Goal: Task Accomplishment & Management: Complete application form

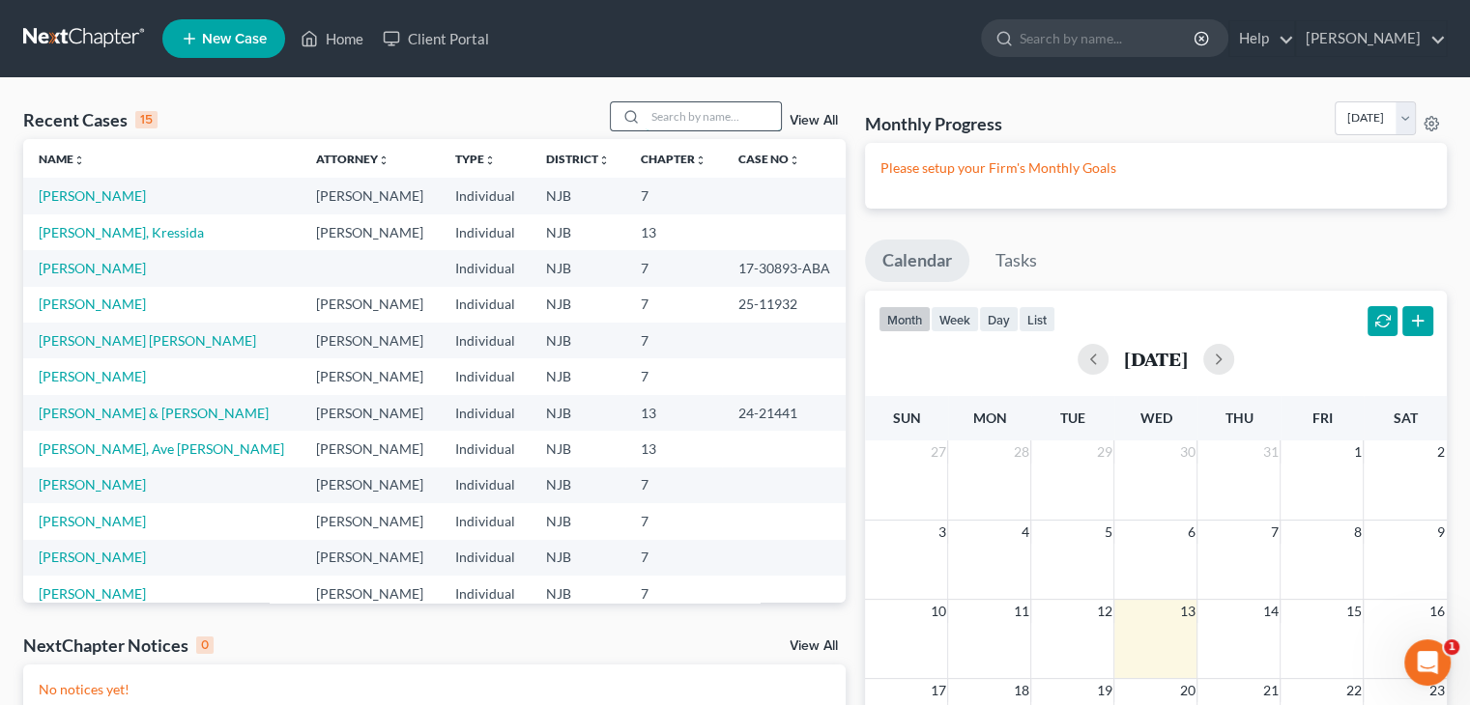
click at [681, 112] on input "search" at bounding box center [712, 116] width 135 height 28
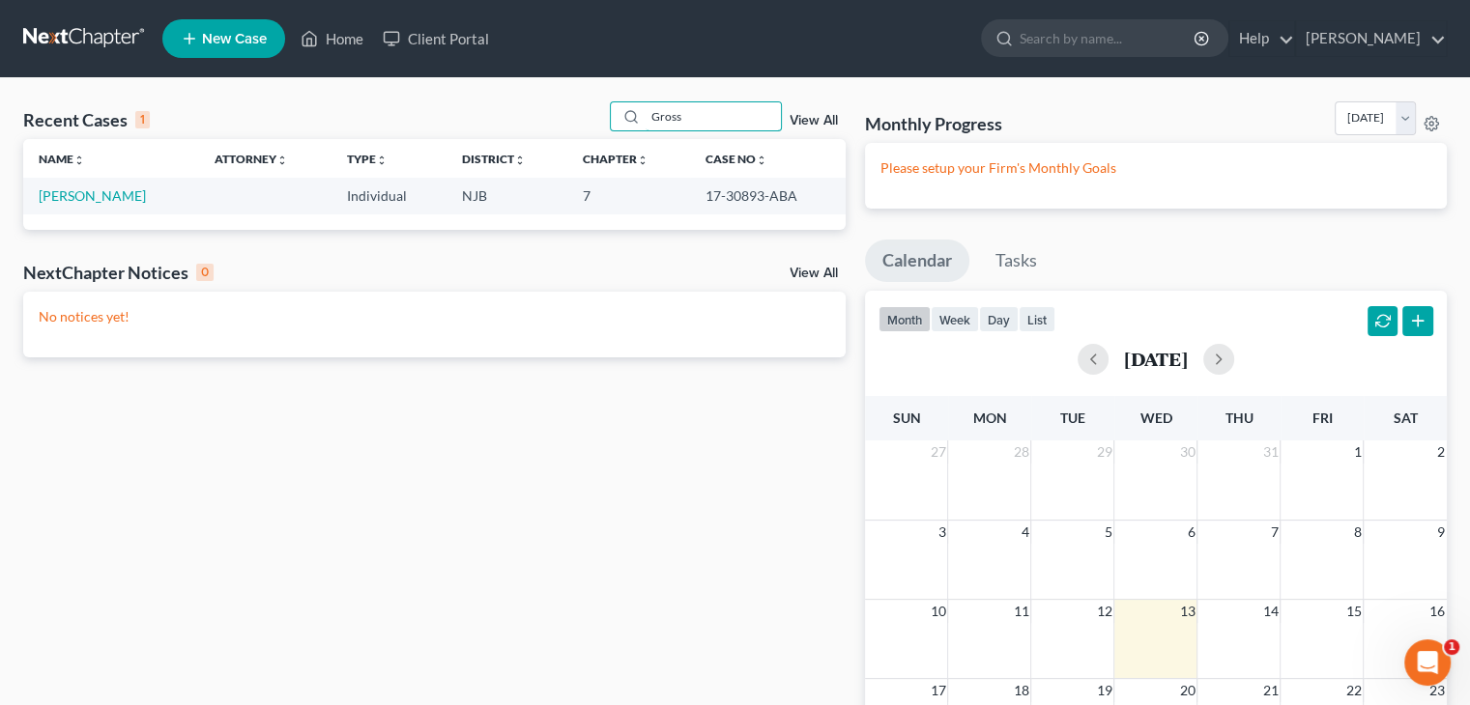
type input "Gross"
click at [228, 33] on span "New Case" at bounding box center [234, 39] width 65 height 14
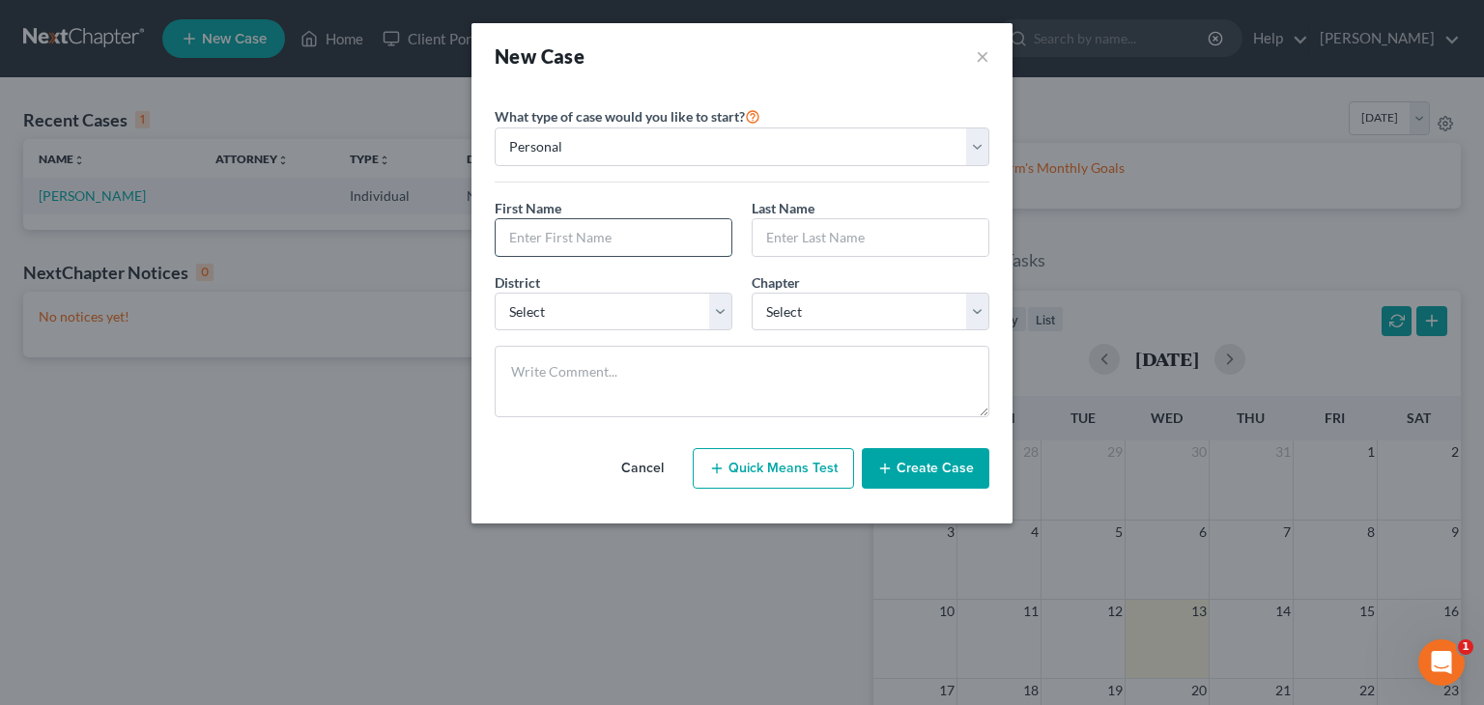
click at [527, 238] on input "text" at bounding box center [614, 237] width 236 height 37
type input "[PERSON_NAME]"
click at [800, 234] on input "text" at bounding box center [871, 237] width 236 height 37
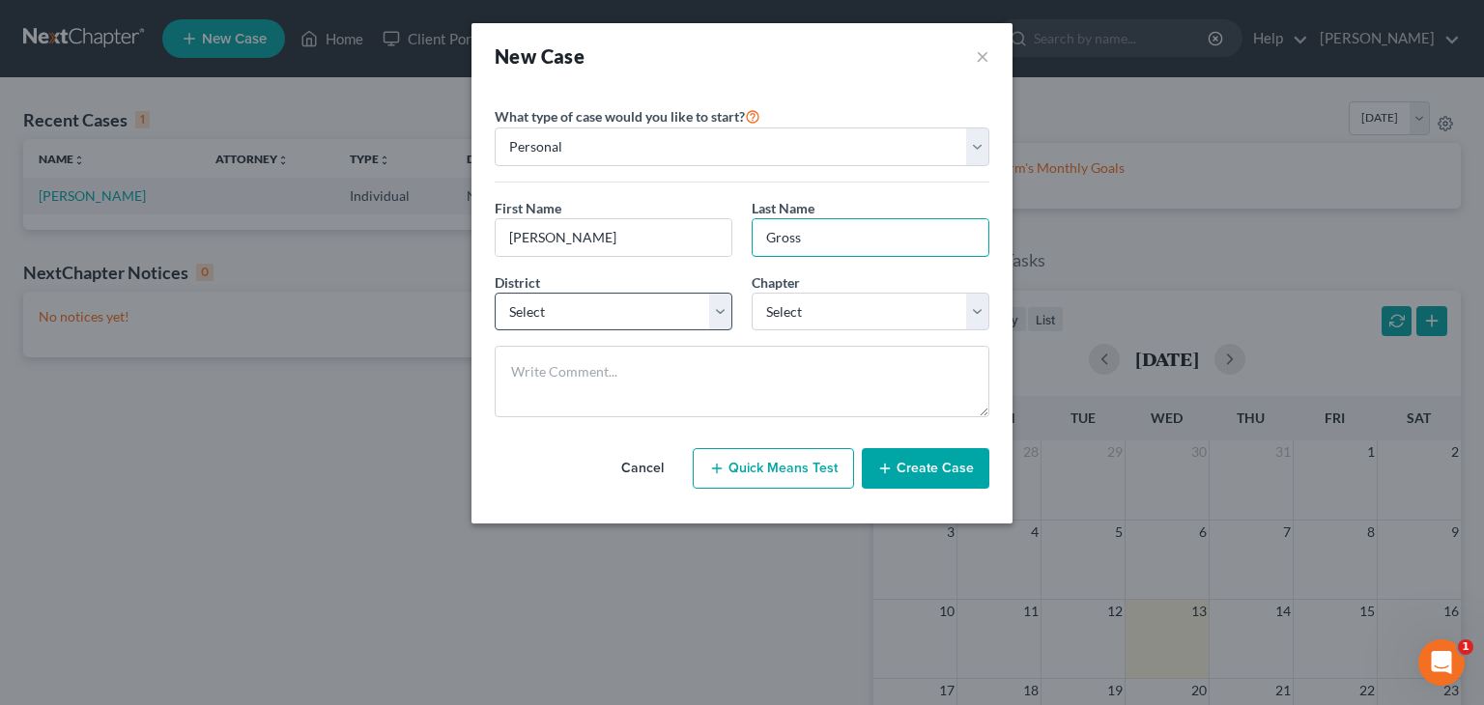
type input "Gross"
click at [717, 320] on select "Select [US_STATE] - [GEOGRAPHIC_DATA] [US_STATE] - [GEOGRAPHIC_DATA][US_STATE] …" at bounding box center [614, 312] width 238 height 39
select select "51"
click at [495, 293] on select "Select [US_STATE] - [GEOGRAPHIC_DATA] [US_STATE] - [GEOGRAPHIC_DATA][US_STATE] …" at bounding box center [614, 312] width 238 height 39
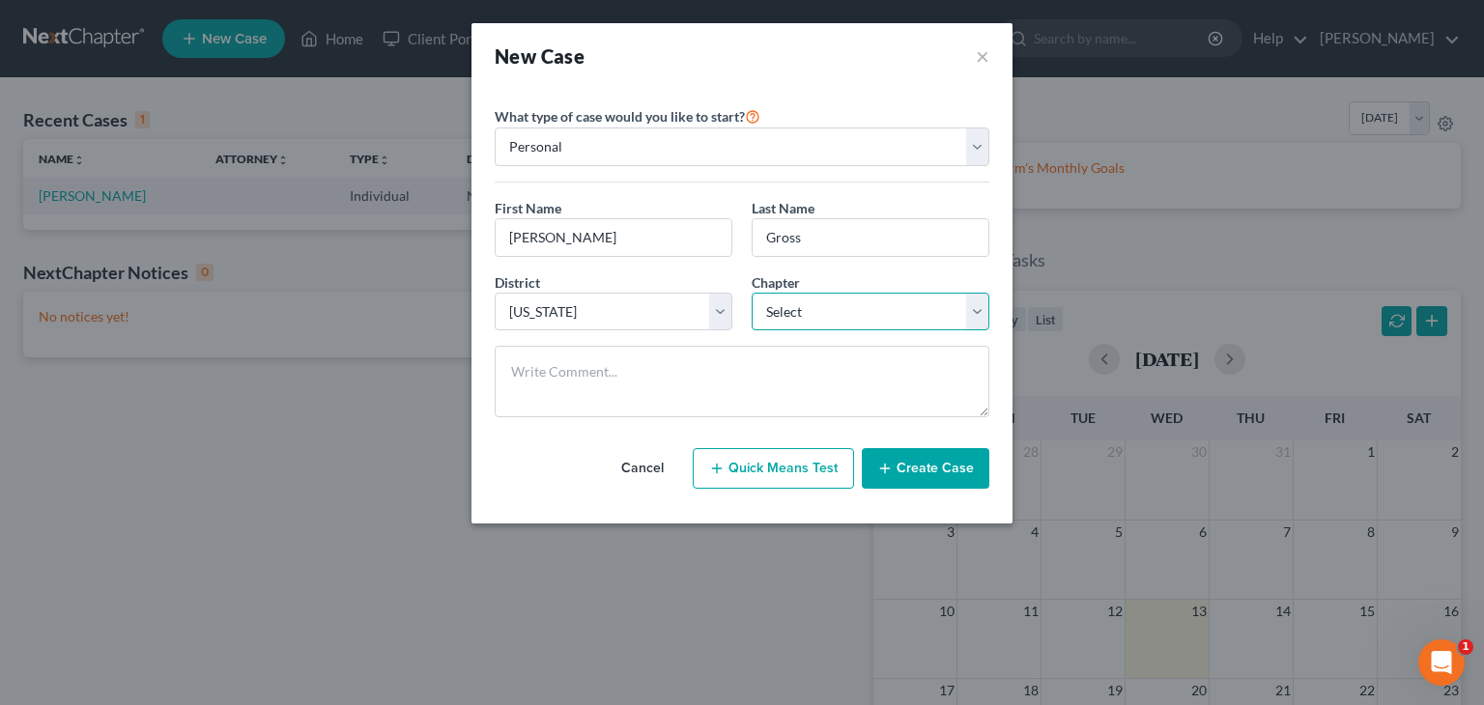
click at [979, 313] on select "Select 7 11 12 13" at bounding box center [871, 312] width 238 height 39
select select "3"
click at [752, 293] on select "Select 7 11 12 13" at bounding box center [871, 312] width 238 height 39
click at [947, 465] on button "Create Case" at bounding box center [926, 468] width 128 height 41
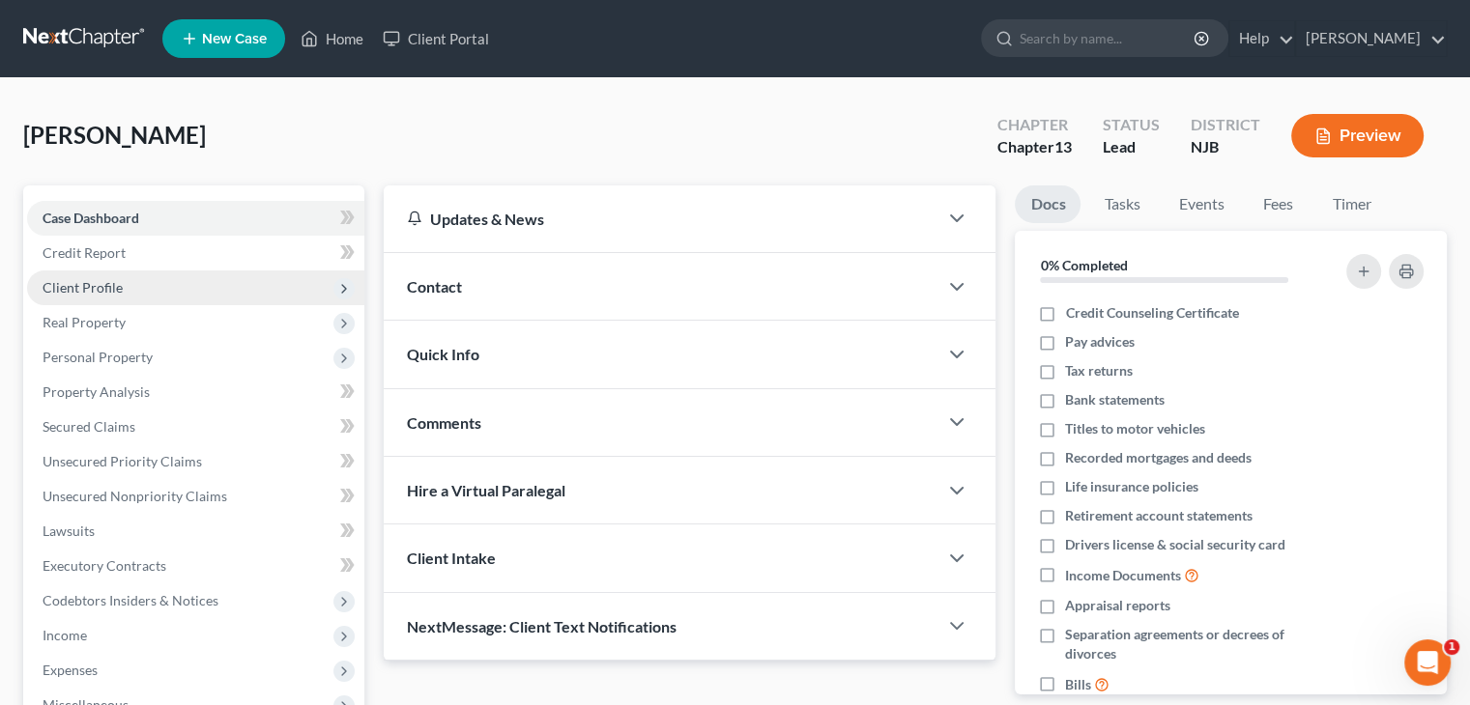
click at [98, 287] on span "Client Profile" at bounding box center [83, 287] width 80 height 16
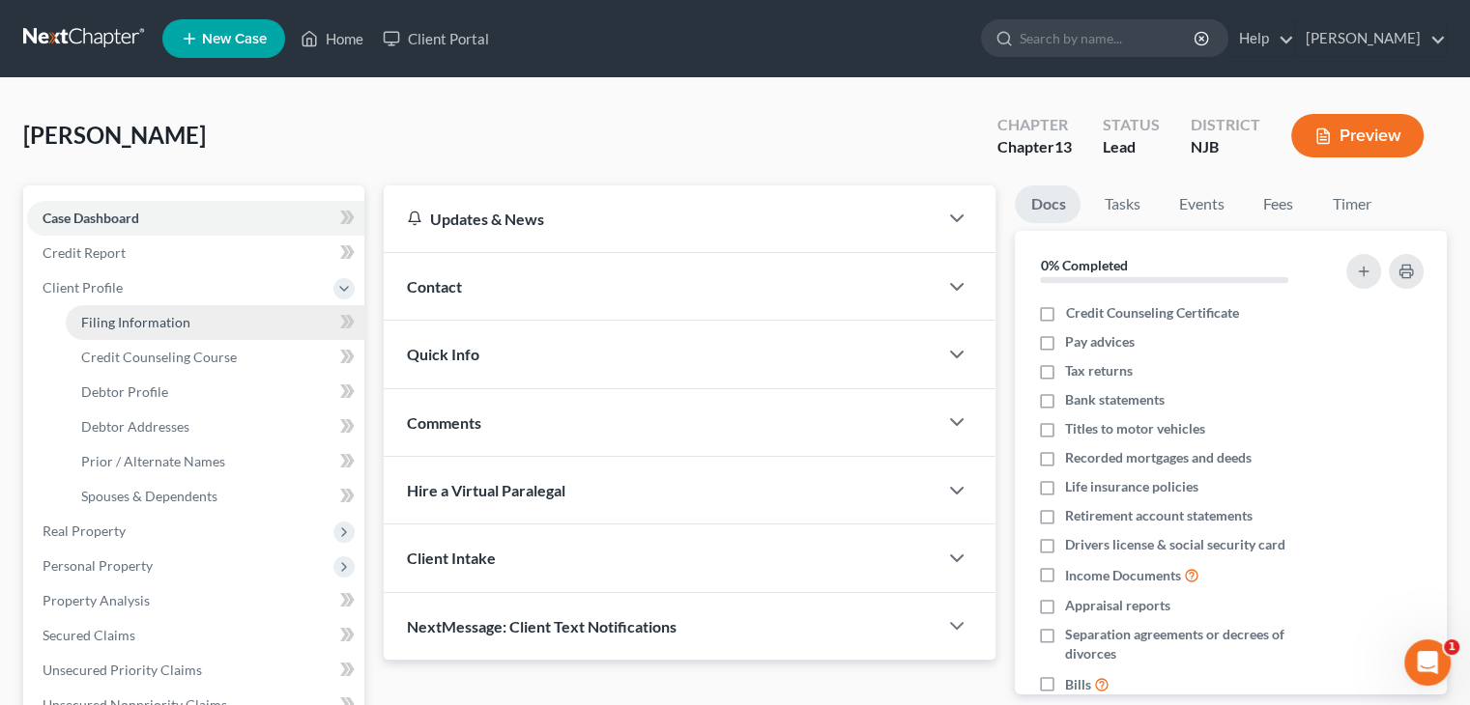
click at [101, 317] on span "Filing Information" at bounding box center [135, 322] width 109 height 16
select select "1"
select select "0"
select select "3"
select select "51"
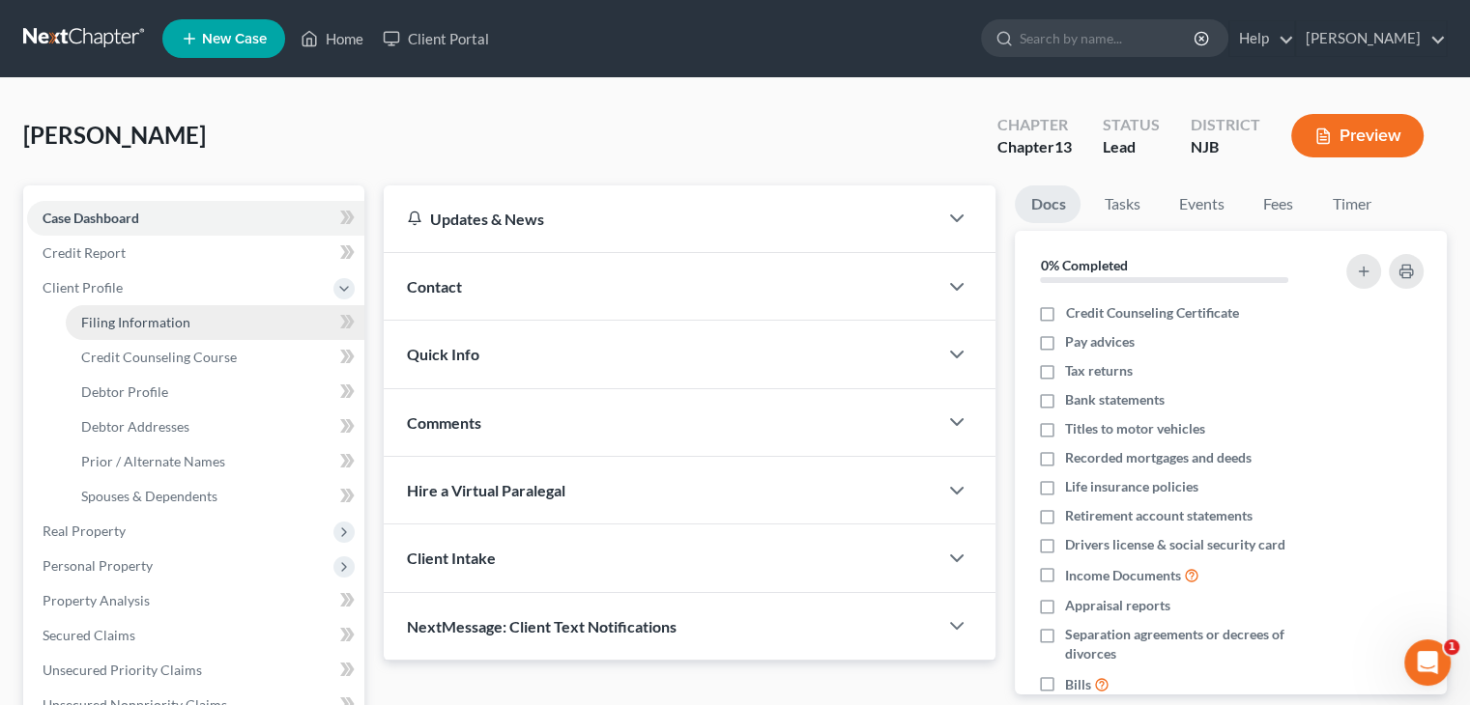
select select "0"
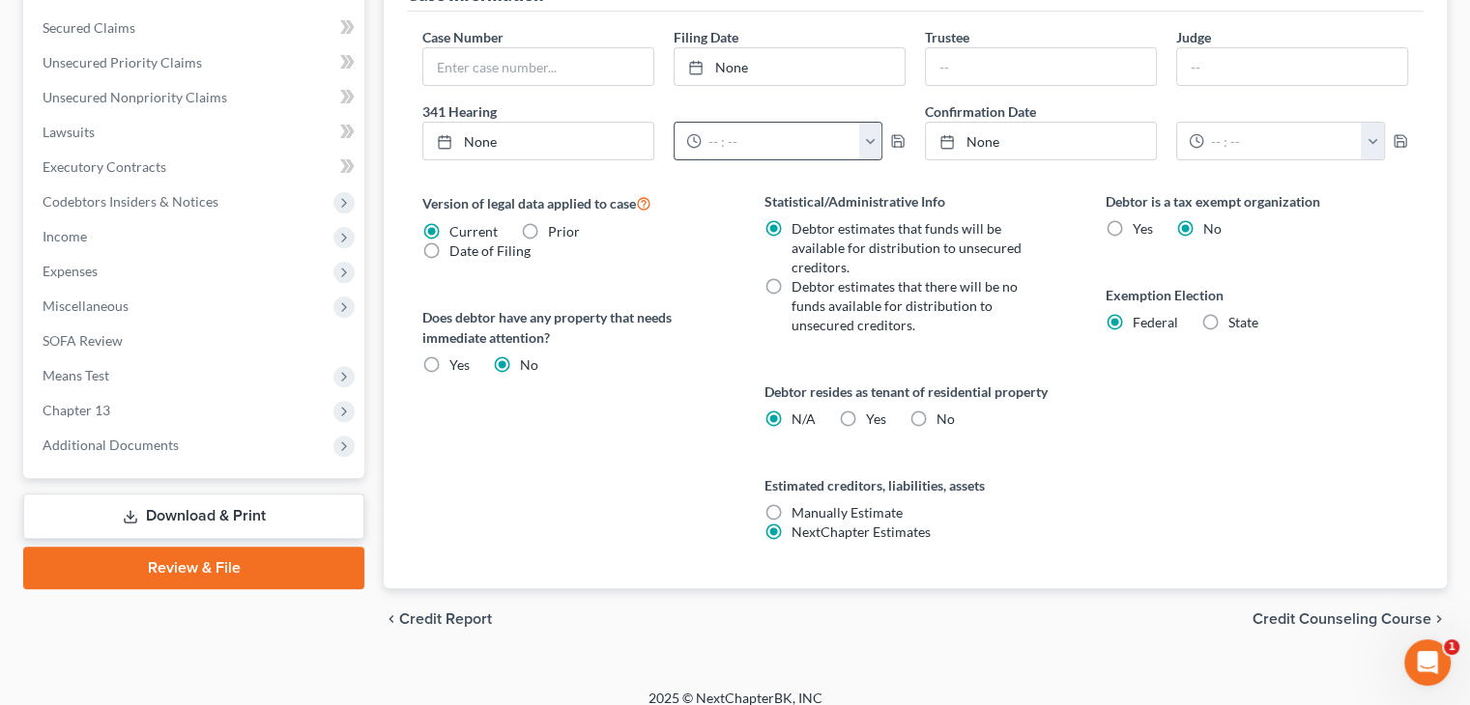
scroll to position [623, 0]
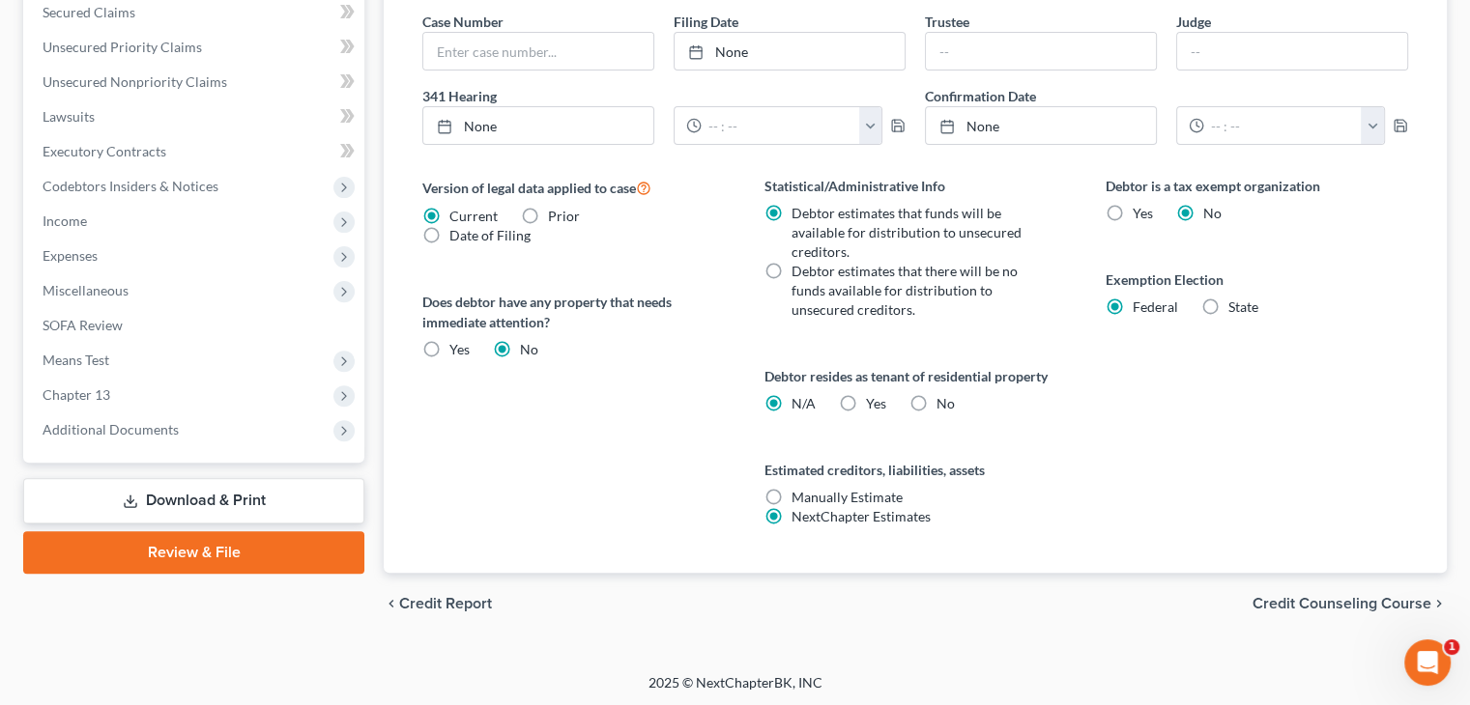
click at [1283, 596] on span "Credit Counseling Course" at bounding box center [1341, 603] width 179 height 15
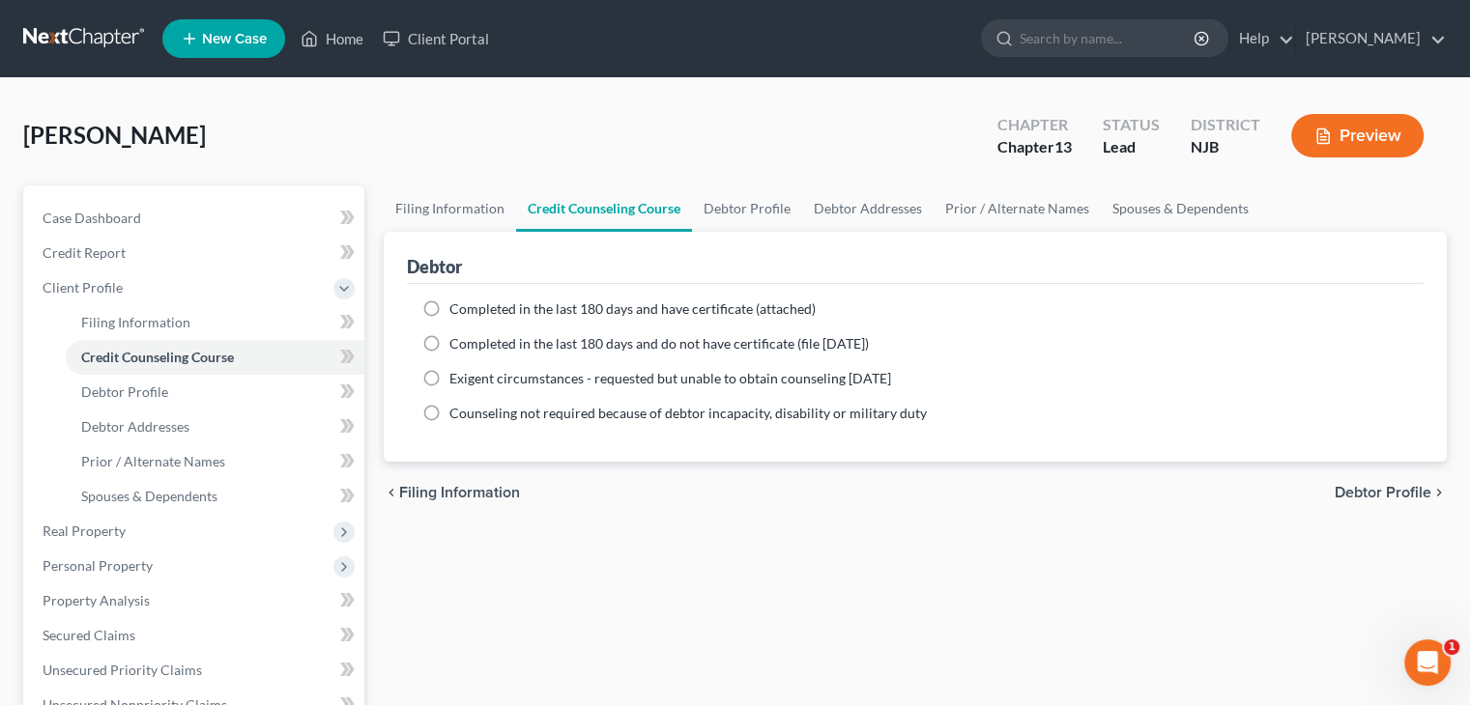
click at [449, 301] on label "Completed in the last 180 days and have certificate (attached)" at bounding box center [632, 309] width 366 height 19
click at [457, 301] on input "Completed in the last 180 days and have certificate (attached)" at bounding box center [463, 306] width 13 height 13
radio input "true"
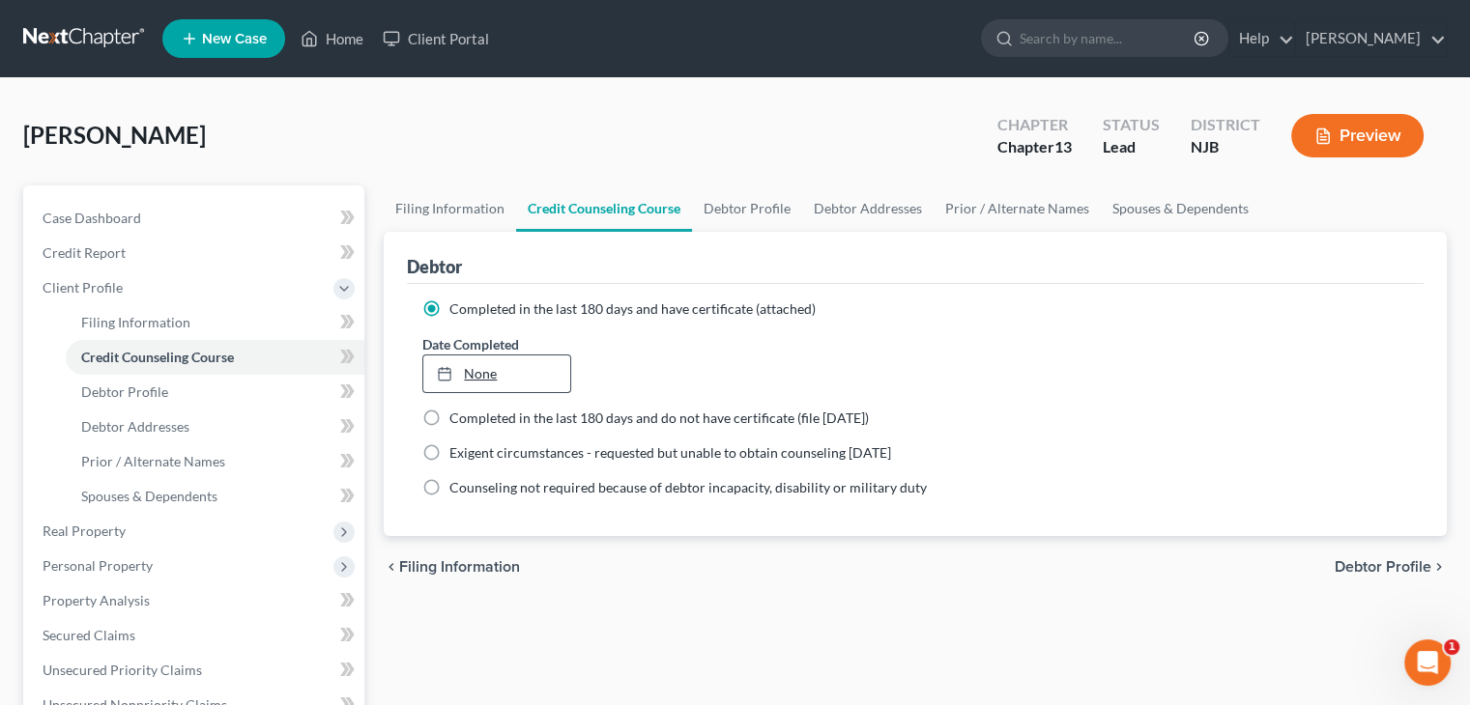
type input "[DATE]"
click at [483, 372] on link "[DATE]" at bounding box center [496, 374] width 146 height 37
click at [1354, 565] on span "Debtor Profile" at bounding box center [1382, 566] width 97 height 15
select select "0"
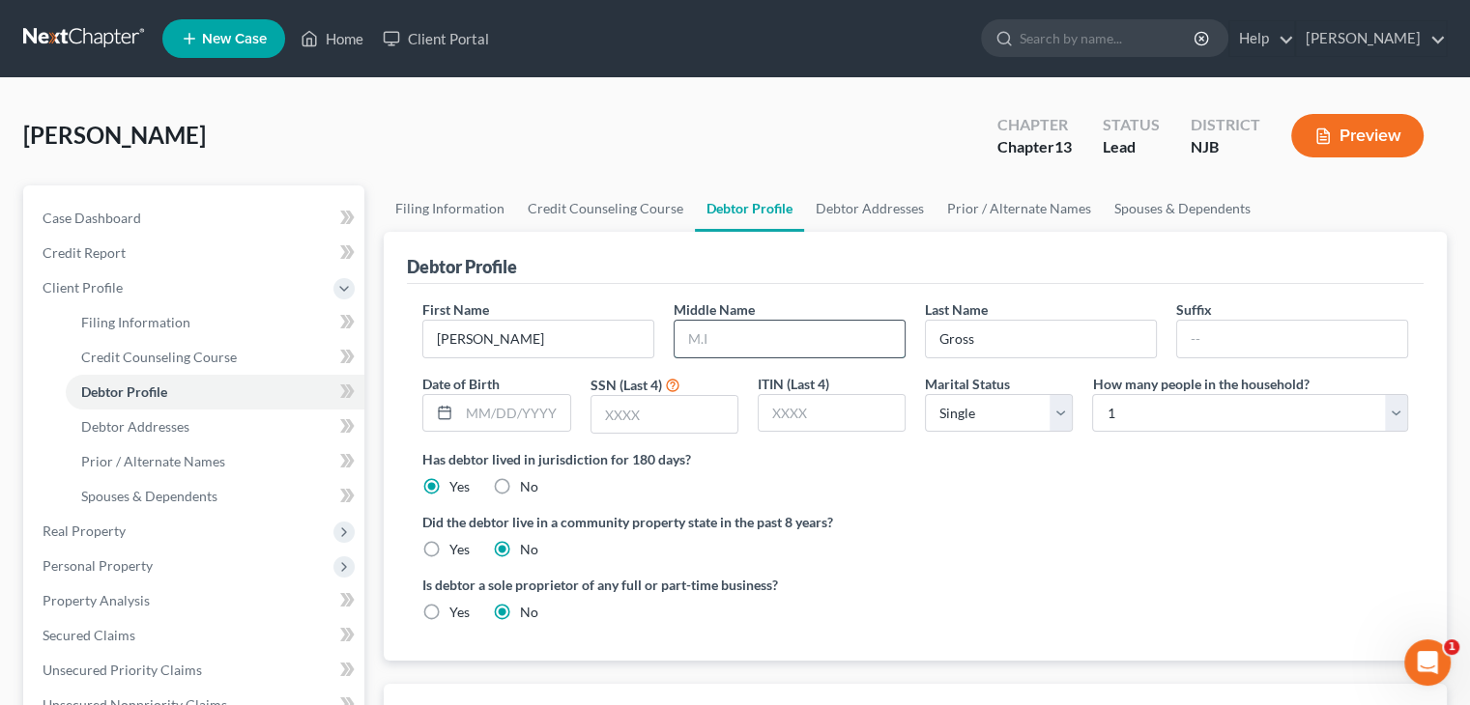
click at [719, 335] on input "text" at bounding box center [789, 339] width 230 height 37
type input "M."
click at [473, 416] on input "text" at bounding box center [514, 413] width 110 height 37
click at [1200, 325] on input "text" at bounding box center [1292, 339] width 230 height 37
type input "Jr."
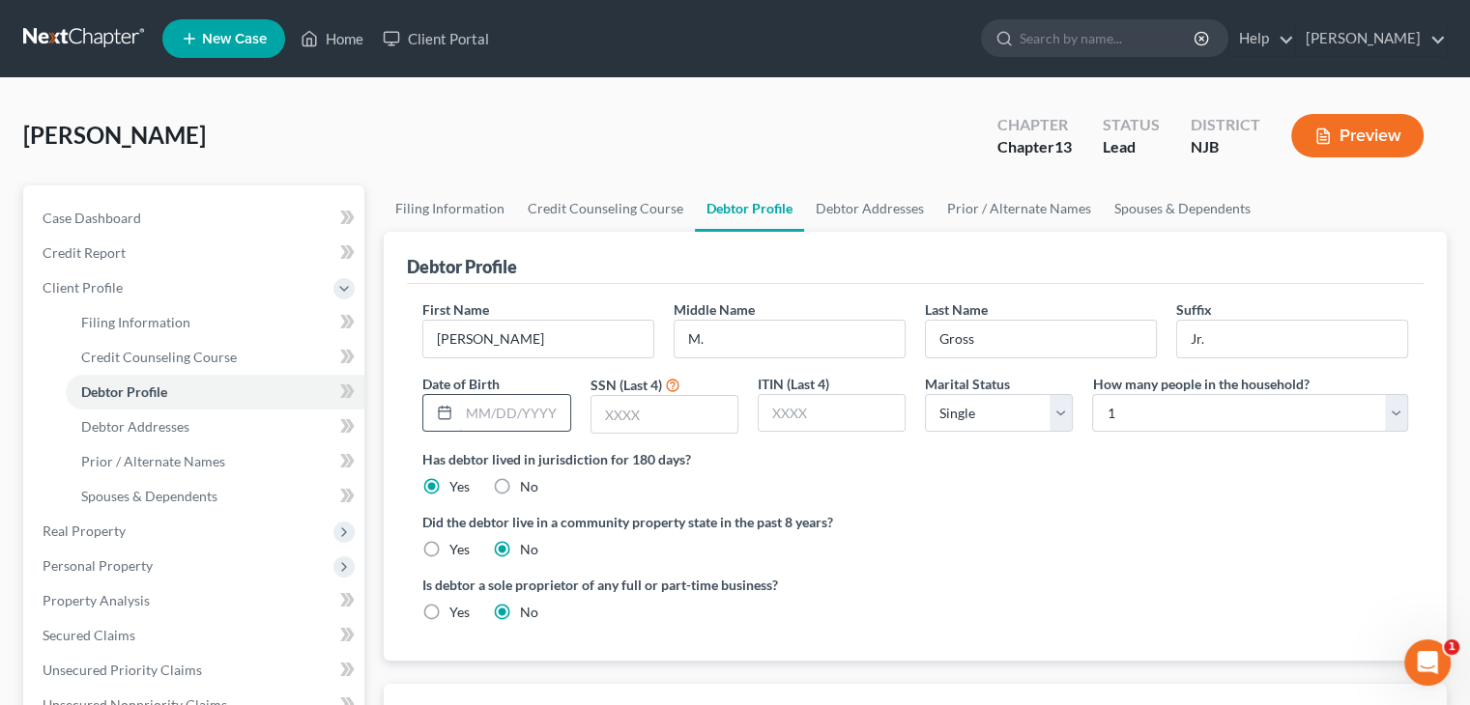
click at [471, 420] on input "text" at bounding box center [514, 413] width 110 height 37
type input "[DATE]"
click at [626, 419] on input "text" at bounding box center [664, 414] width 146 height 37
type input "4991"
click at [1397, 411] on select "Select 1 2 3 4 5 6 7 8 9 10 11 12 13 14 15 16 17 18 19 20" at bounding box center [1250, 413] width 316 height 39
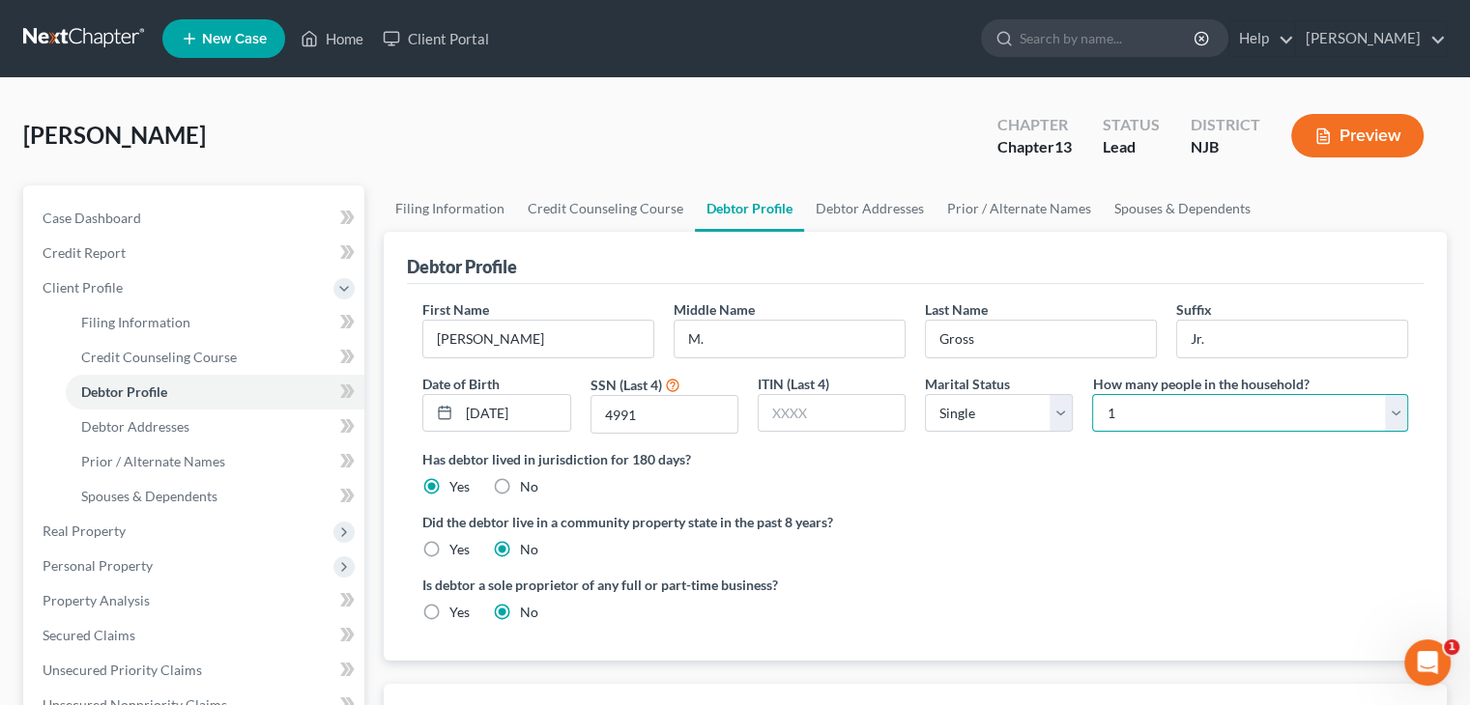
select select "3"
click at [1092, 394] on select "Select 1 2 3 4 5 6 7 8 9 10 11 12 13 14 15 16 17 18 19 20" at bounding box center [1250, 413] width 316 height 39
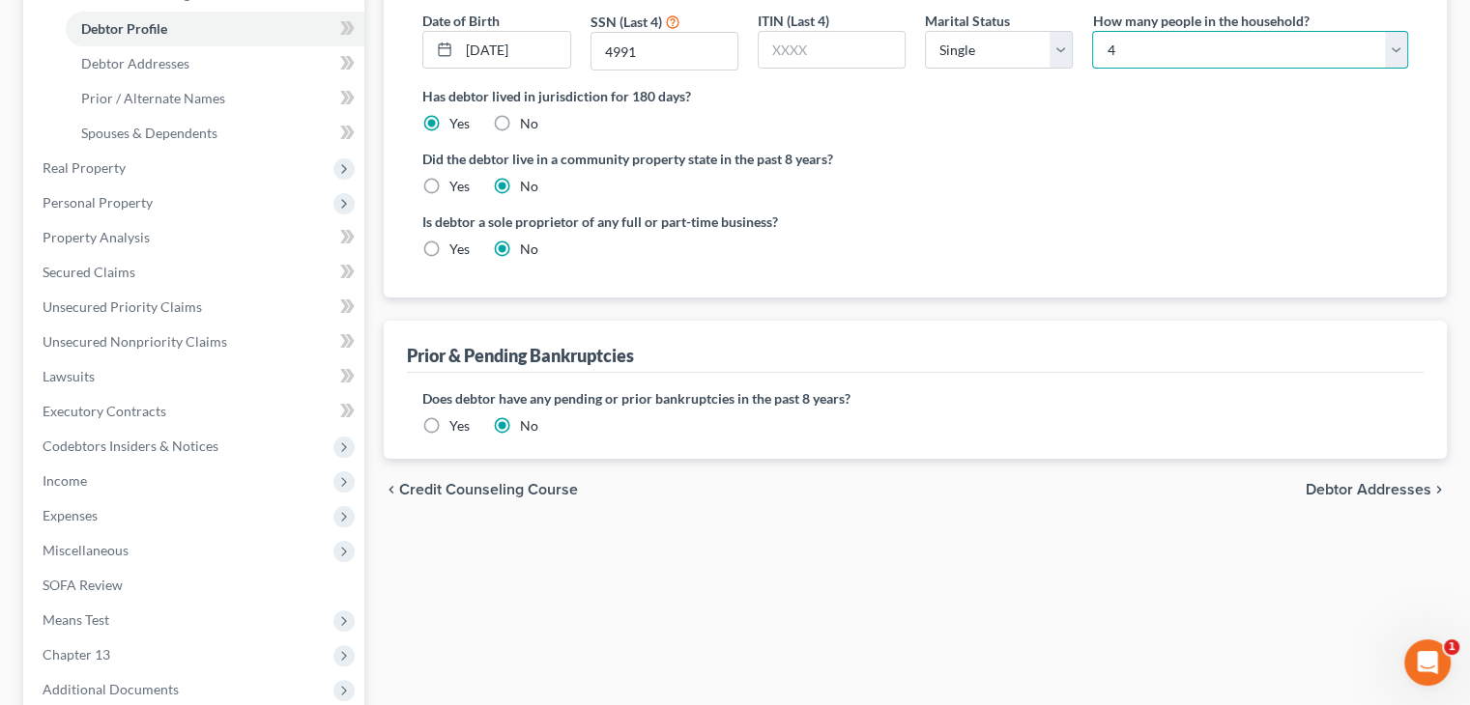
scroll to position [387, 0]
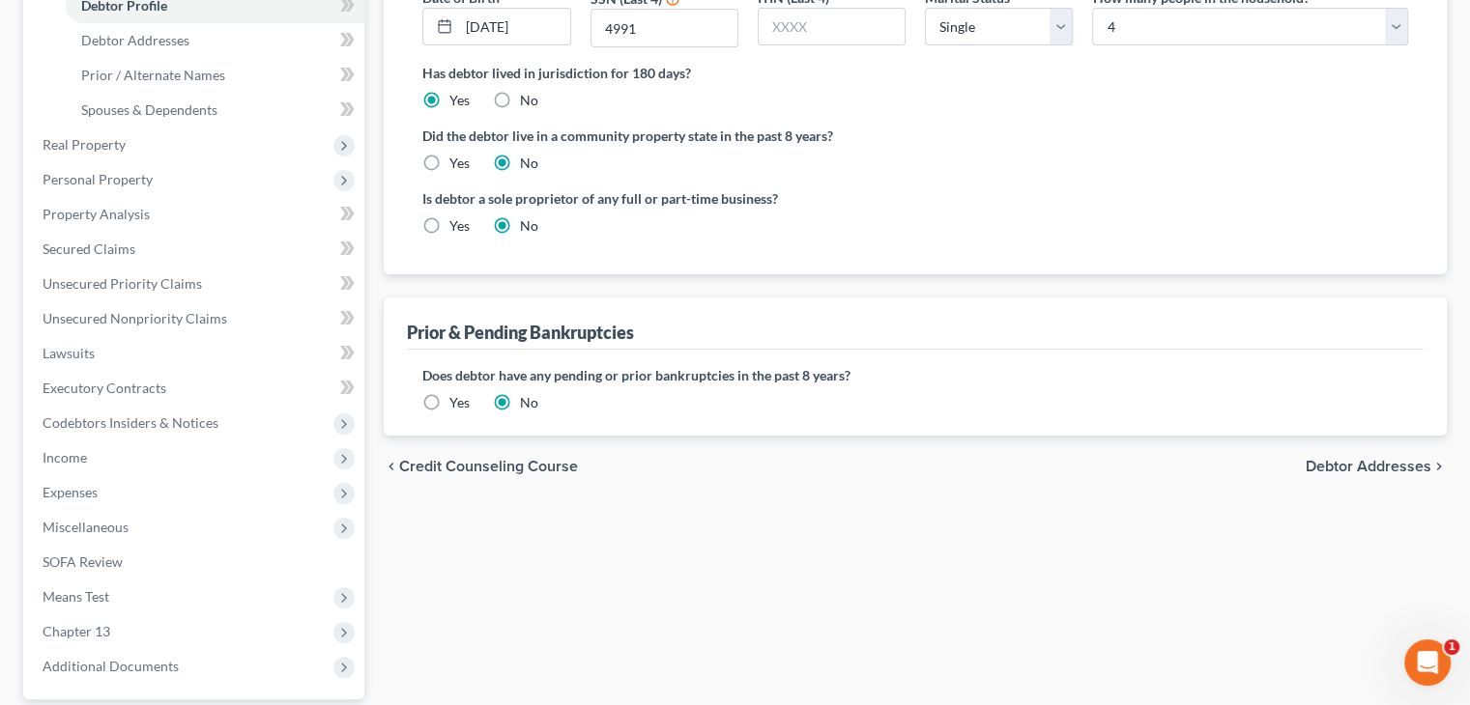
click at [1330, 465] on span "Debtor Addresses" at bounding box center [1368, 466] width 126 height 15
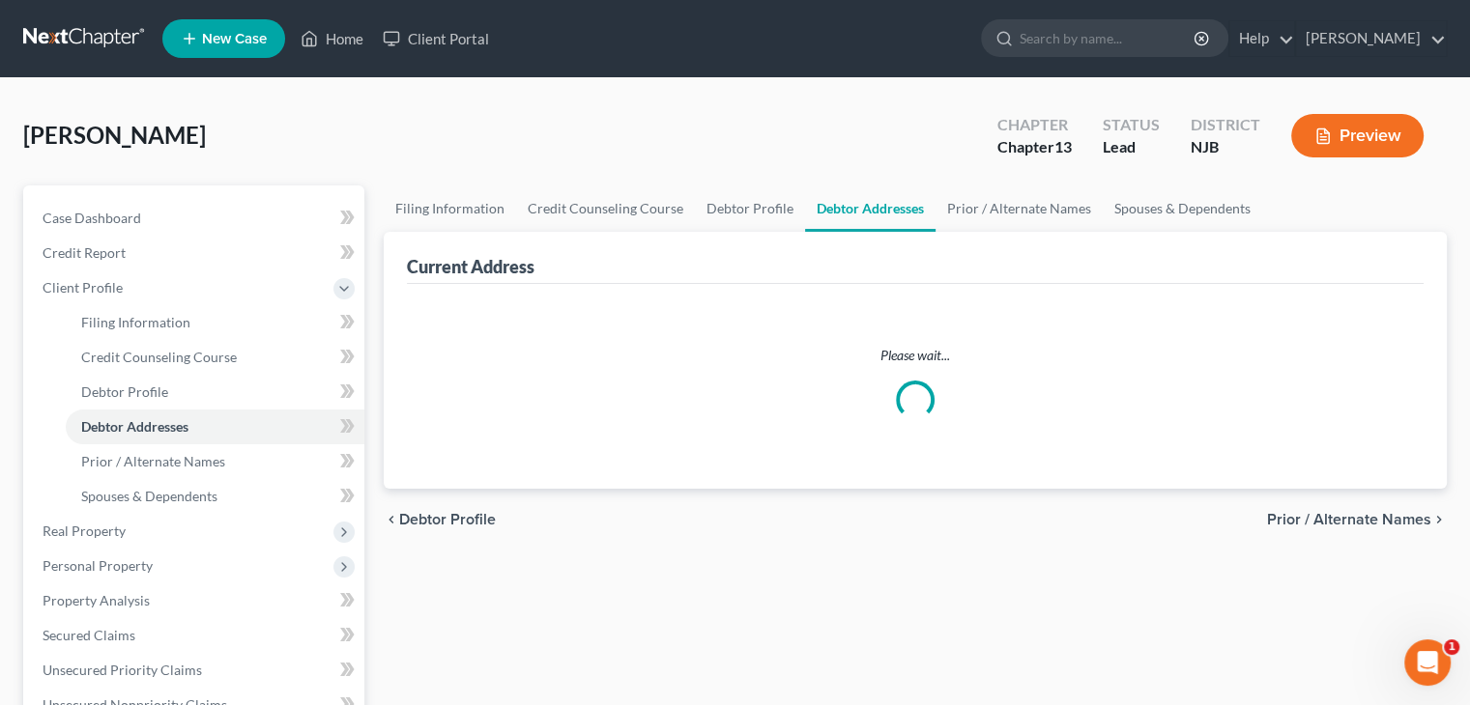
select select "0"
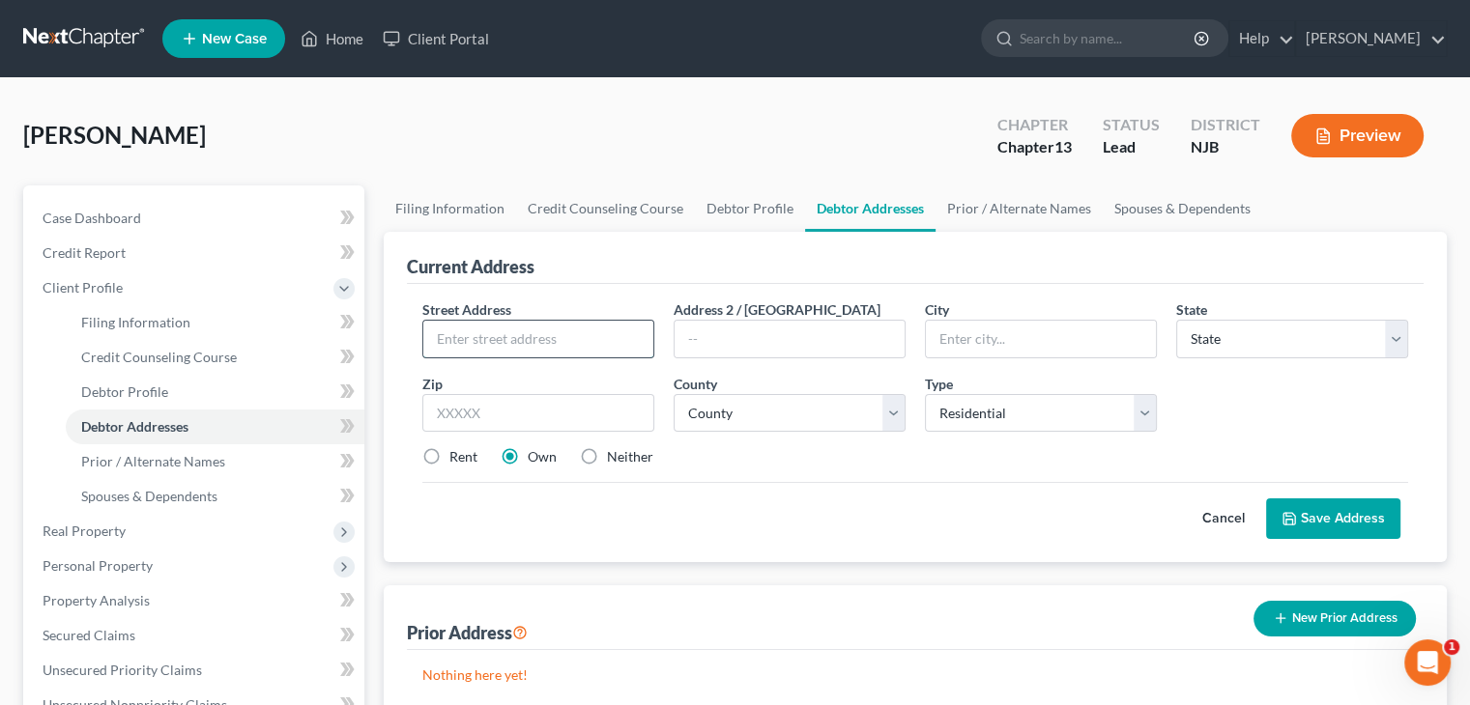
click at [503, 346] on input "text" at bounding box center [538, 339] width 230 height 37
type input "[STREET_ADDRESS]"
click at [958, 342] on input "text" at bounding box center [1041, 339] width 230 height 37
type input "Millvile"
click at [1245, 325] on select "State [US_STATE] AK AR AZ CA CO CT DE DC [GEOGRAPHIC_DATA] [GEOGRAPHIC_DATA] GU…" at bounding box center [1292, 339] width 232 height 39
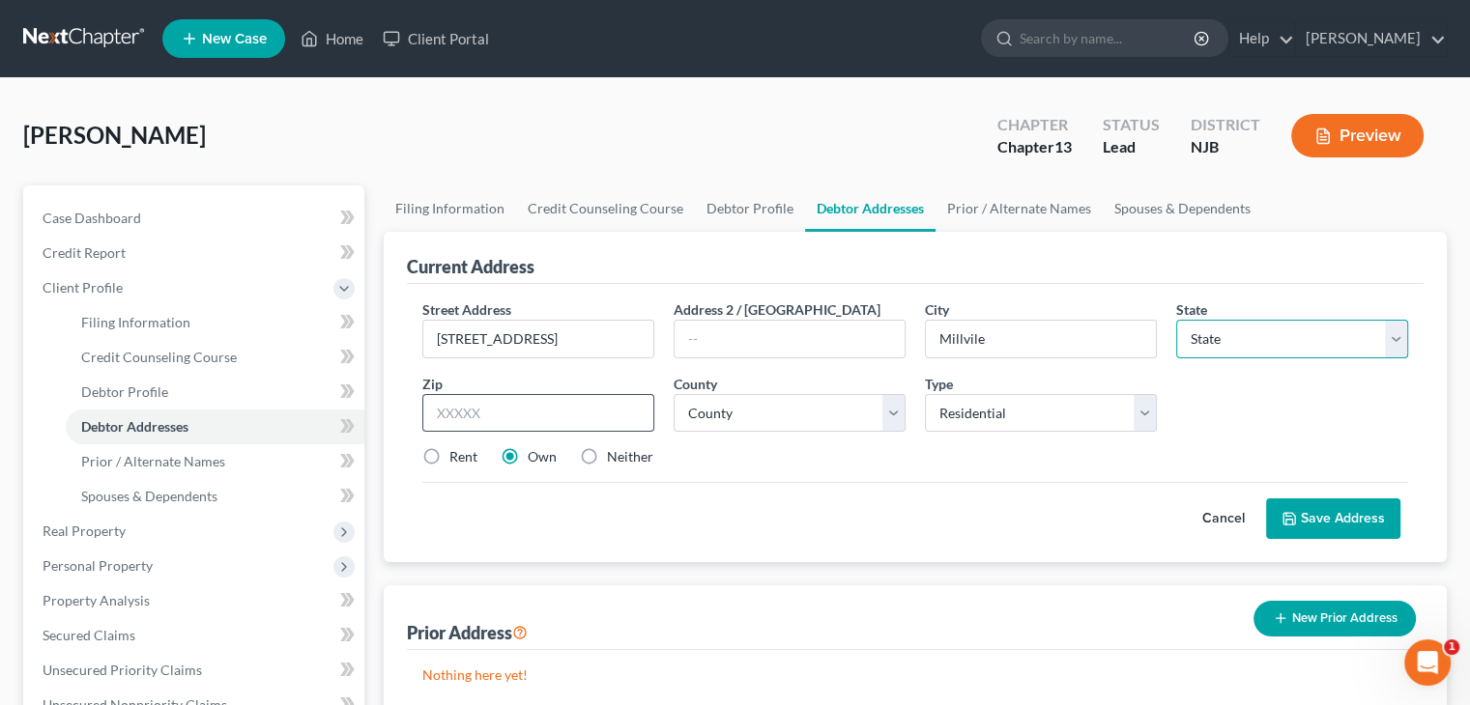
select select "33"
click at [494, 408] on input "text" at bounding box center [538, 413] width 232 height 39
type input "08332"
type input "[GEOGRAPHIC_DATA]"
click at [772, 415] on select "County [GEOGRAPHIC_DATA] [GEOGRAPHIC_DATA] [GEOGRAPHIC_DATA] [GEOGRAPHIC_DATA] …" at bounding box center [789, 413] width 232 height 39
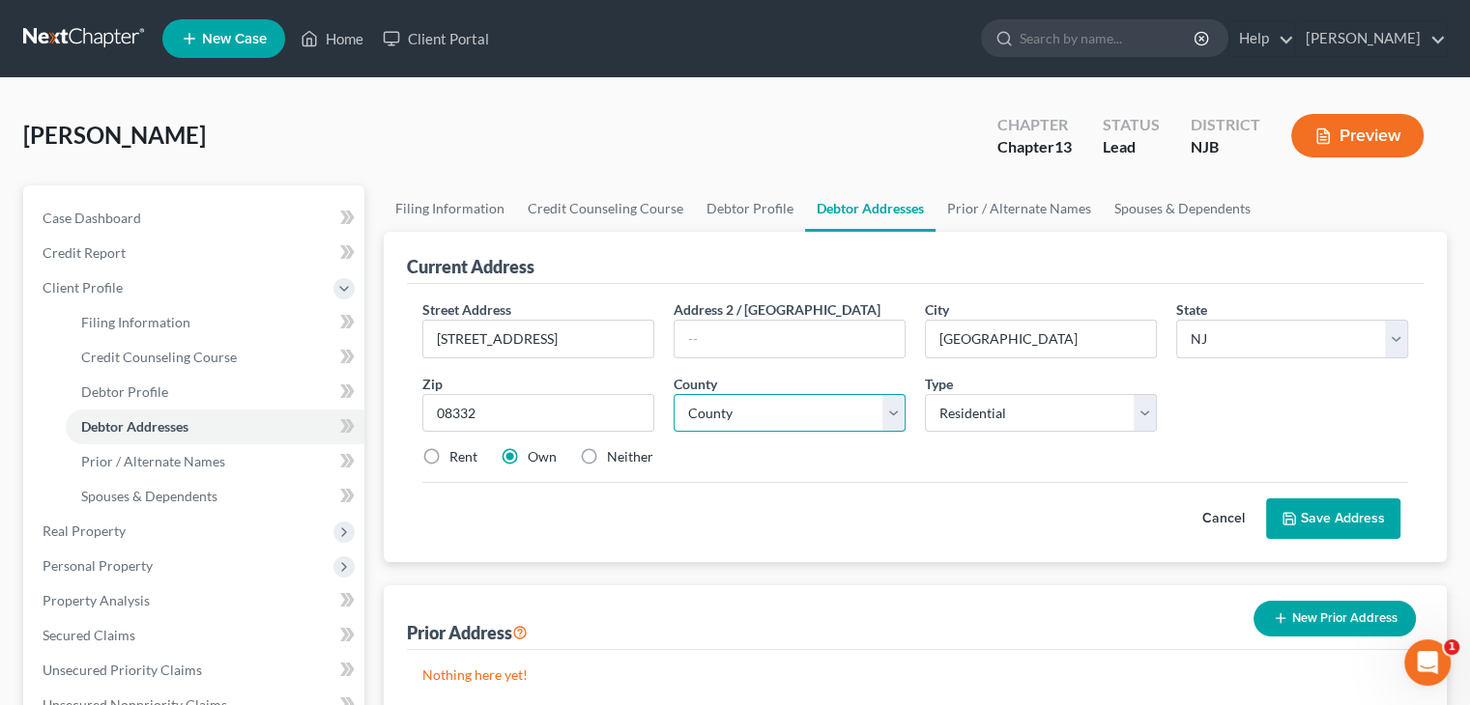
select select "5"
click at [673, 394] on select "County [GEOGRAPHIC_DATA] [GEOGRAPHIC_DATA] [GEOGRAPHIC_DATA] [GEOGRAPHIC_DATA] …" at bounding box center [789, 413] width 232 height 39
click at [1353, 515] on button "Save Address" at bounding box center [1333, 519] width 134 height 41
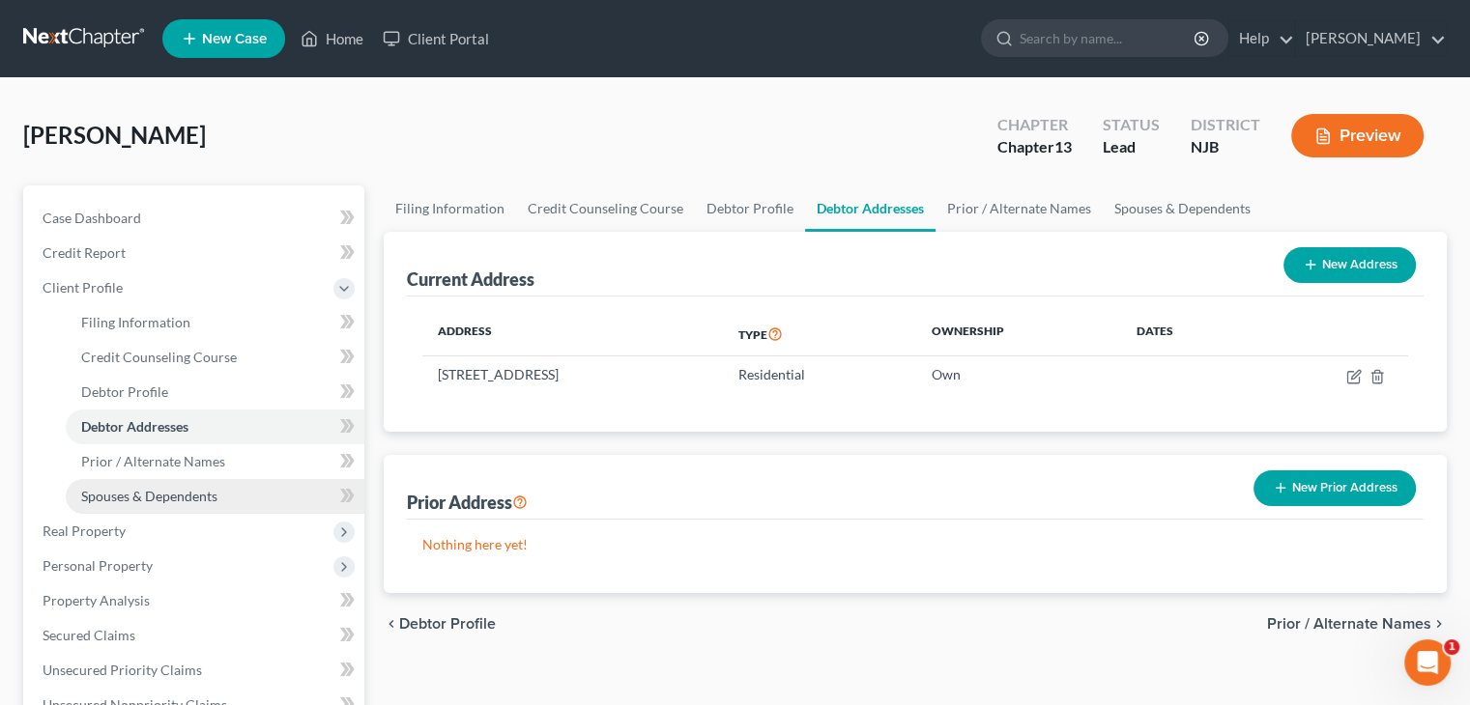
click at [175, 494] on span "Spouses & Dependents" at bounding box center [149, 496] width 136 height 16
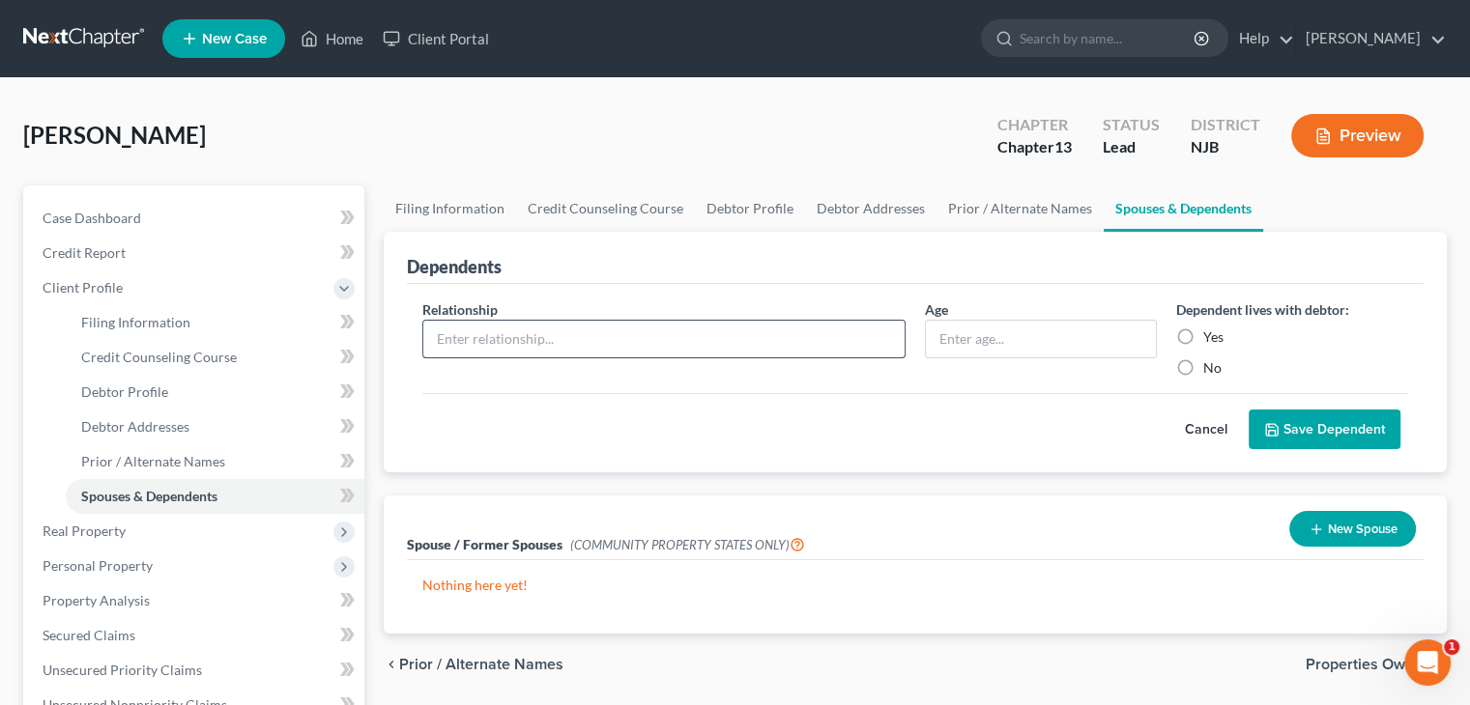
click at [452, 337] on input "text" at bounding box center [663, 339] width 481 height 37
type input "Daughter"
click at [1006, 330] on input "text" at bounding box center [1041, 339] width 230 height 37
type input "17"
click at [1203, 330] on label "Yes" at bounding box center [1213, 337] width 20 height 19
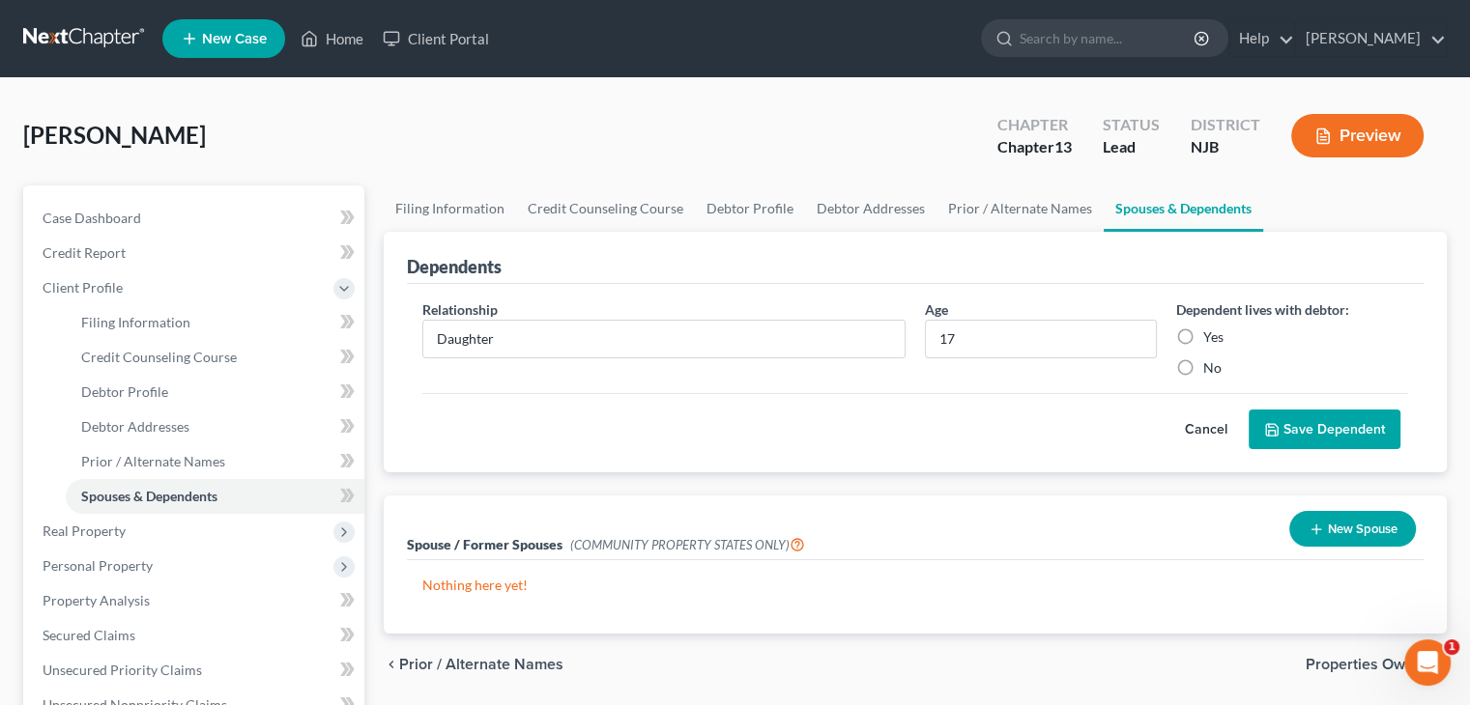
click at [1211, 330] on input "Yes" at bounding box center [1217, 334] width 13 height 13
radio input "true"
click at [1320, 420] on button "Save Dependent" at bounding box center [1324, 430] width 152 height 41
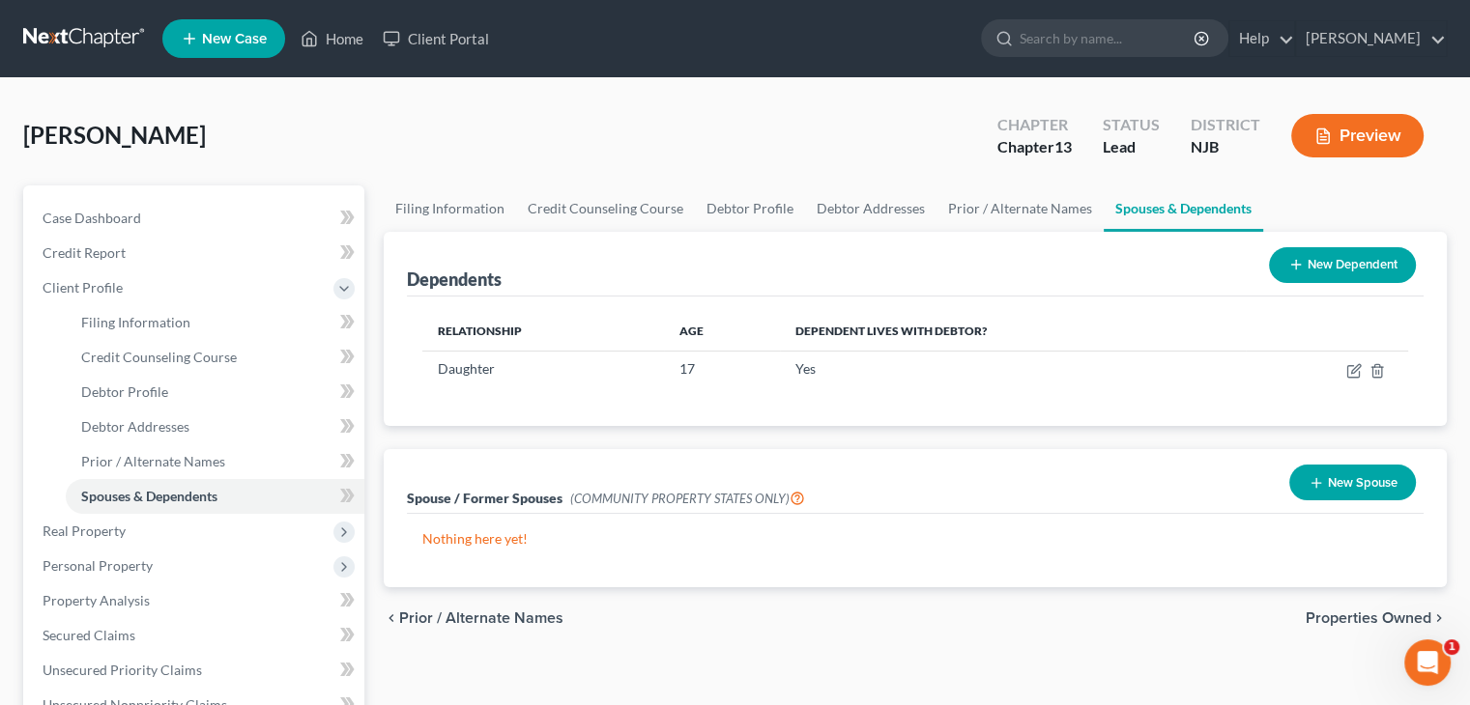
click at [1365, 268] on button "New Dependent" at bounding box center [1342, 265] width 147 height 36
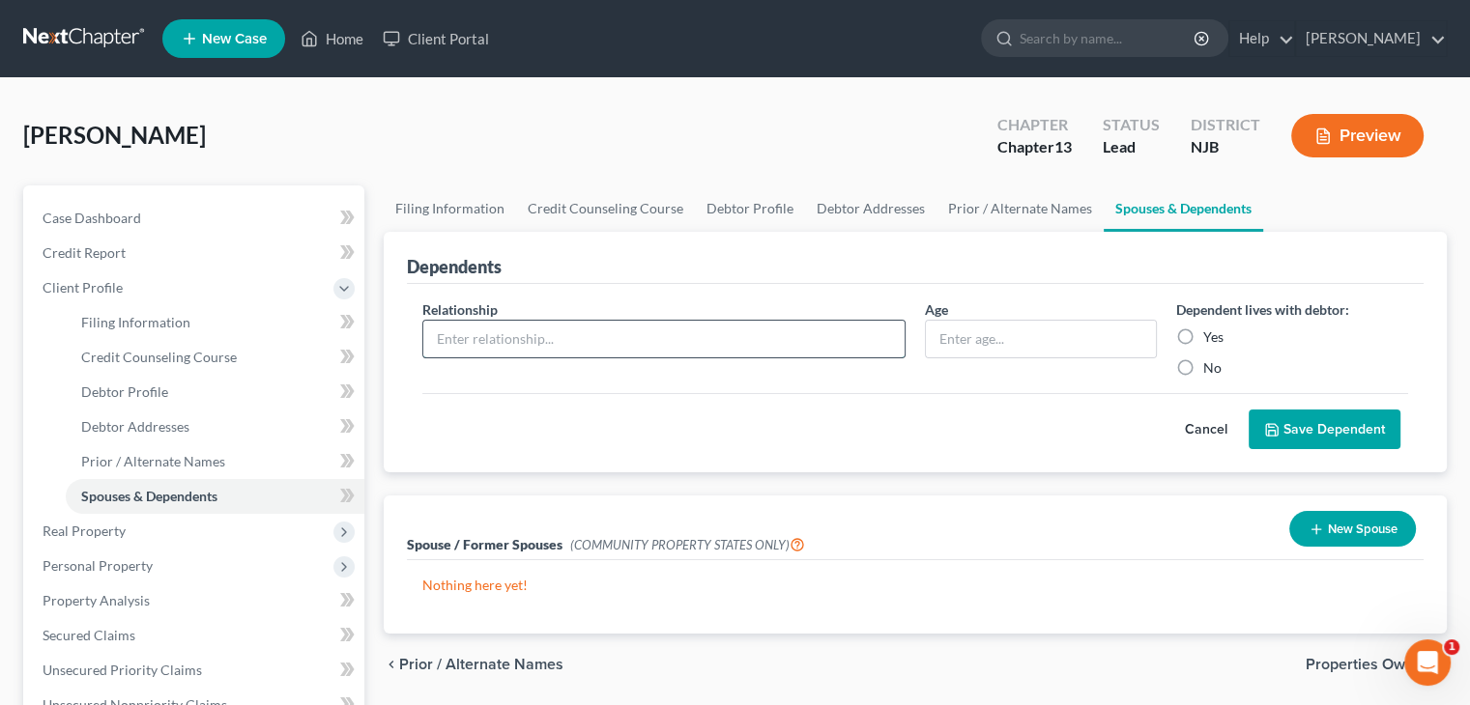
click at [452, 334] on input "text" at bounding box center [663, 339] width 481 height 37
type input "Daughter"
click at [959, 341] on input "text" at bounding box center [1041, 339] width 230 height 37
type input "21"
click at [1203, 367] on label "No" at bounding box center [1212, 367] width 18 height 19
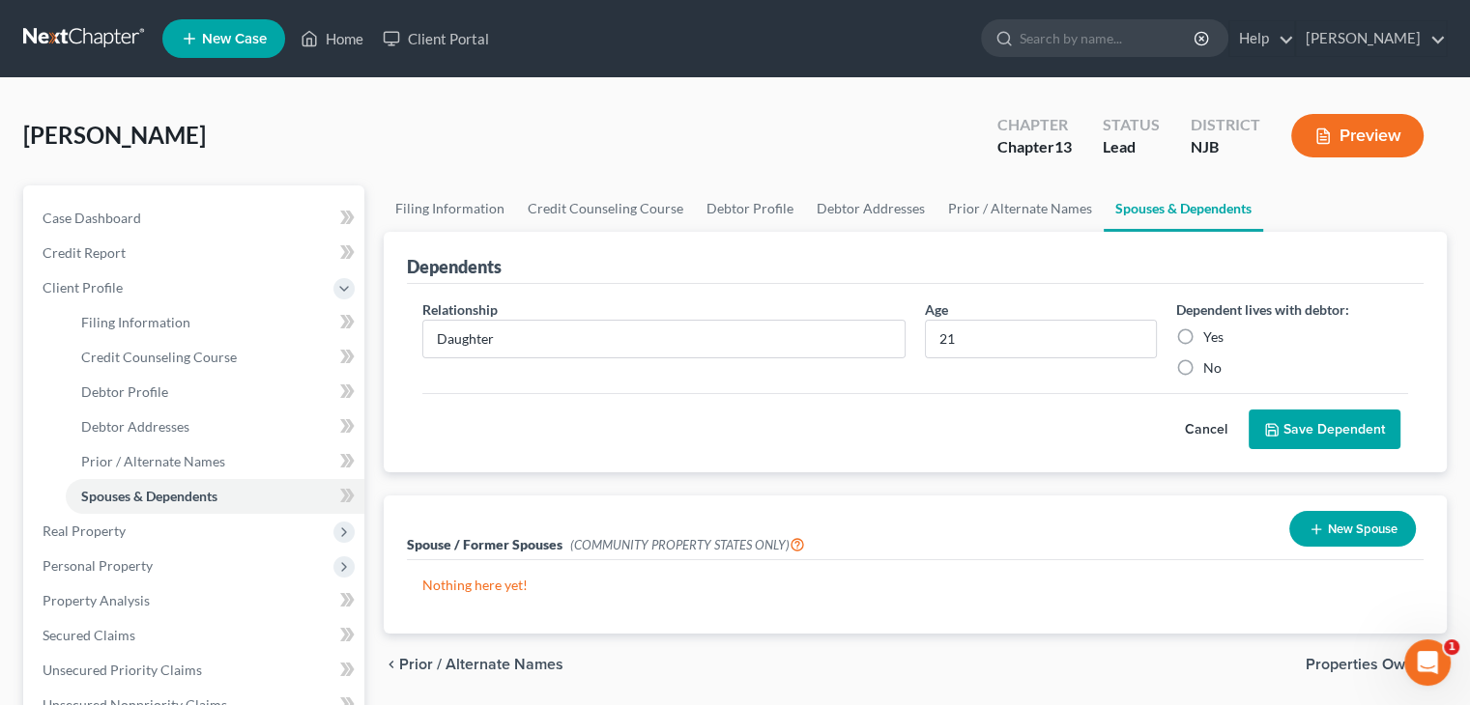
click at [1211, 367] on input "No" at bounding box center [1217, 364] width 13 height 13
radio input "true"
click at [1361, 434] on button "Save Dependent" at bounding box center [1324, 430] width 152 height 41
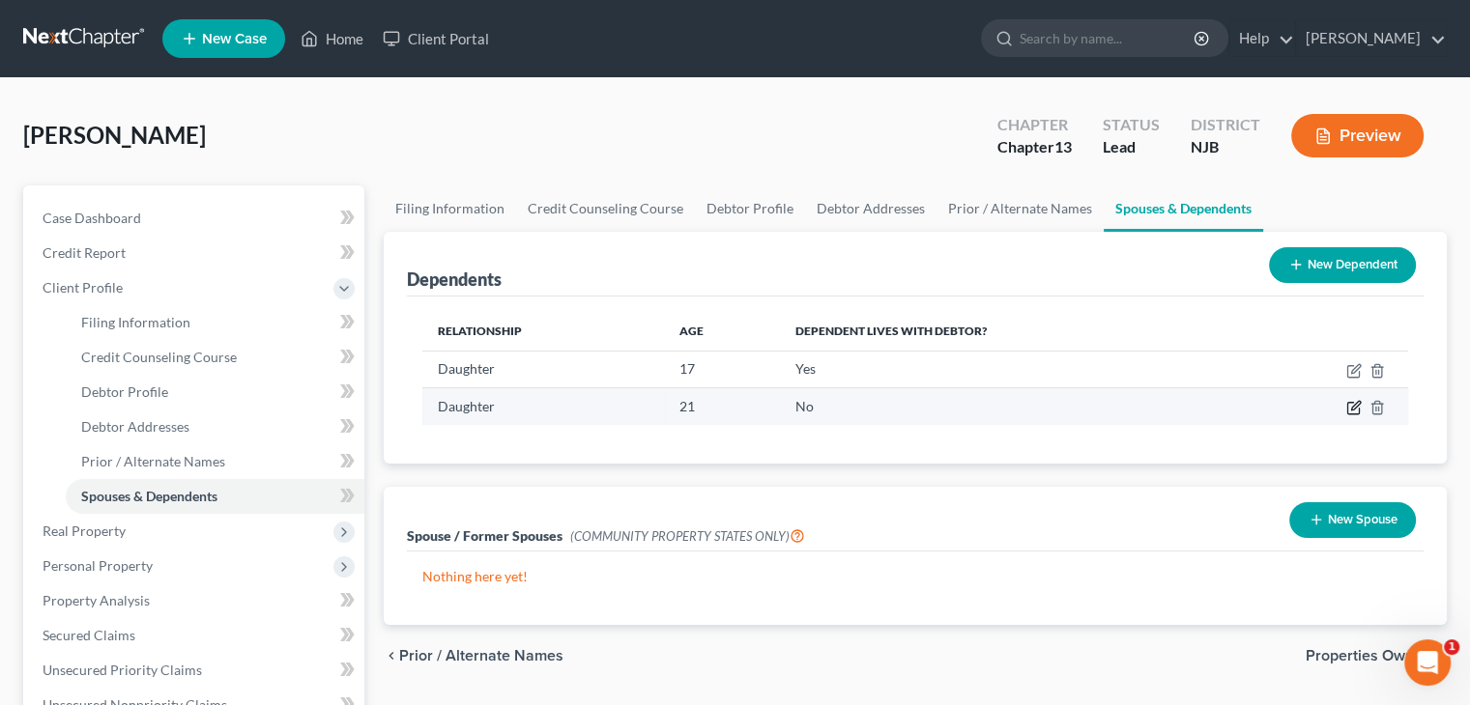
click at [1348, 407] on icon "button" at bounding box center [1353, 407] width 15 height 15
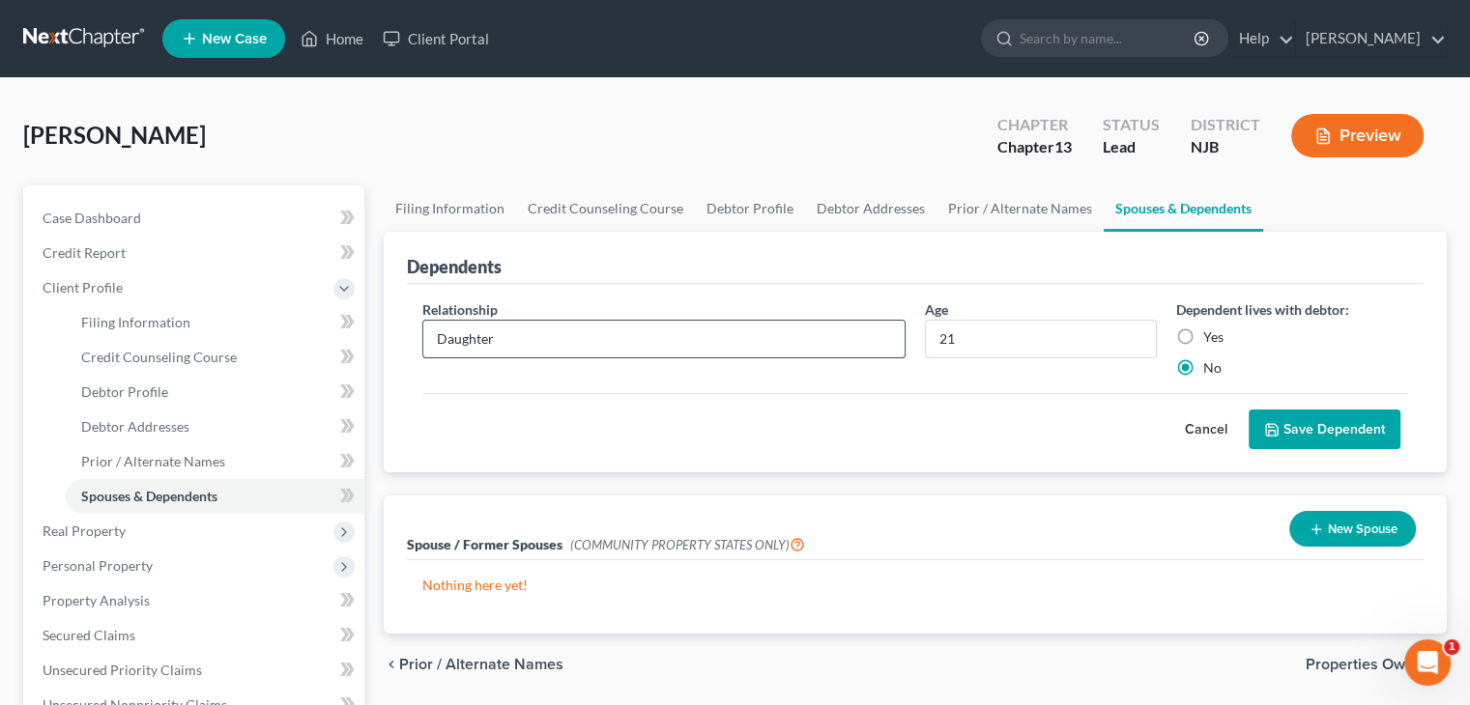
click at [515, 346] on input "Daughter" at bounding box center [663, 339] width 481 height 37
click at [1212, 425] on button "Cancel" at bounding box center [1205, 430] width 85 height 39
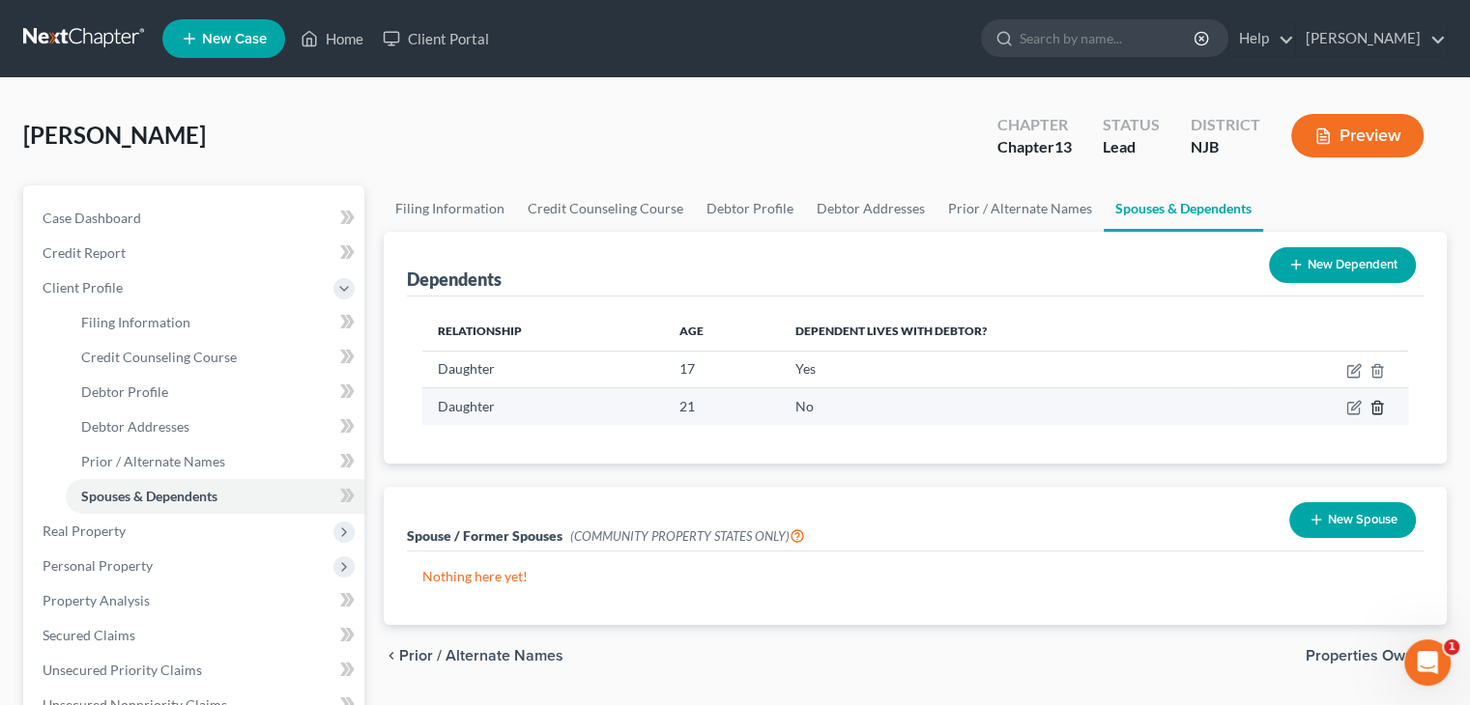
click at [1376, 404] on polyline "button" at bounding box center [1377, 404] width 12 height 0
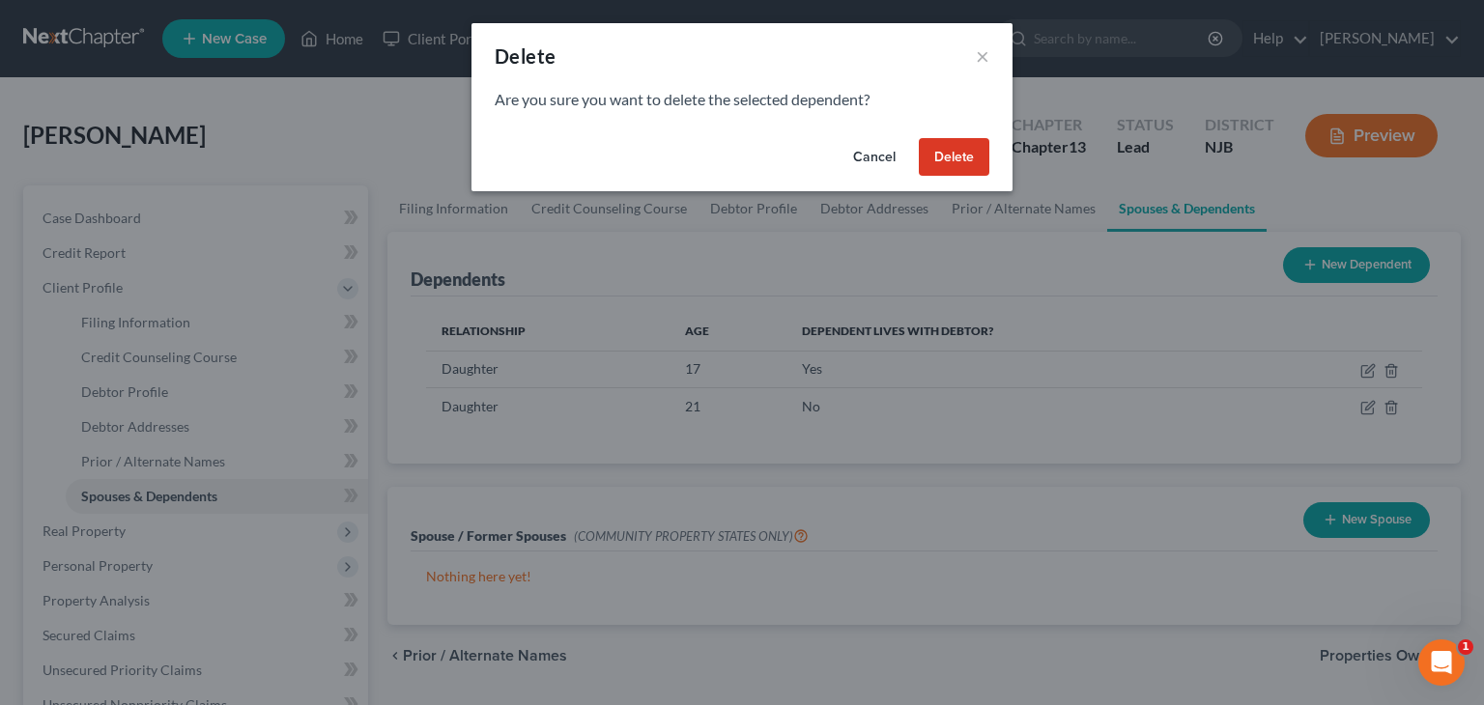
click at [956, 154] on button "Delete" at bounding box center [954, 157] width 71 height 39
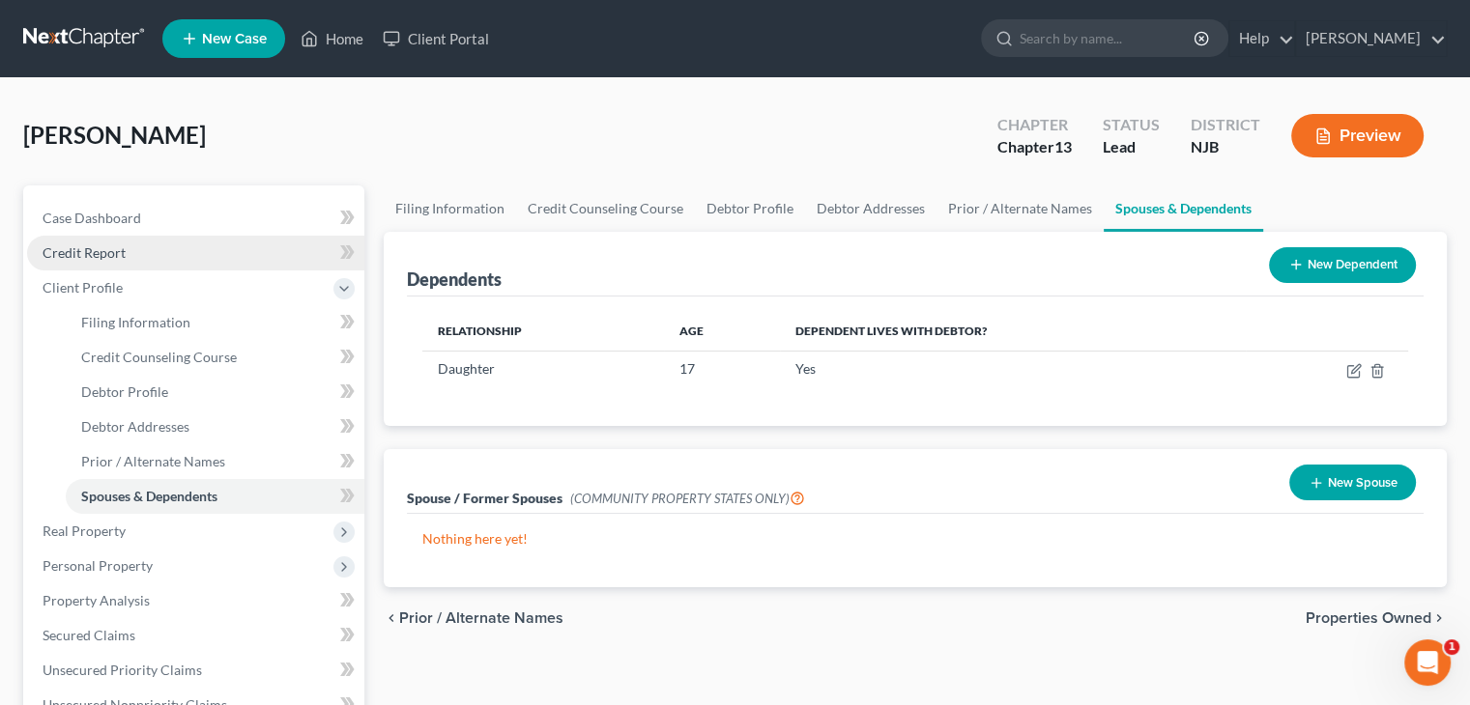
click at [75, 251] on span "Credit Report" at bounding box center [84, 252] width 83 height 16
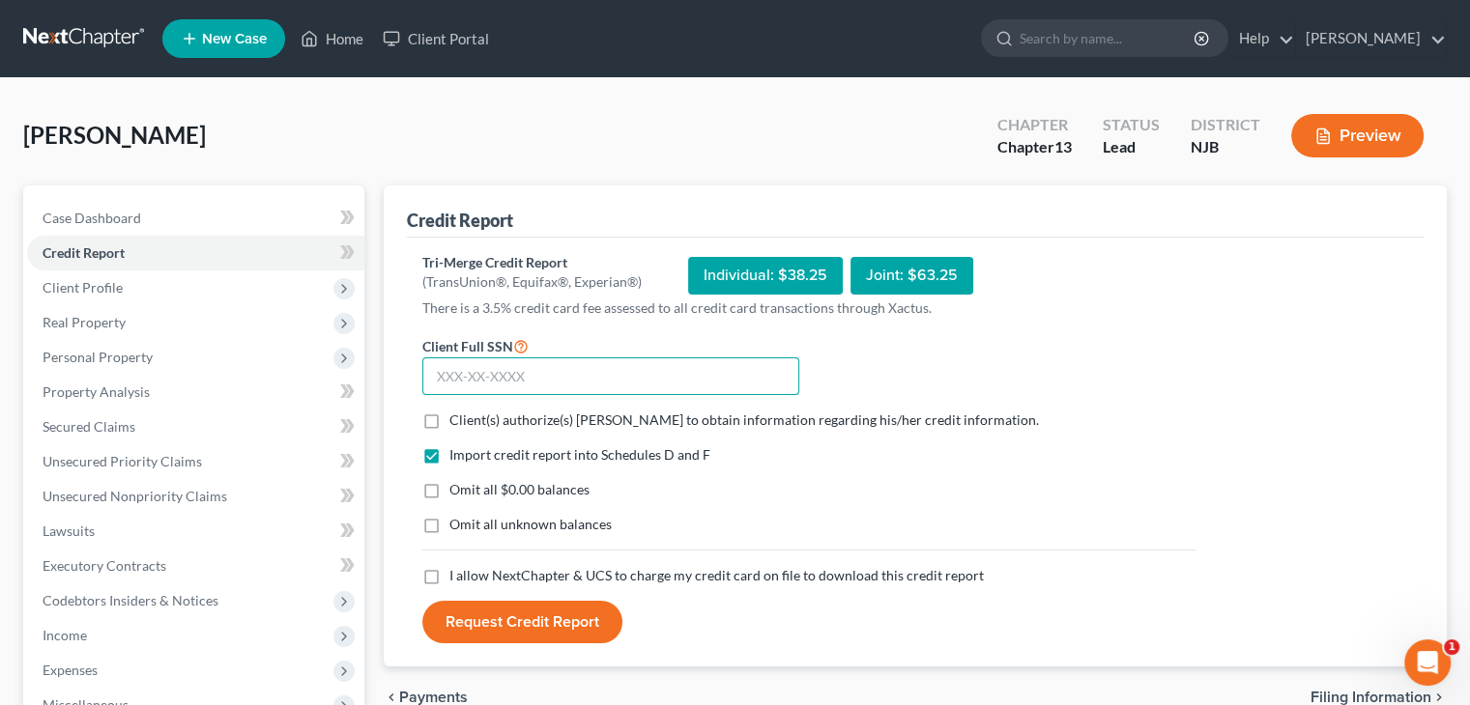
click at [437, 377] on input "text" at bounding box center [610, 377] width 377 height 39
type input "136-78-4991"
click at [449, 412] on label "Client(s) authorize(s) [PERSON_NAME] to obtain information regarding his/her cr…" at bounding box center [743, 420] width 589 height 19
click at [457, 412] on input "Client(s) authorize(s) [PERSON_NAME] to obtain information regarding his/her cr…" at bounding box center [463, 417] width 13 height 13
checkbox input "true"
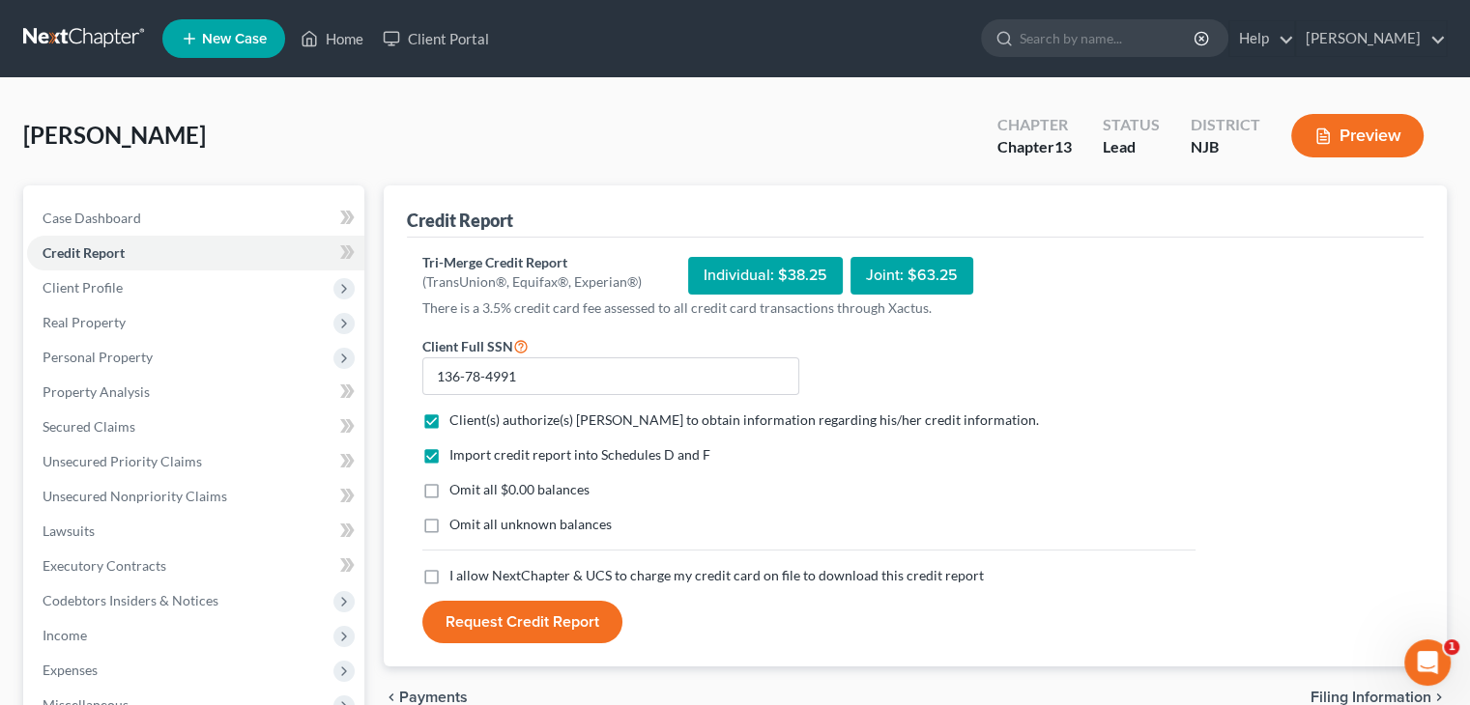
click at [449, 525] on label "Omit all unknown balances" at bounding box center [530, 524] width 162 height 19
click at [457, 525] on input "Omit all unknown balances" at bounding box center [463, 521] width 13 height 13
checkbox input "true"
click at [449, 579] on label "I allow NextChapter & UCS to charge my credit card on file to download this cre…" at bounding box center [716, 575] width 534 height 19
click at [457, 579] on input "I allow NextChapter & UCS to charge my credit card on file to download this cre…" at bounding box center [463, 572] width 13 height 13
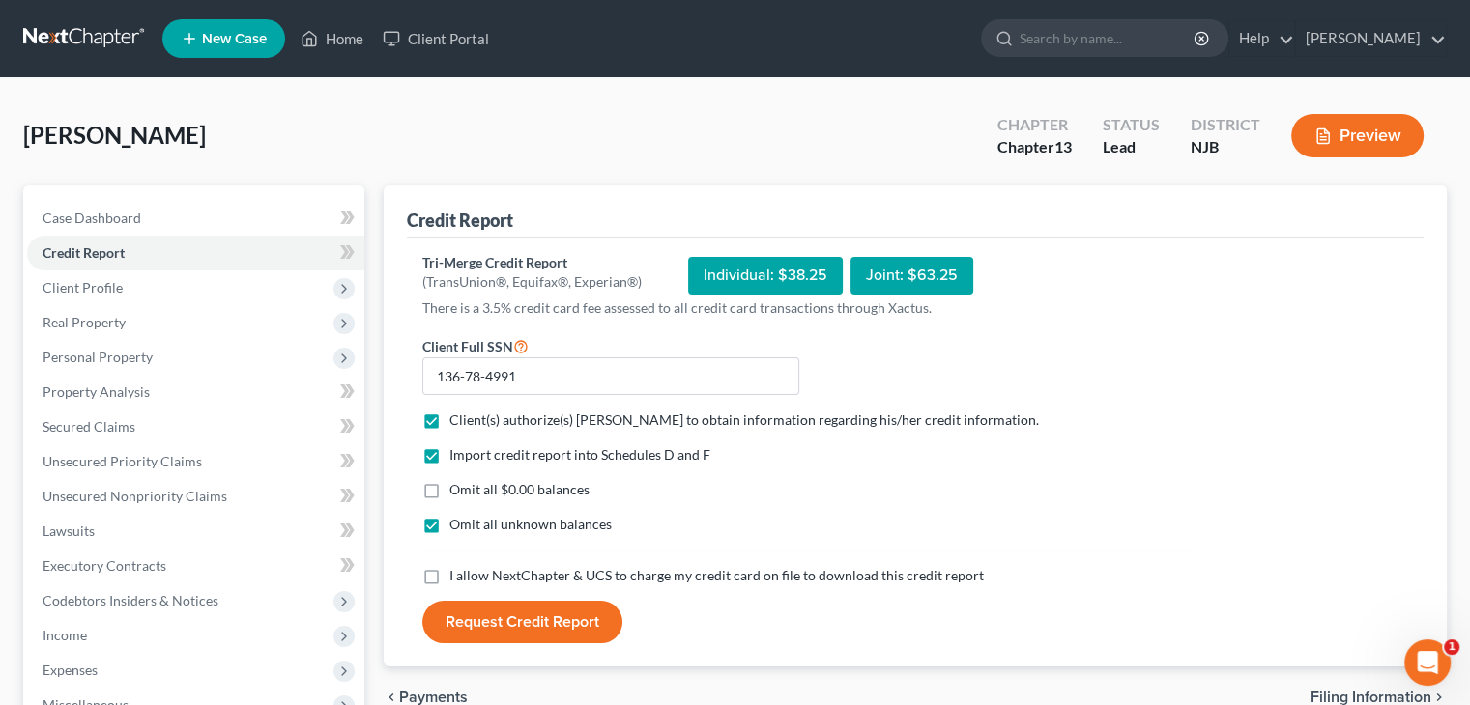
checkbox input "true"
click at [529, 620] on button "Request Credit Report" at bounding box center [522, 622] width 200 height 43
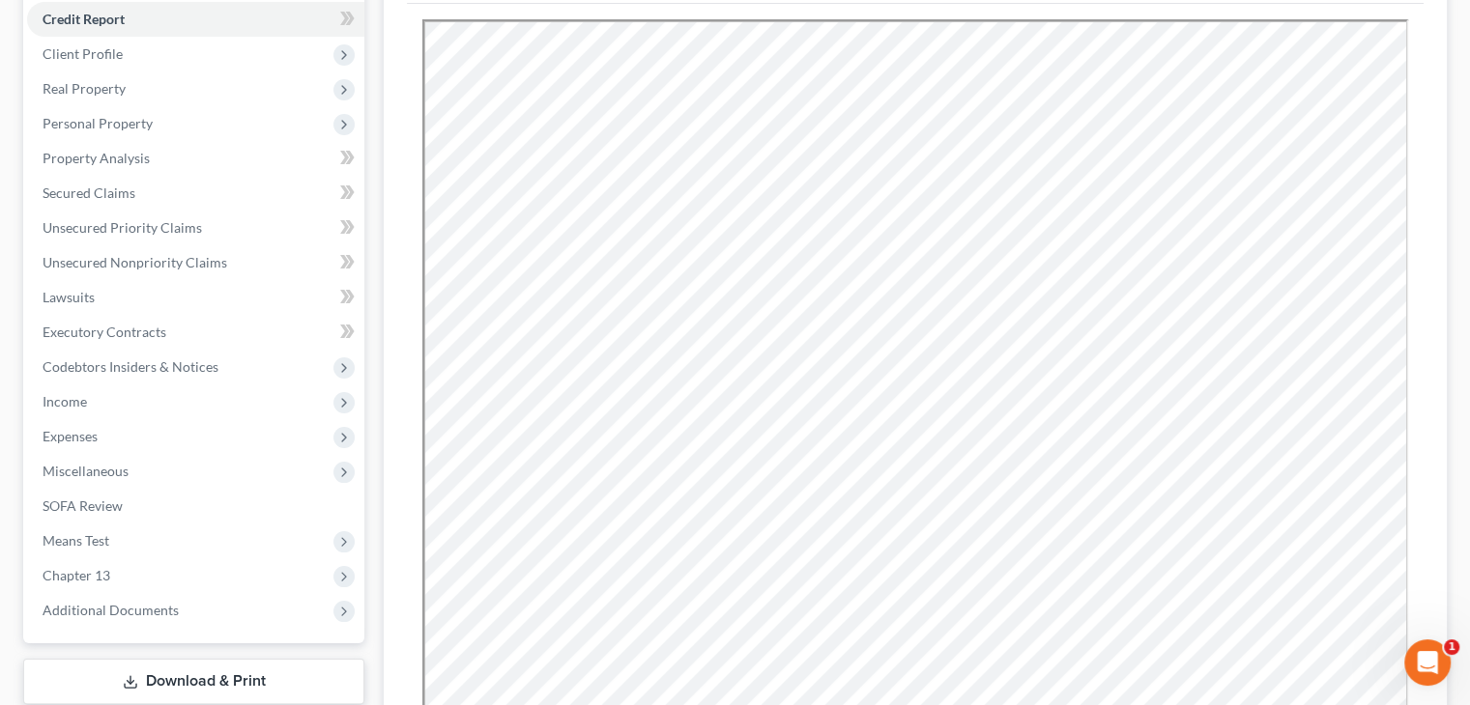
scroll to position [562, 0]
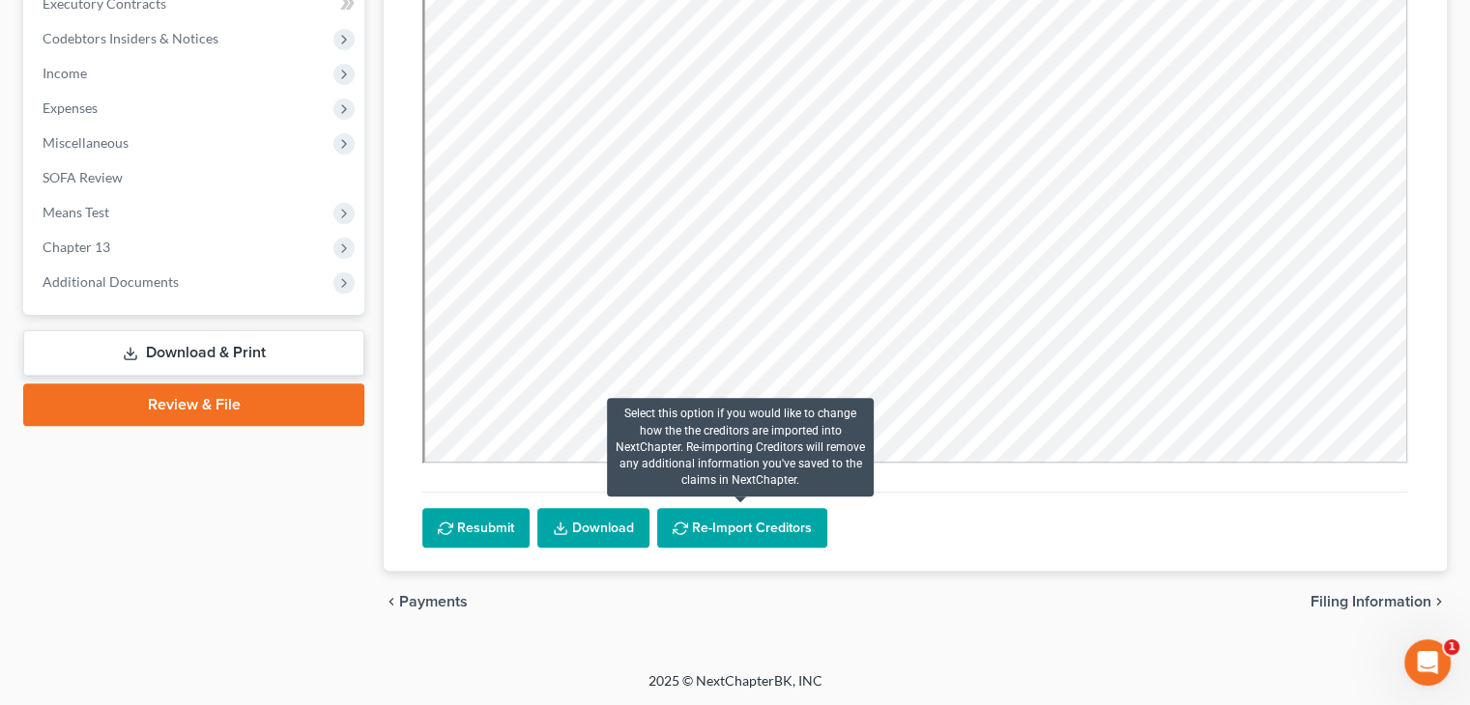
click at [782, 528] on button "Re-Import Creditors" at bounding box center [742, 528] width 170 height 41
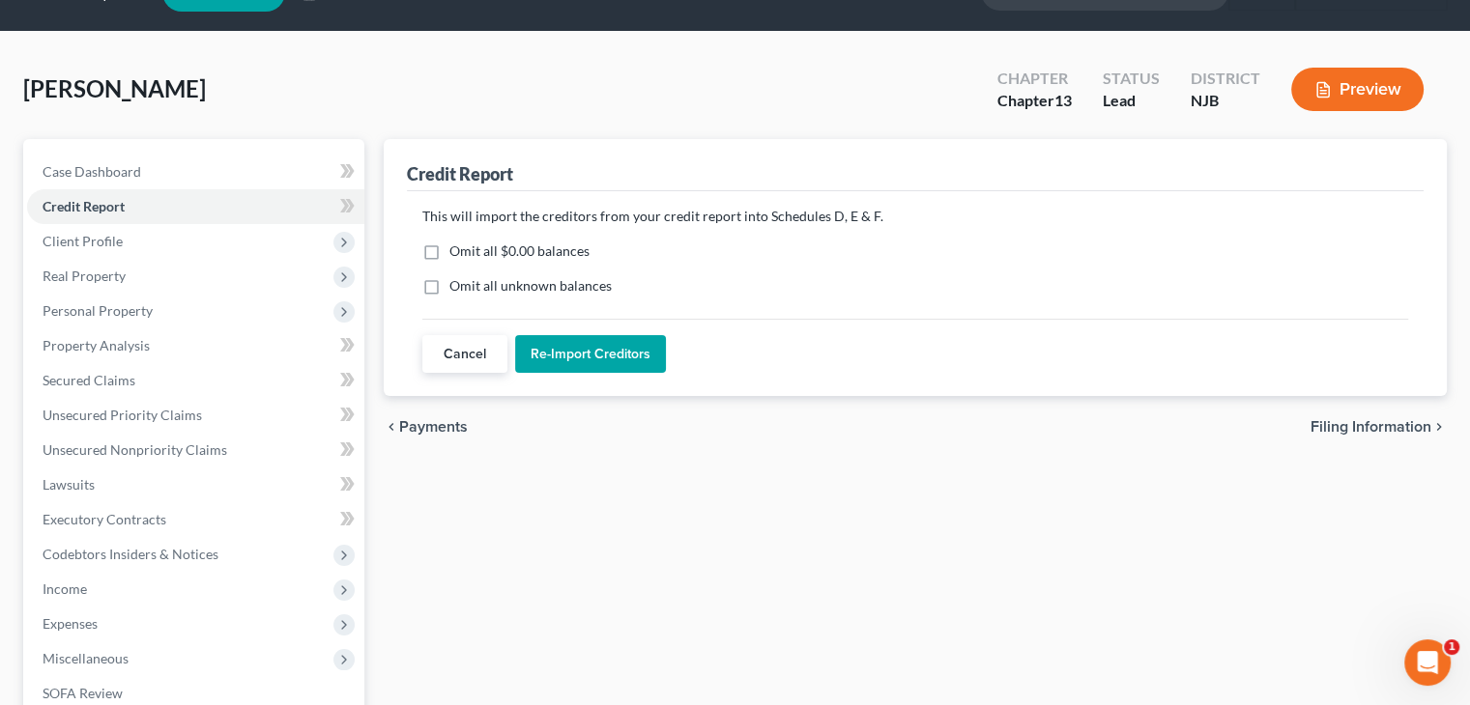
scroll to position [0, 0]
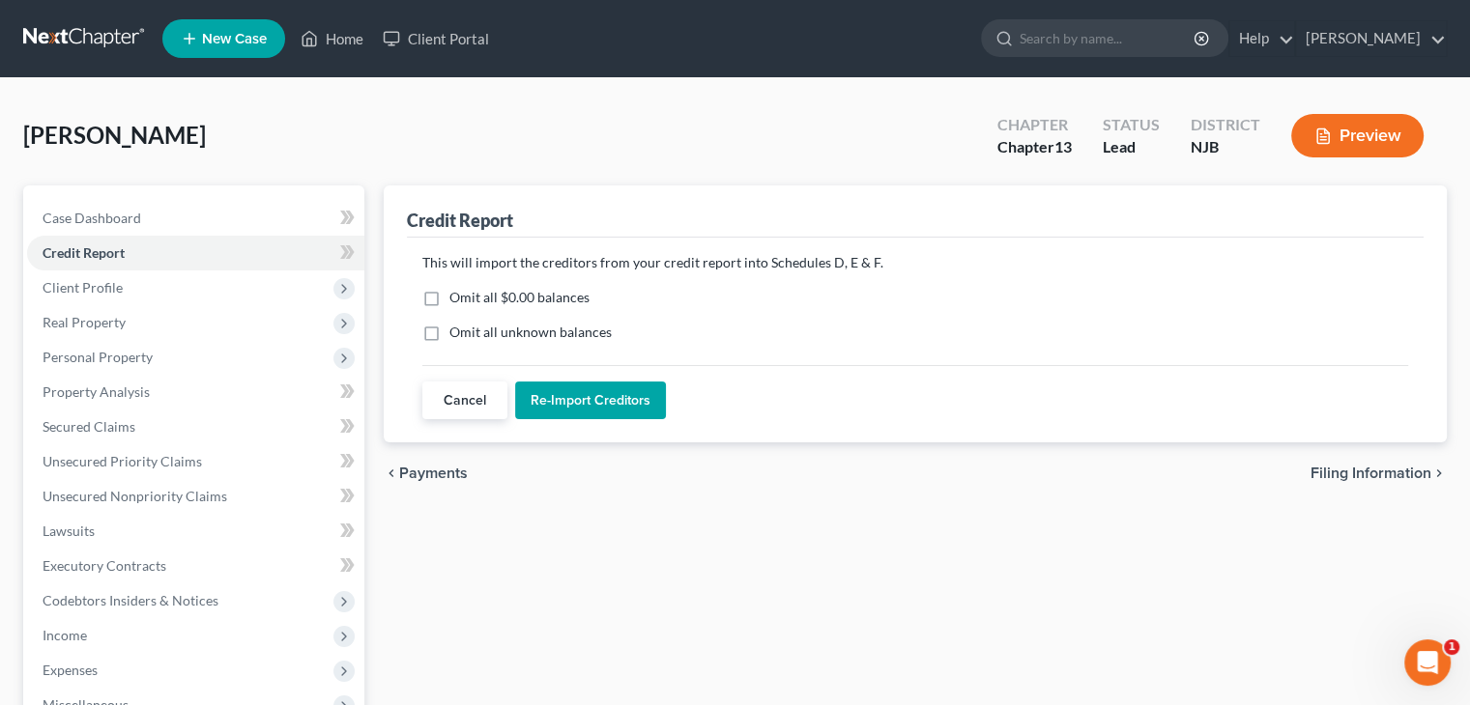
drag, startPoint x: 431, startPoint y: 297, endPoint x: 415, endPoint y: 338, distance: 44.3
click at [449, 299] on label "Omit all $0.00 balances" at bounding box center [519, 297] width 140 height 19
click at [457, 299] on input "Omit all $0.00 balances" at bounding box center [463, 294] width 13 height 13
checkbox input "true"
drag, startPoint x: 430, startPoint y: 329, endPoint x: 441, endPoint y: 339, distance: 14.4
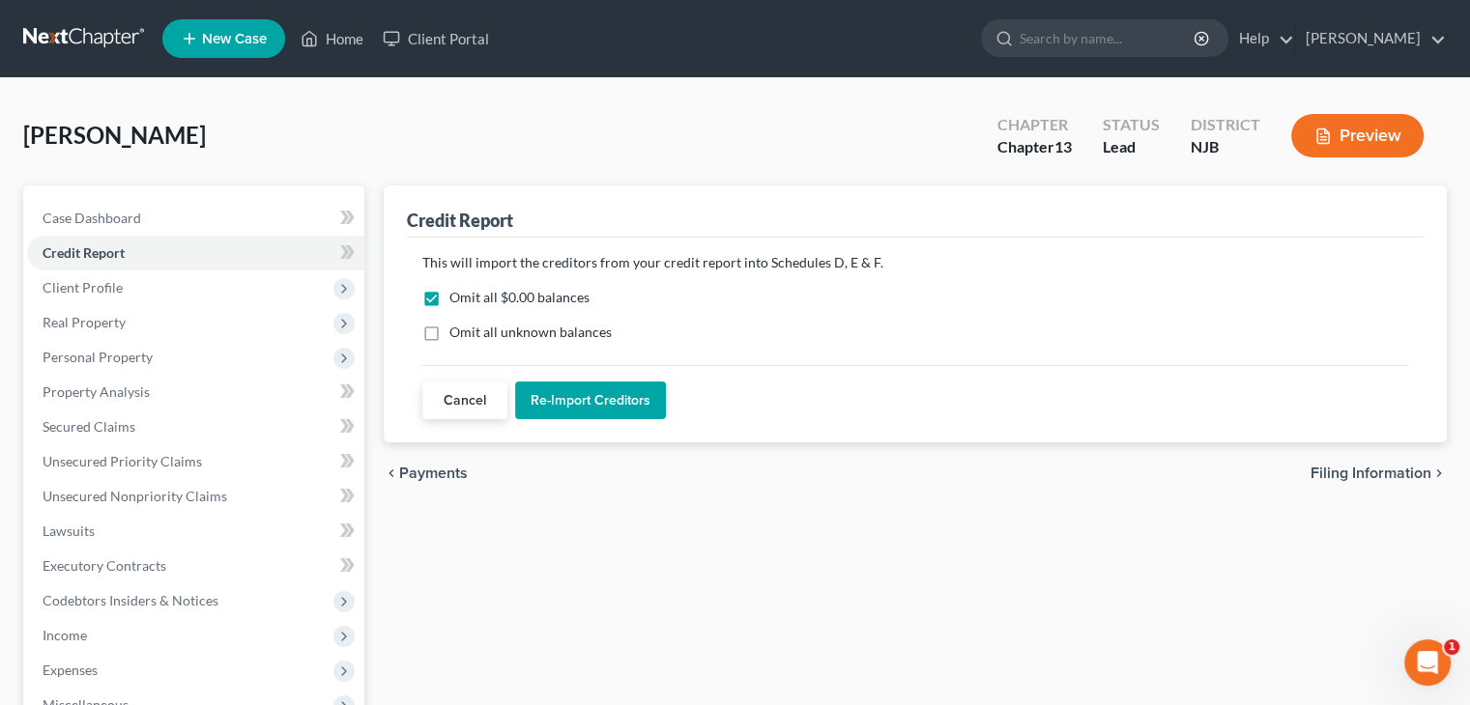
click at [449, 329] on label "Omit all unknown balances" at bounding box center [530, 332] width 162 height 19
click at [457, 329] on input "Omit all unknown balances" at bounding box center [463, 329] width 13 height 13
checkbox input "true"
click at [625, 397] on button "Re-Import Creditors" at bounding box center [590, 401] width 151 height 39
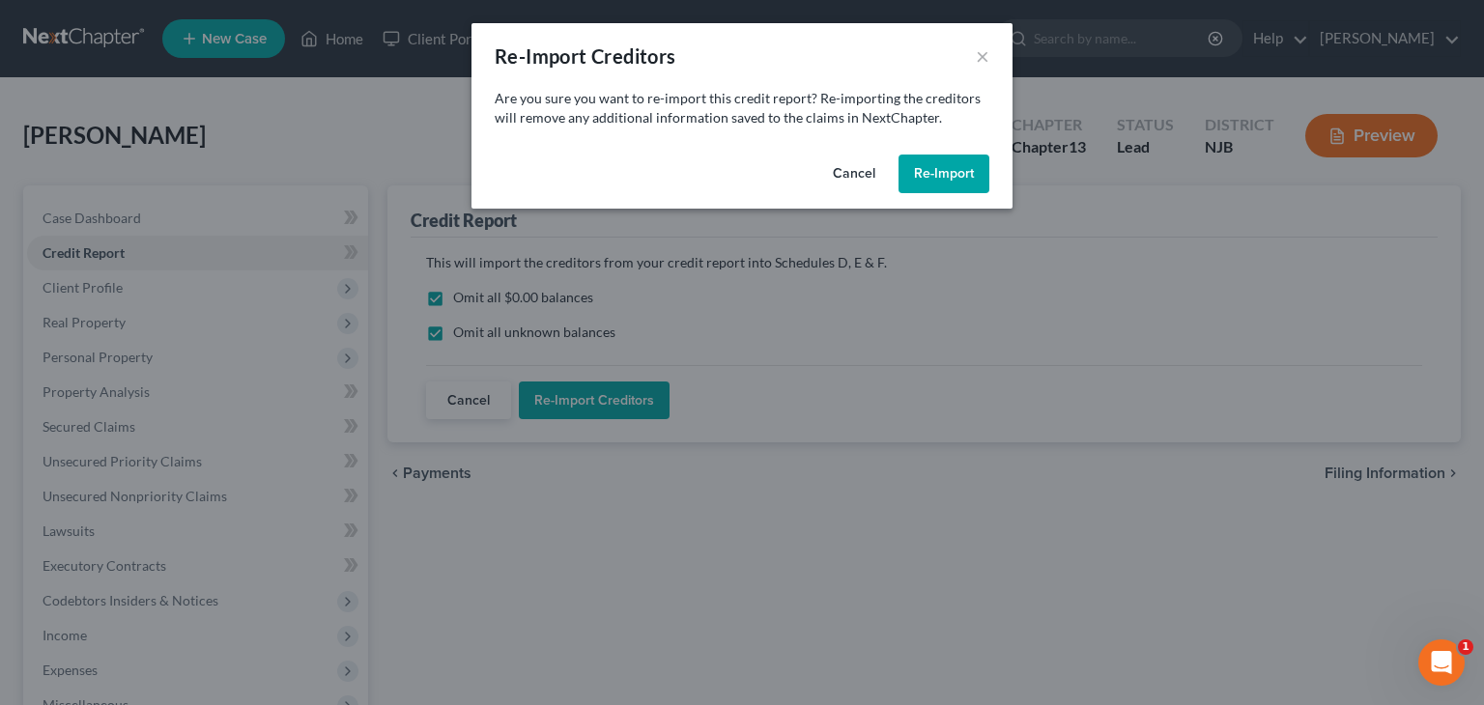
click at [955, 178] on button "Re-Import" at bounding box center [944, 174] width 91 height 39
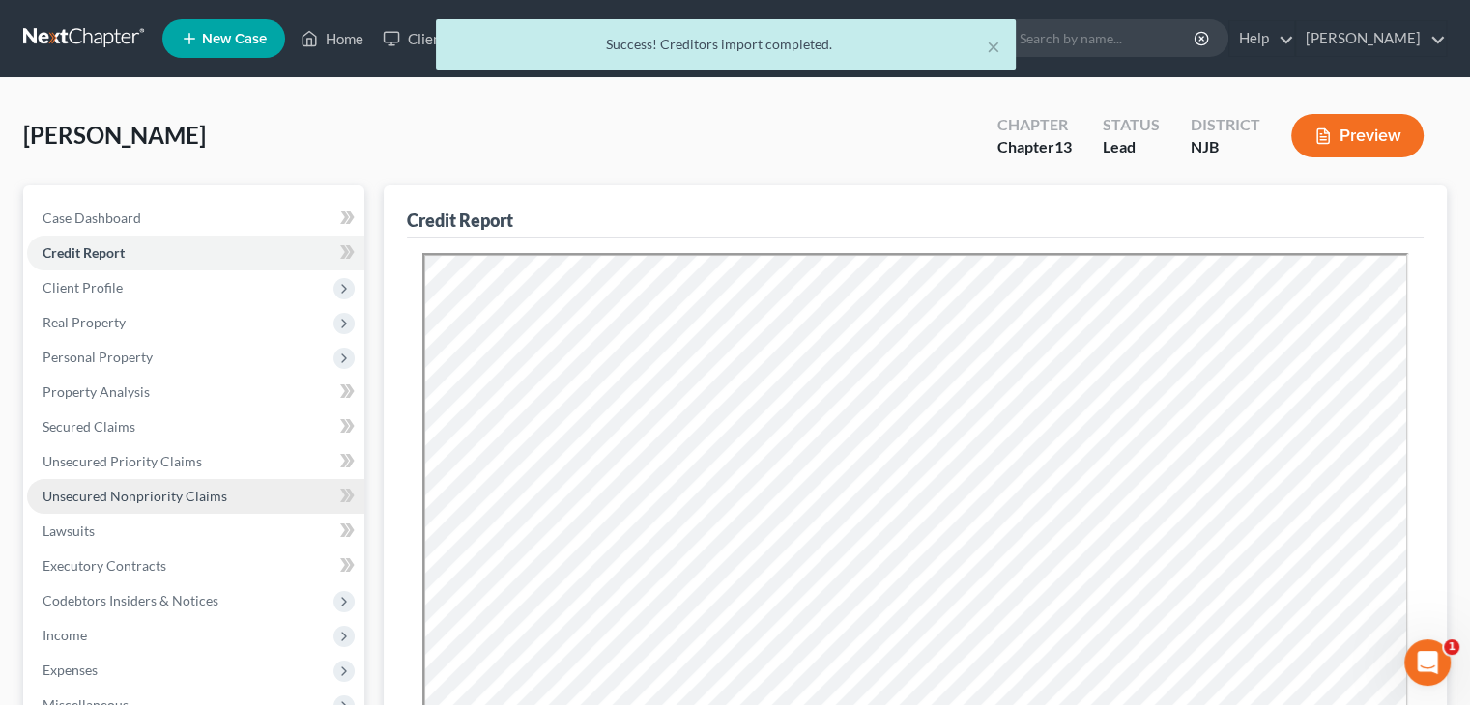
click at [163, 500] on span "Unsecured Nonpriority Claims" at bounding box center [135, 496] width 185 height 16
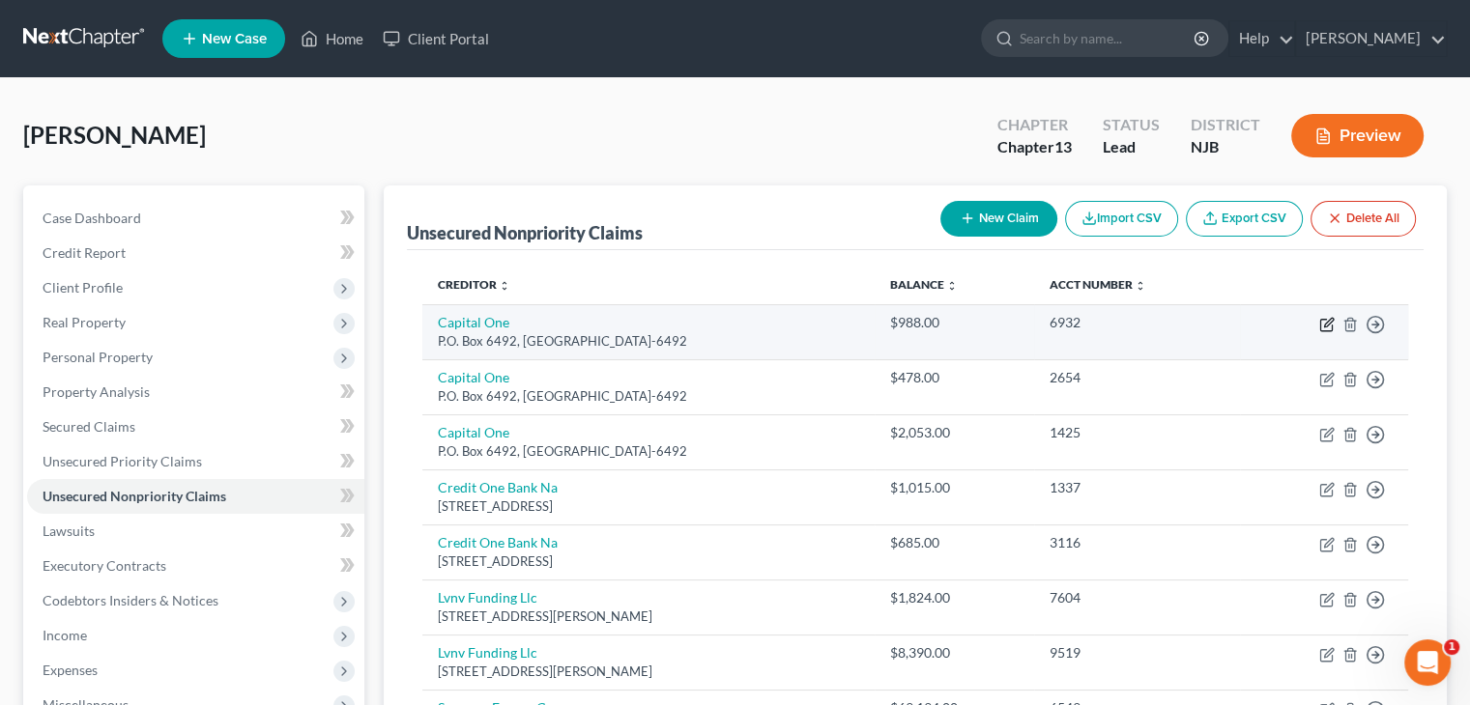
click at [1327, 322] on icon "button" at bounding box center [1326, 324] width 15 height 15
select select "14"
select select "0"
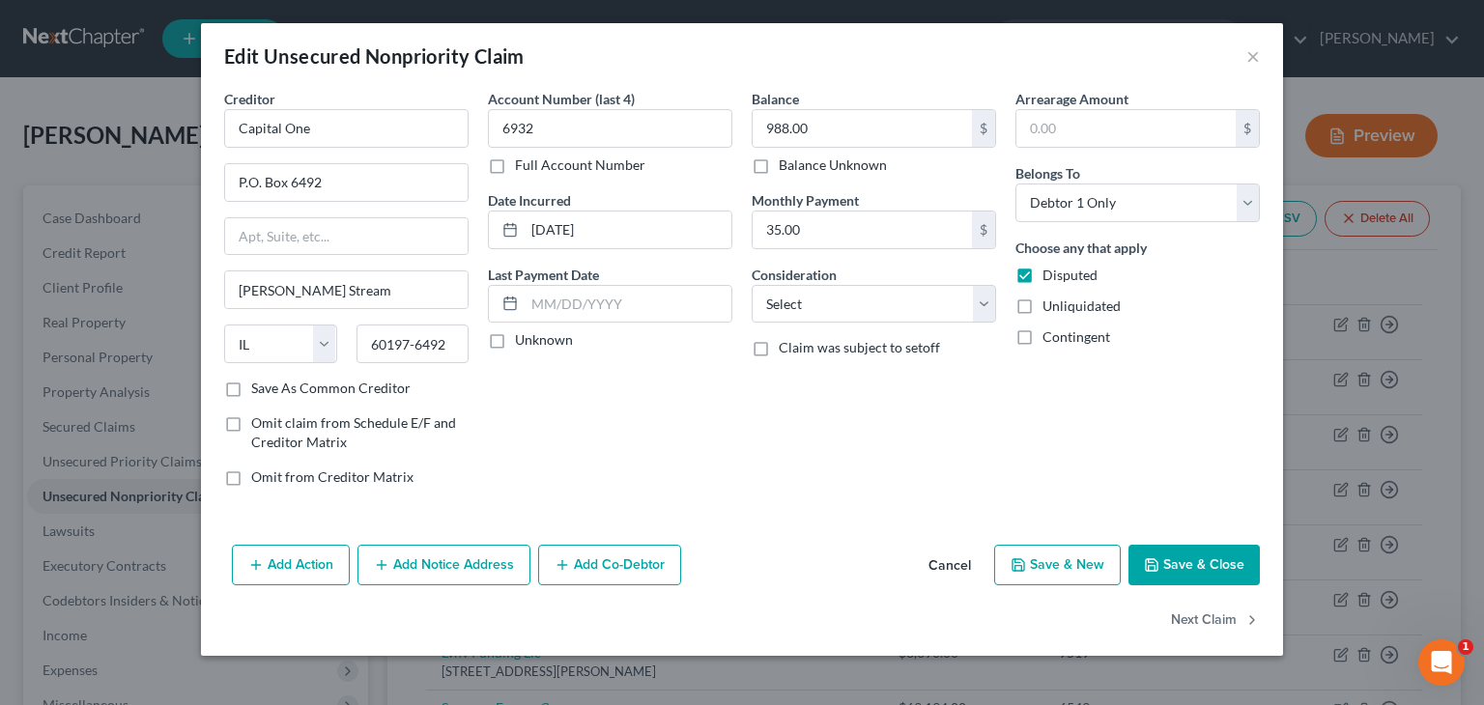
click at [515, 342] on label "Unknown" at bounding box center [544, 339] width 58 height 19
click at [523, 342] on input "Unknown" at bounding box center [529, 336] width 13 height 13
checkbox input "true"
click at [989, 304] on select "Select Cable / Satellite Services Collection Agency Credit Card Debt Debt Couns…" at bounding box center [874, 304] width 244 height 39
select select "2"
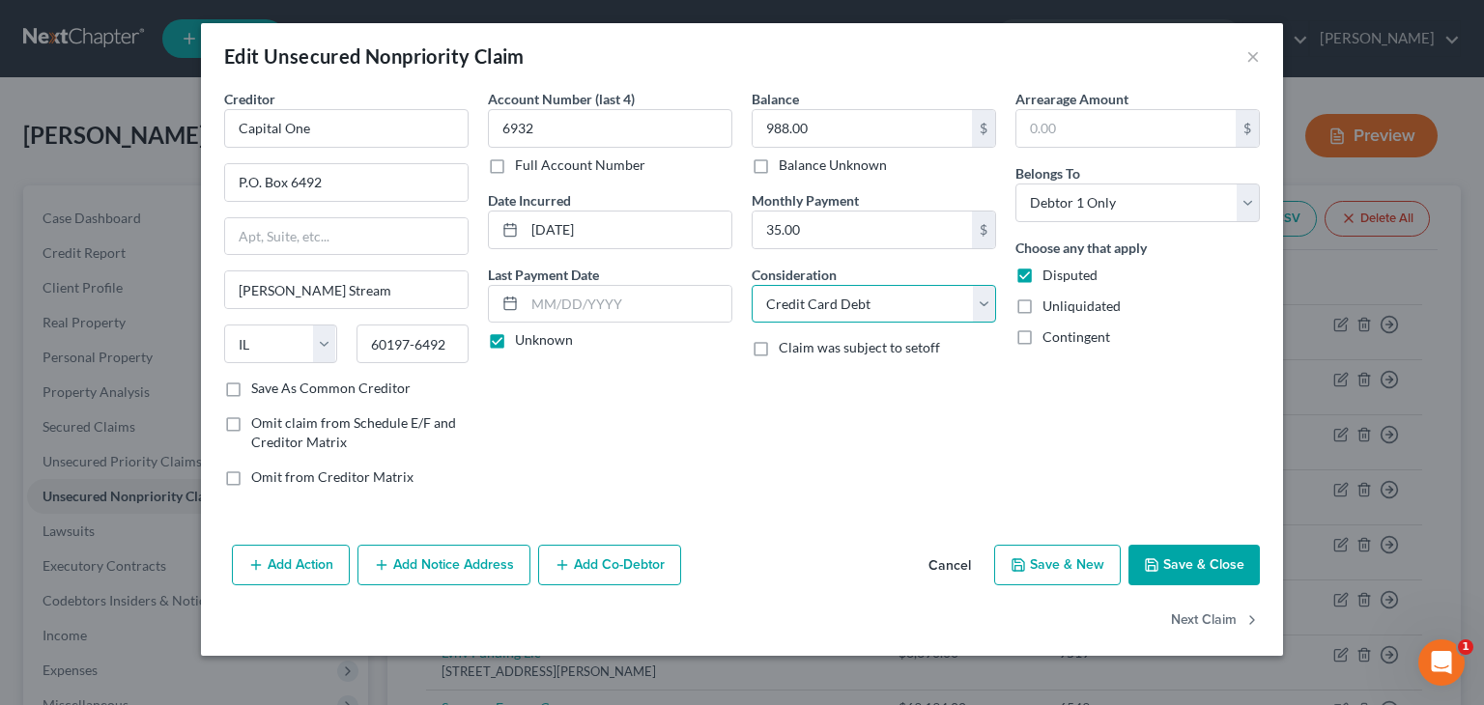
click at [752, 285] on select "Select Cable / Satellite Services Collection Agency Credit Card Debt Debt Couns…" at bounding box center [874, 304] width 244 height 39
click at [1185, 571] on button "Save & Close" at bounding box center [1194, 565] width 131 height 41
type input "0"
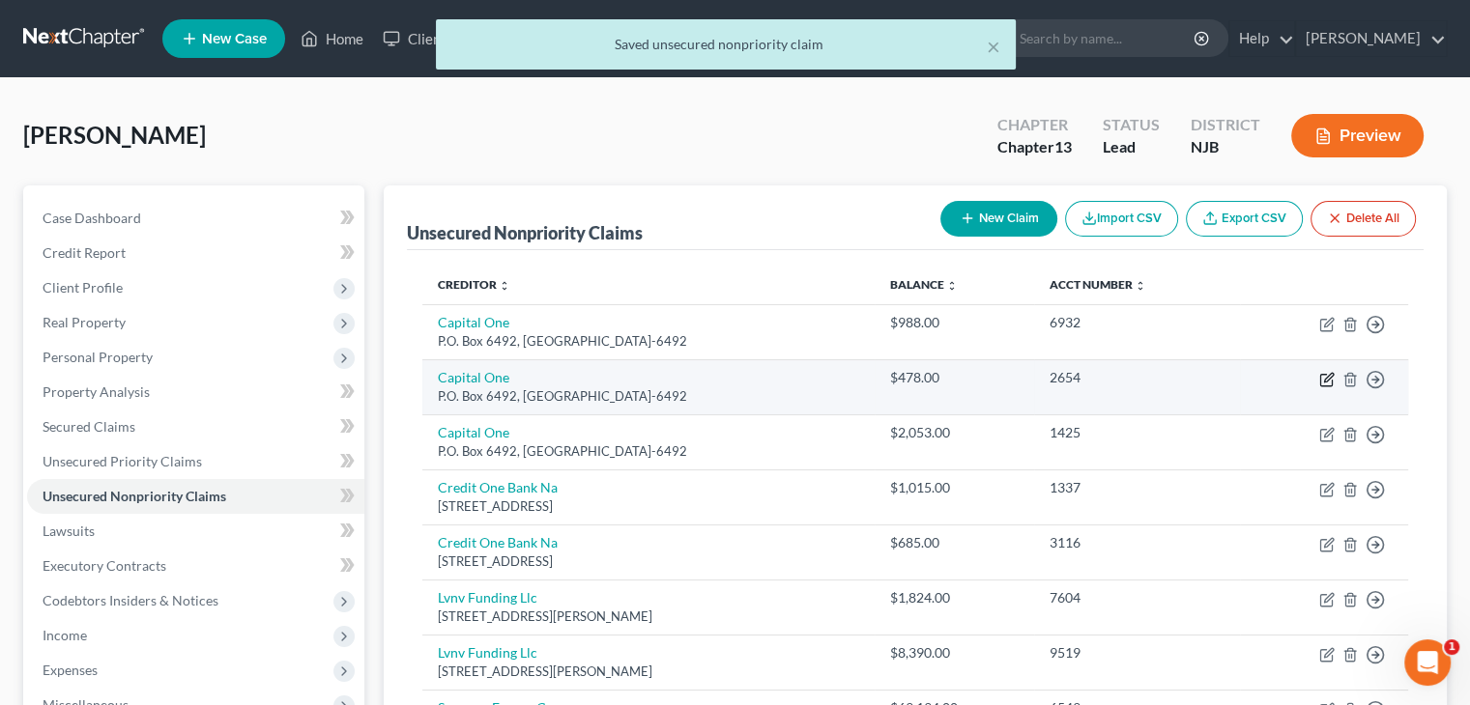
click at [1332, 378] on icon "button" at bounding box center [1326, 379] width 15 height 15
select select "14"
select select "2"
select select "0"
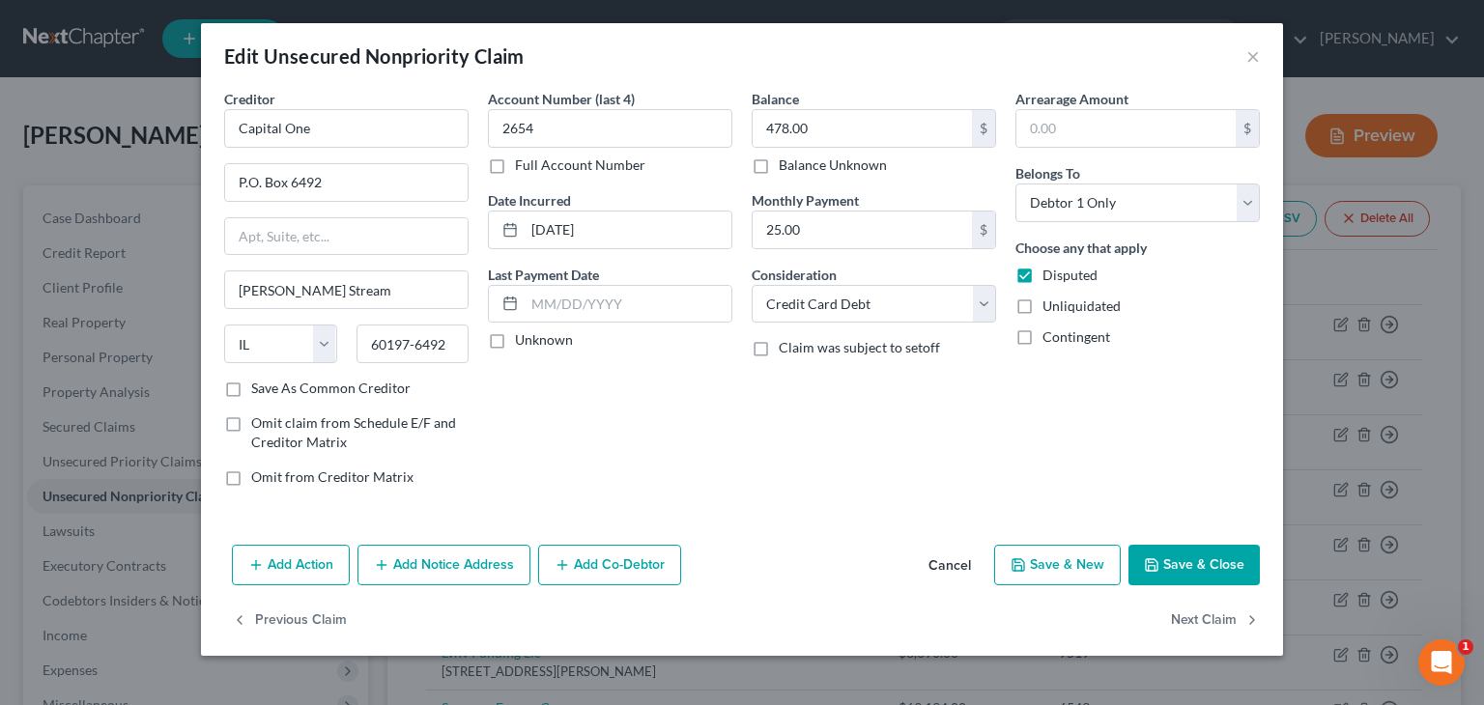
click at [515, 339] on label "Unknown" at bounding box center [544, 339] width 58 height 19
click at [523, 339] on input "Unknown" at bounding box center [529, 336] width 13 height 13
checkbox input "true"
click at [1196, 570] on button "Save & Close" at bounding box center [1194, 565] width 131 height 41
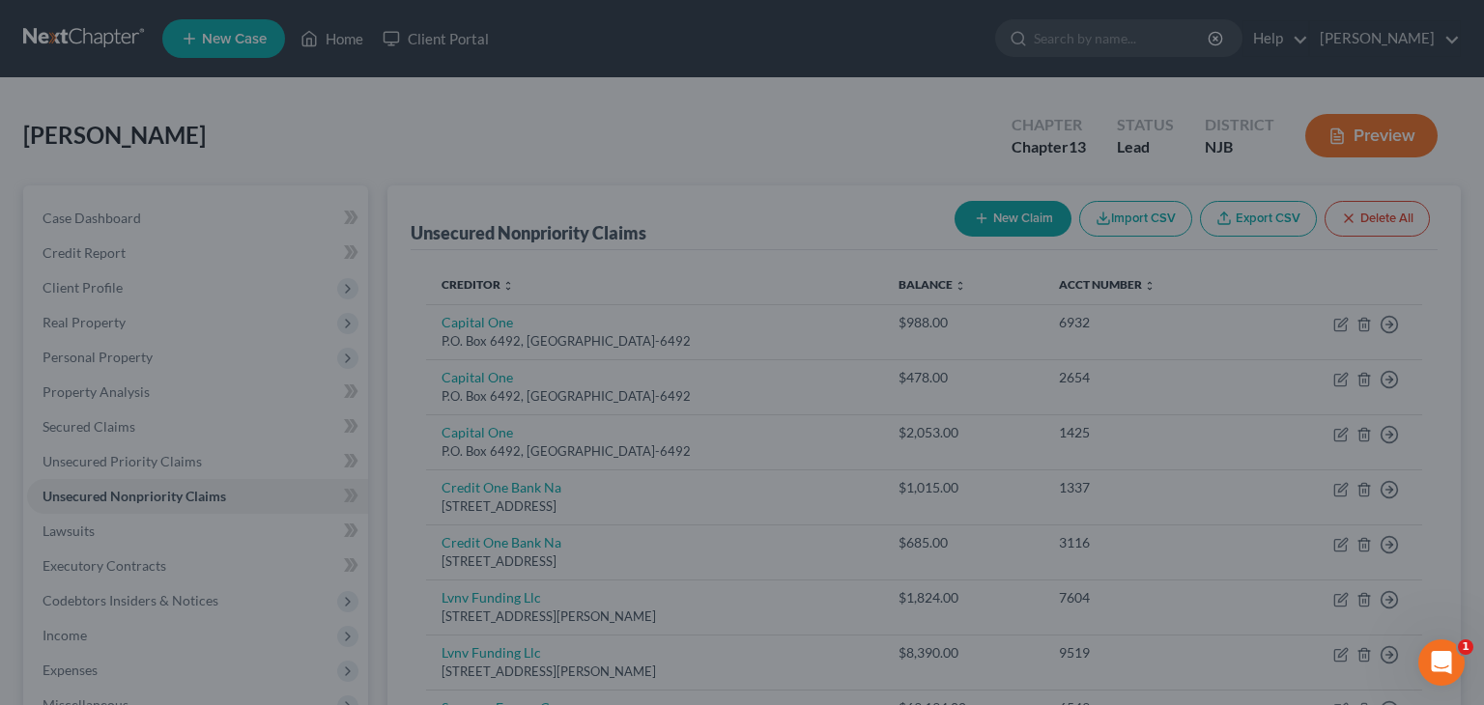
type input "0"
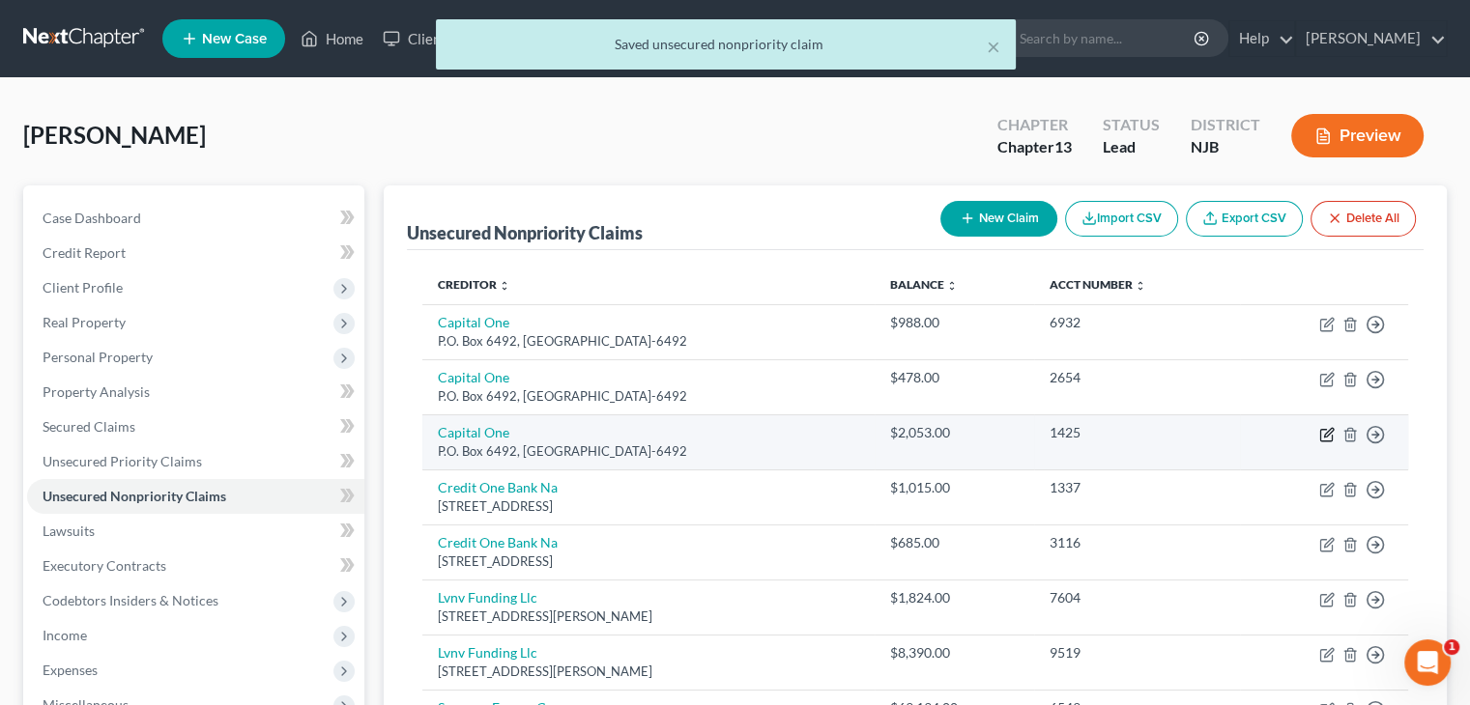
click at [1328, 429] on icon "button" at bounding box center [1328, 432] width 9 height 9
select select "14"
select select "2"
select select "0"
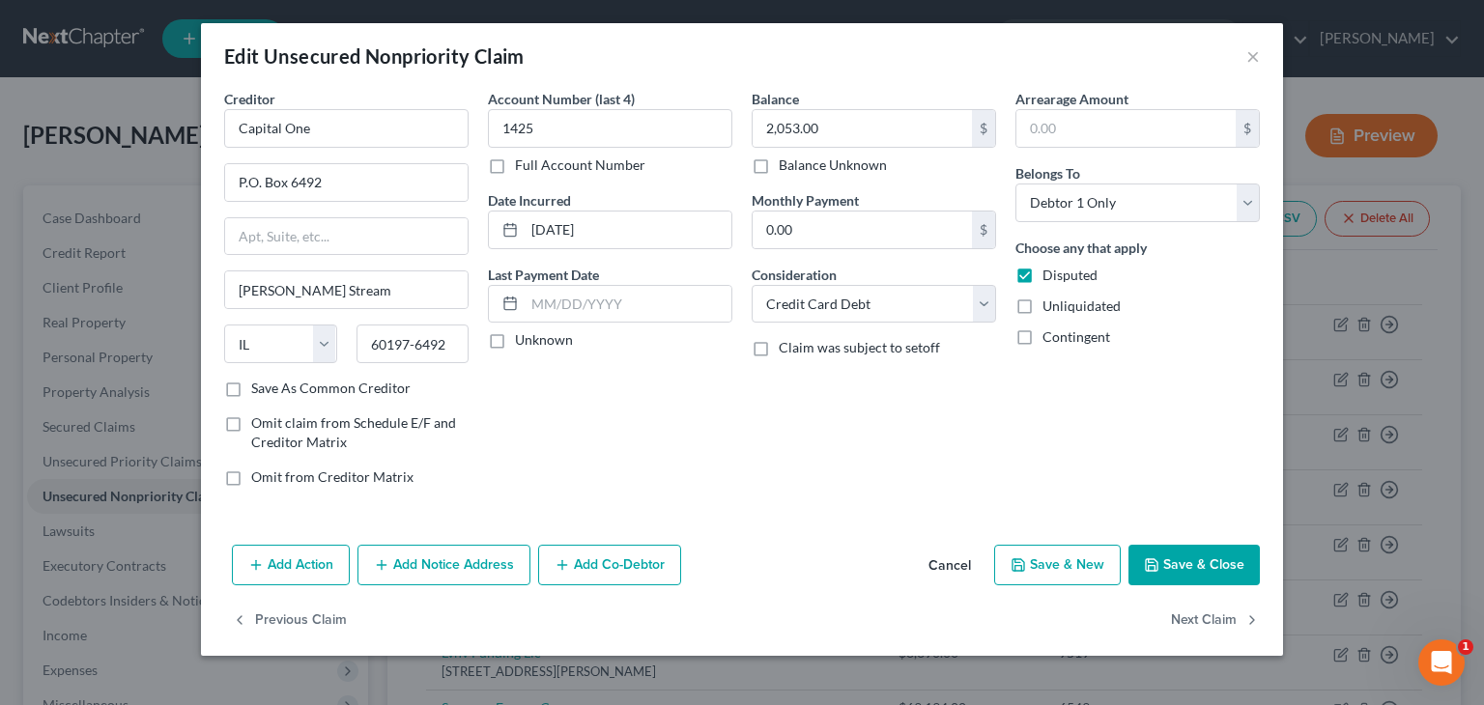
click at [1214, 557] on button "Save & Close" at bounding box center [1194, 565] width 131 height 41
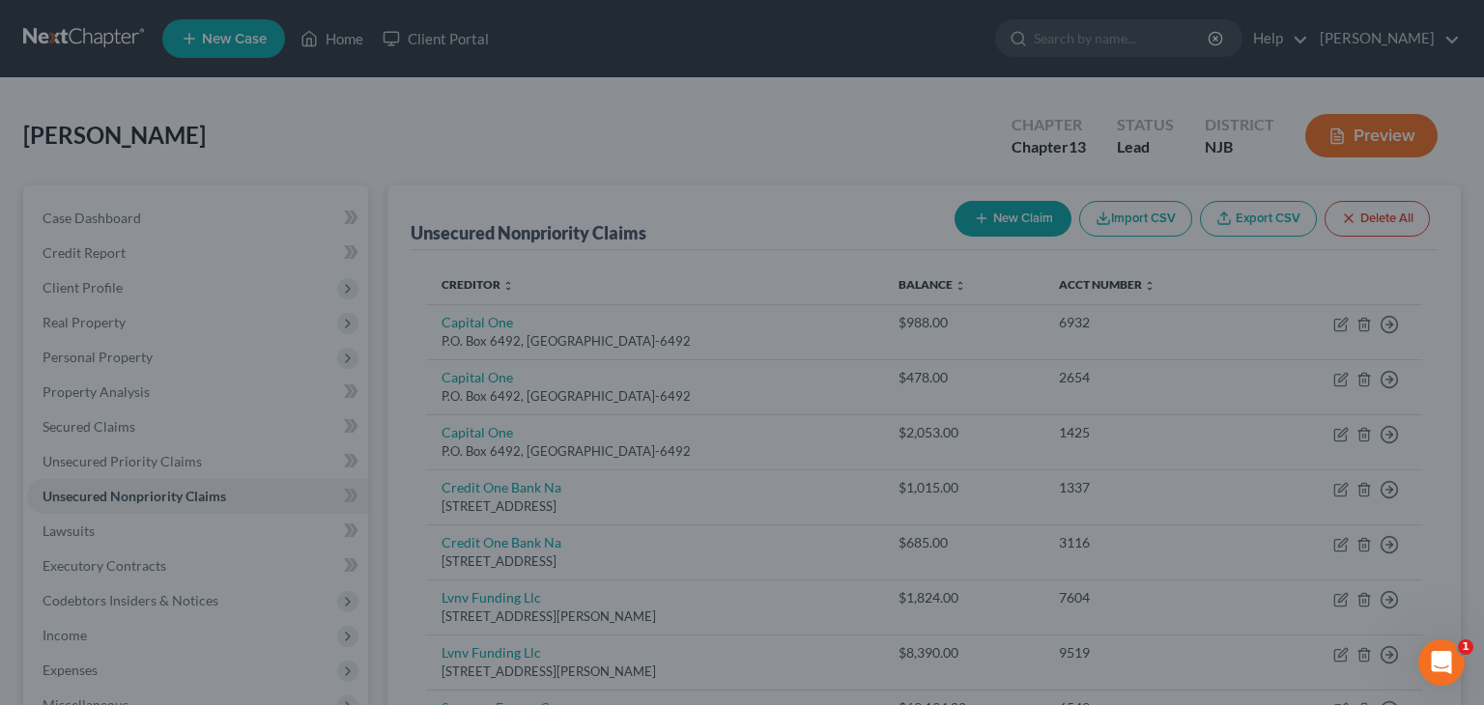
type input "0"
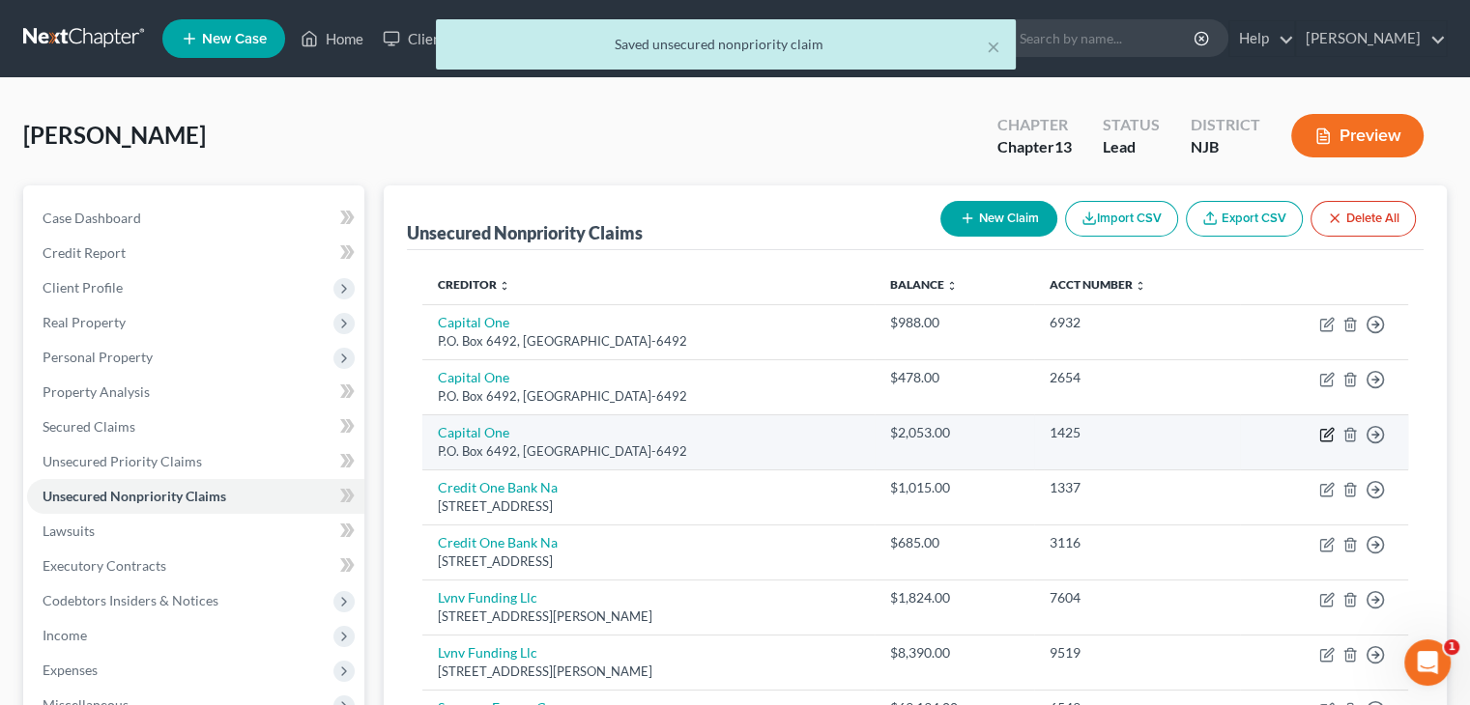
click at [1329, 435] on icon "button" at bounding box center [1326, 434] width 15 height 15
select select "14"
select select "2"
select select "0"
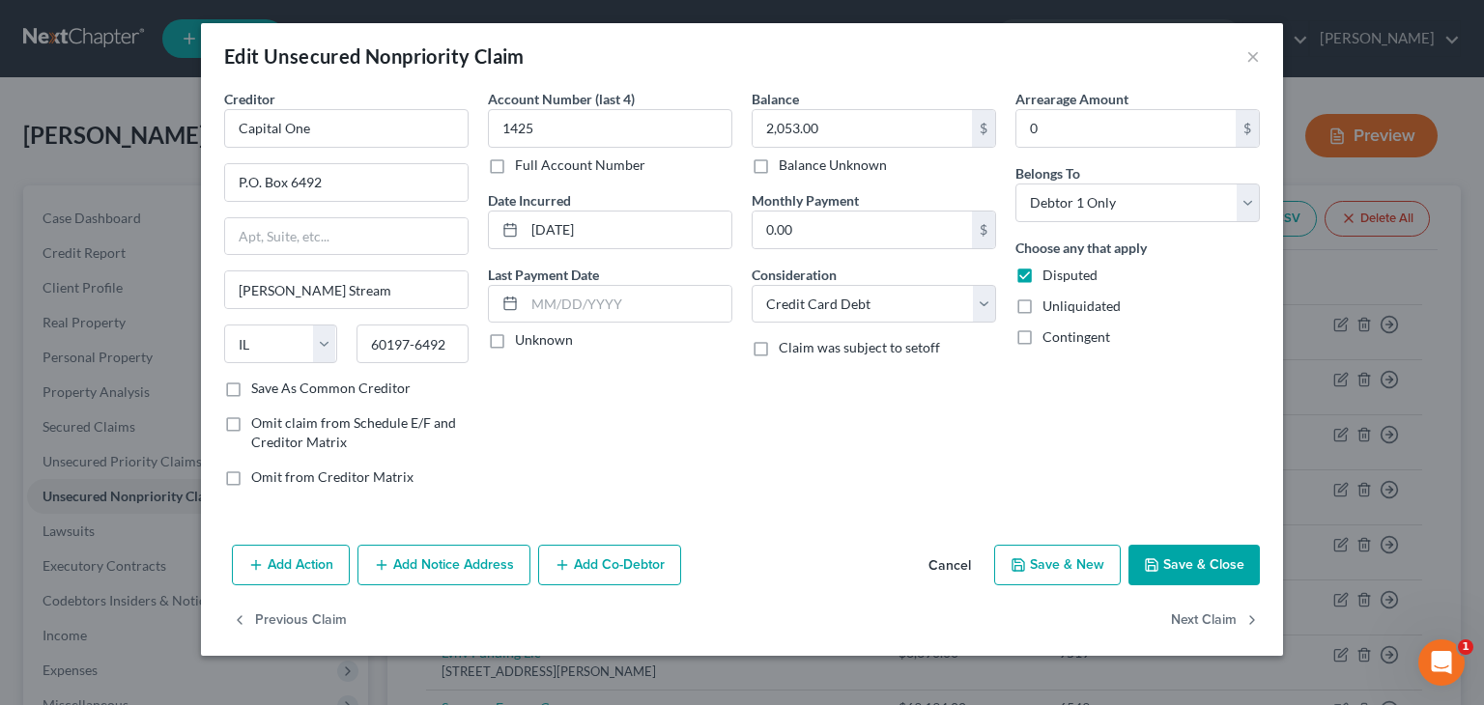
click at [515, 338] on label "Unknown" at bounding box center [544, 339] width 58 height 19
click at [523, 338] on input "Unknown" at bounding box center [529, 336] width 13 height 13
checkbox input "true"
click at [1188, 562] on button "Save & Close" at bounding box center [1194, 565] width 131 height 41
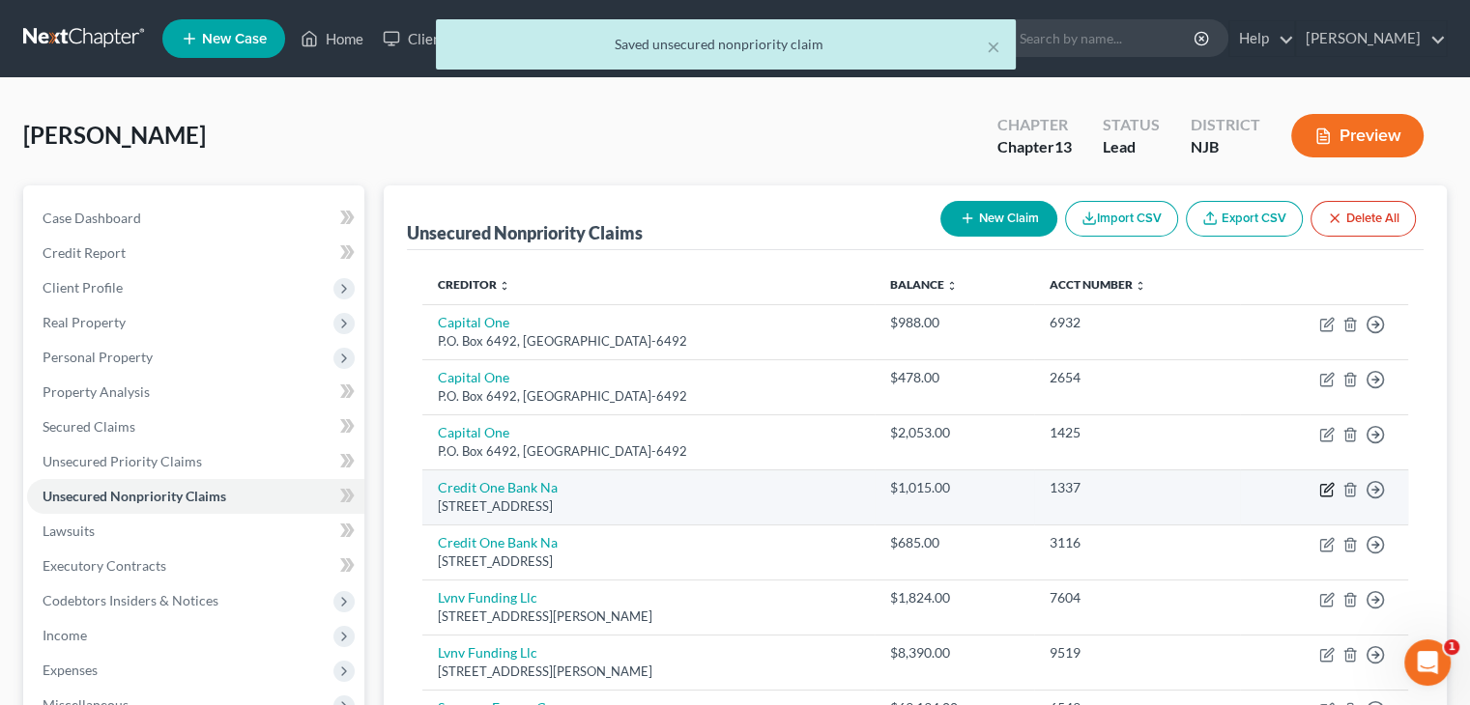
click at [1326, 489] on icon "button" at bounding box center [1328, 487] width 9 height 9
select select "31"
select select "2"
select select "0"
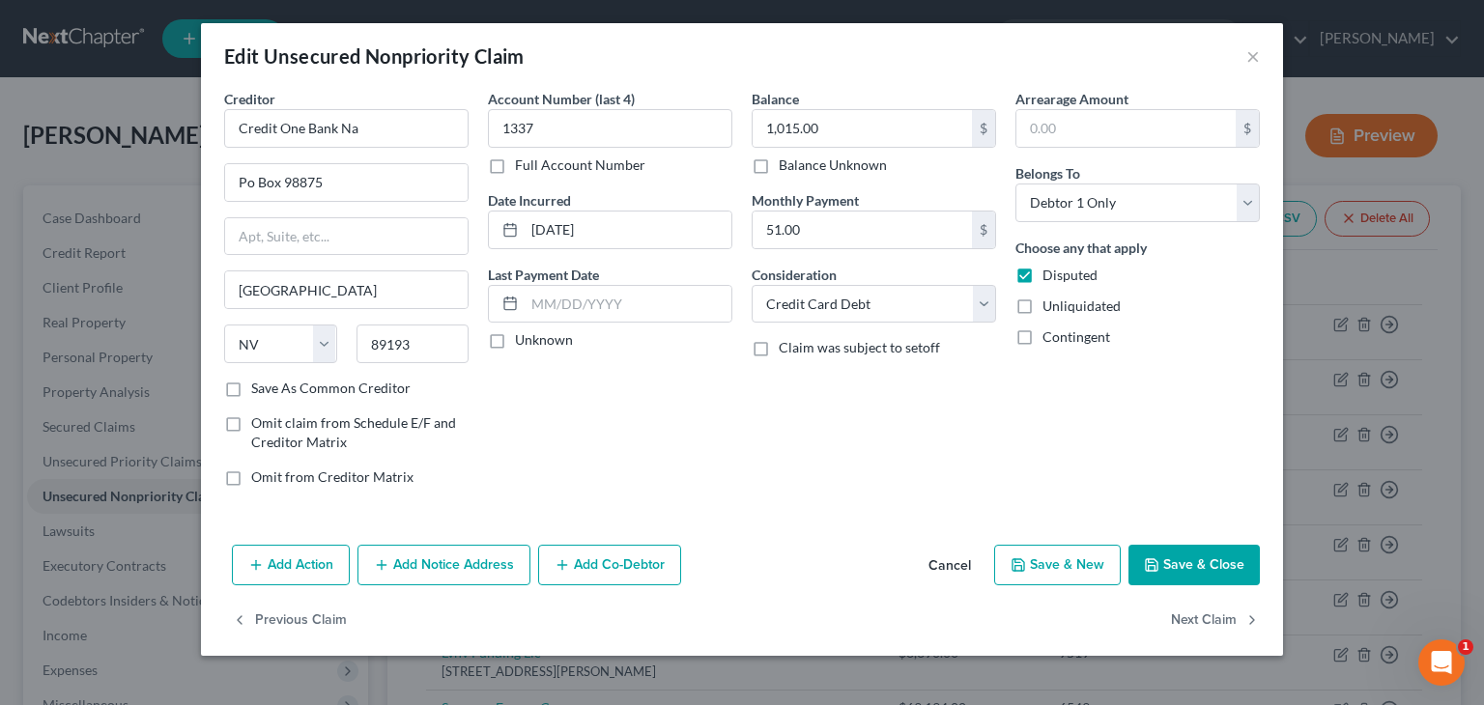
click at [515, 343] on label "Unknown" at bounding box center [544, 339] width 58 height 19
click at [523, 343] on input "Unknown" at bounding box center [529, 336] width 13 height 13
checkbox input "true"
click at [1182, 559] on button "Save & Close" at bounding box center [1194, 565] width 131 height 41
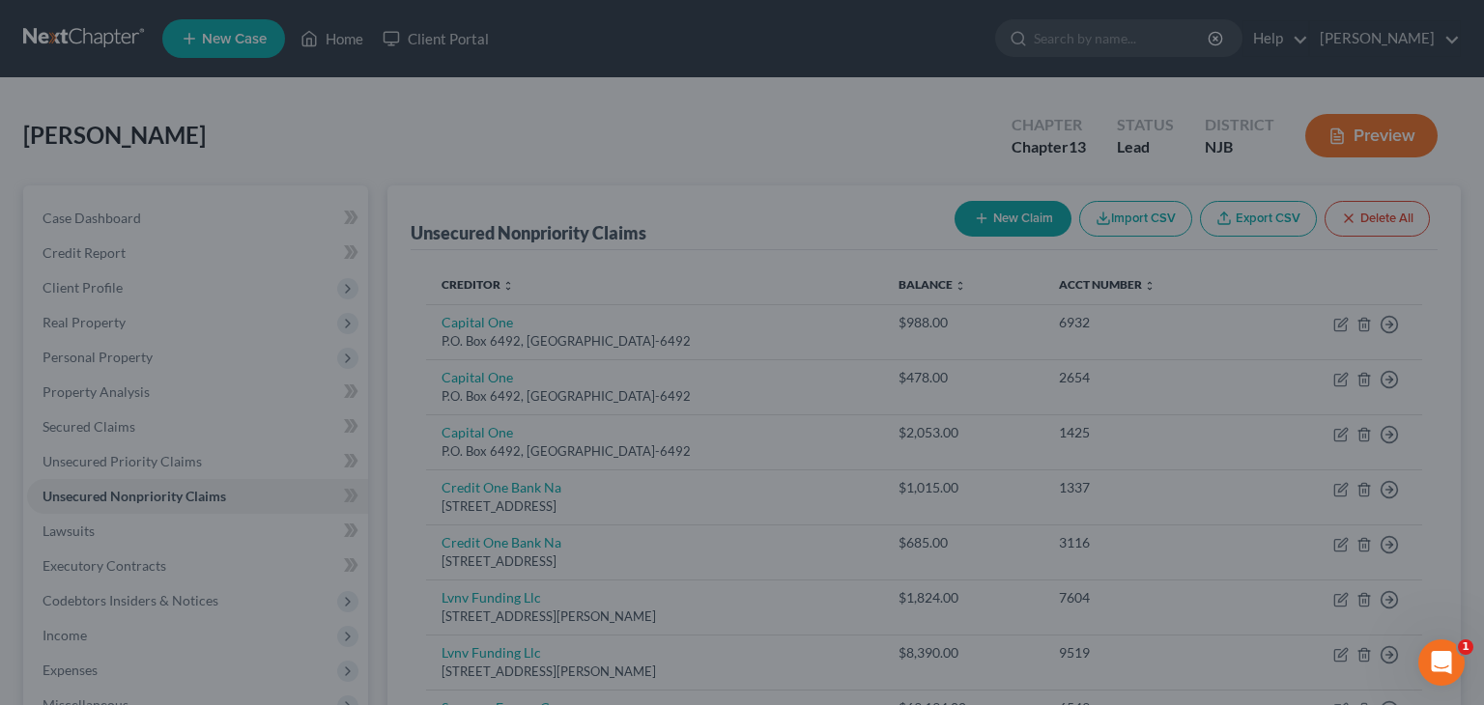
type input "0"
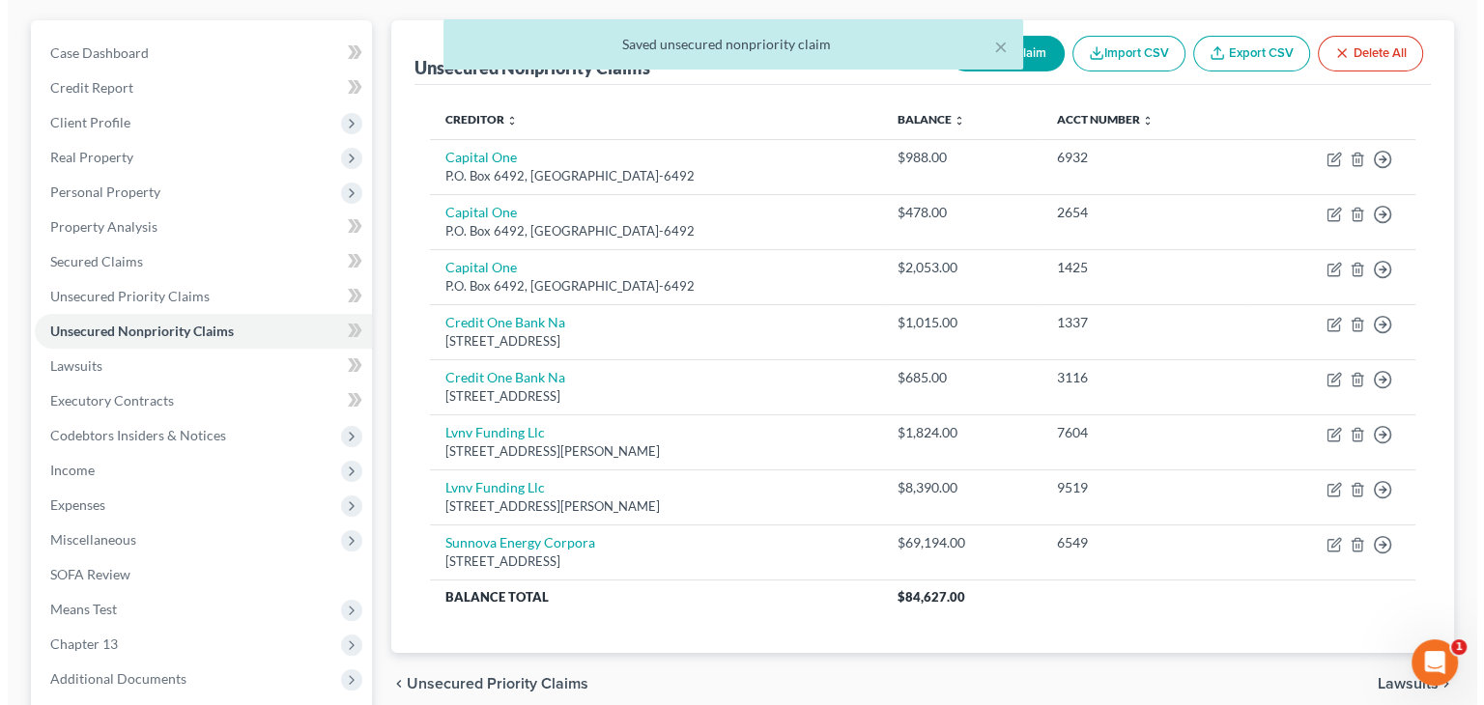
scroll to position [193, 0]
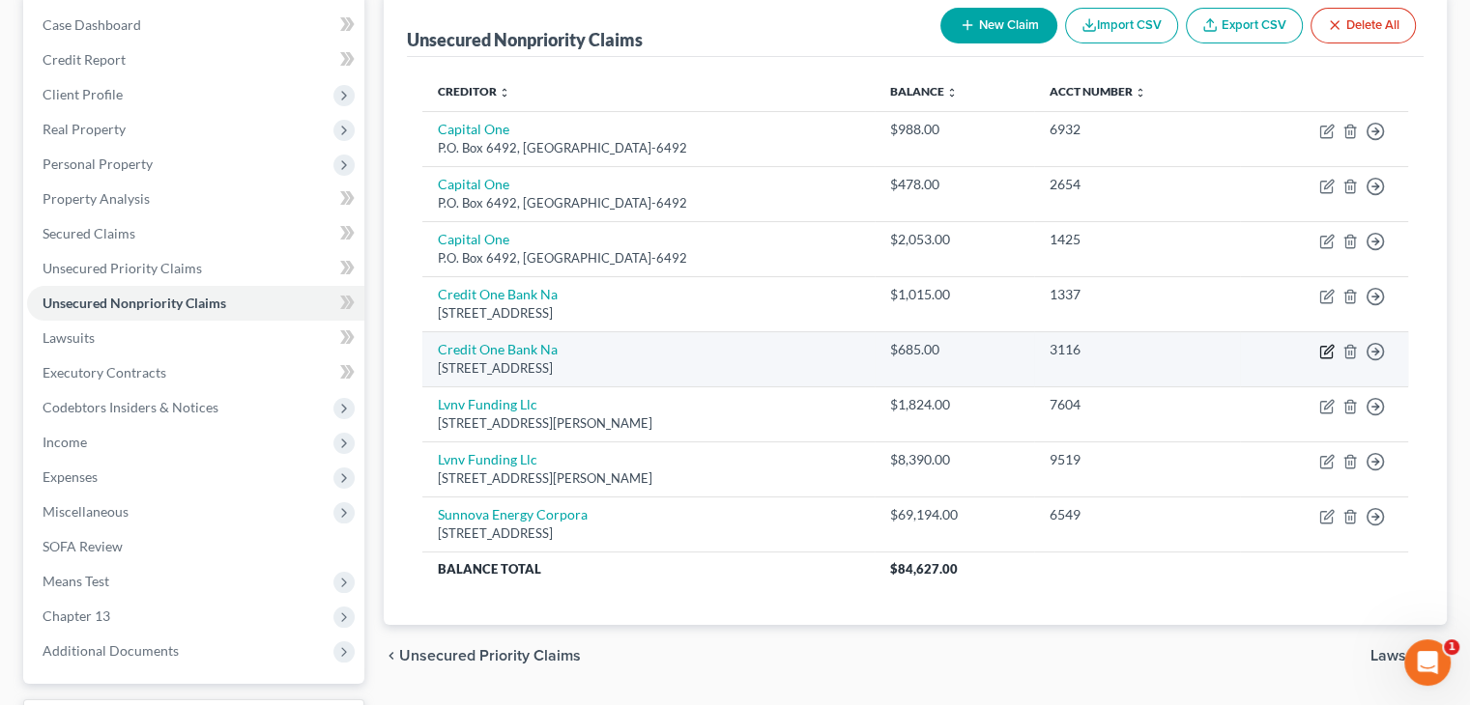
click at [1324, 346] on icon "button" at bounding box center [1326, 352] width 12 height 12
select select "31"
select select "2"
select select "0"
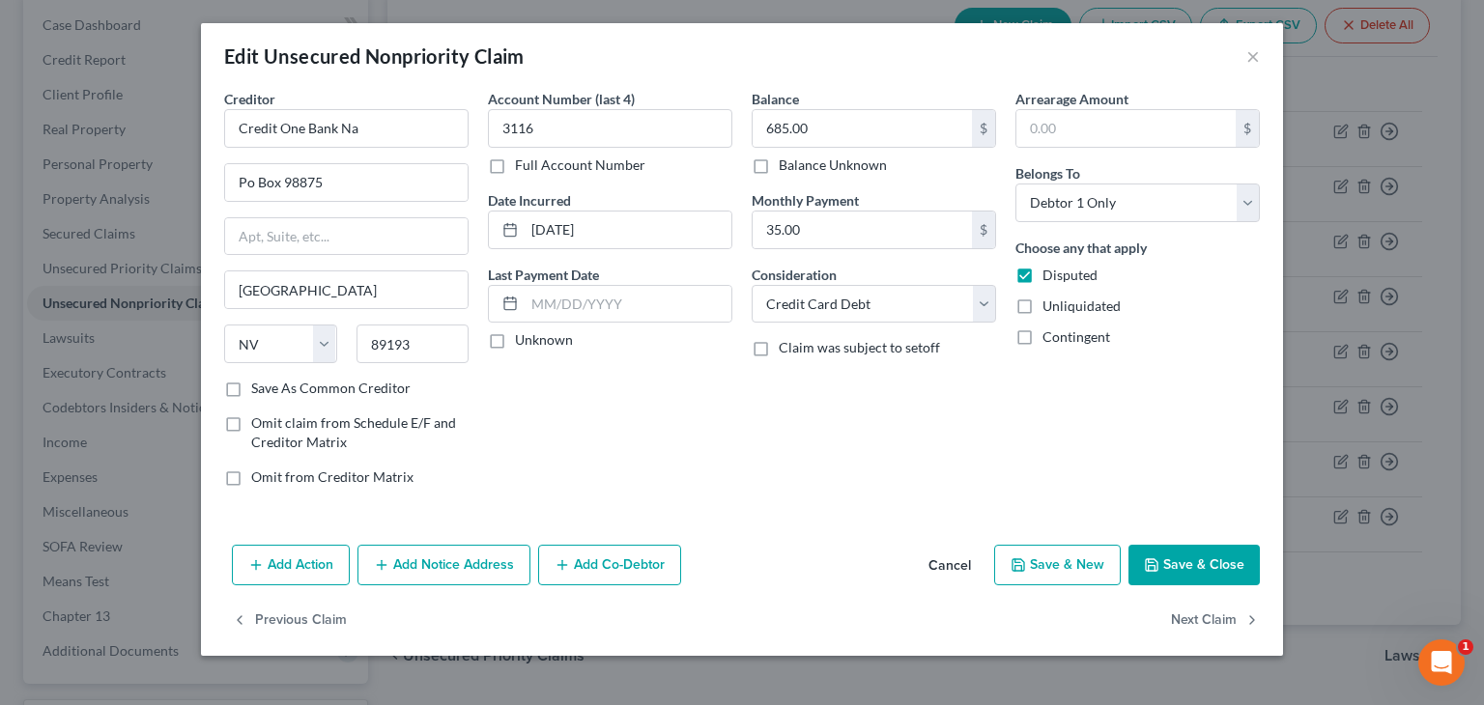
click at [515, 337] on label "Unknown" at bounding box center [544, 339] width 58 height 19
click at [523, 337] on input "Unknown" at bounding box center [529, 336] width 13 height 13
checkbox input "true"
click at [1200, 561] on button "Save & Close" at bounding box center [1194, 565] width 131 height 41
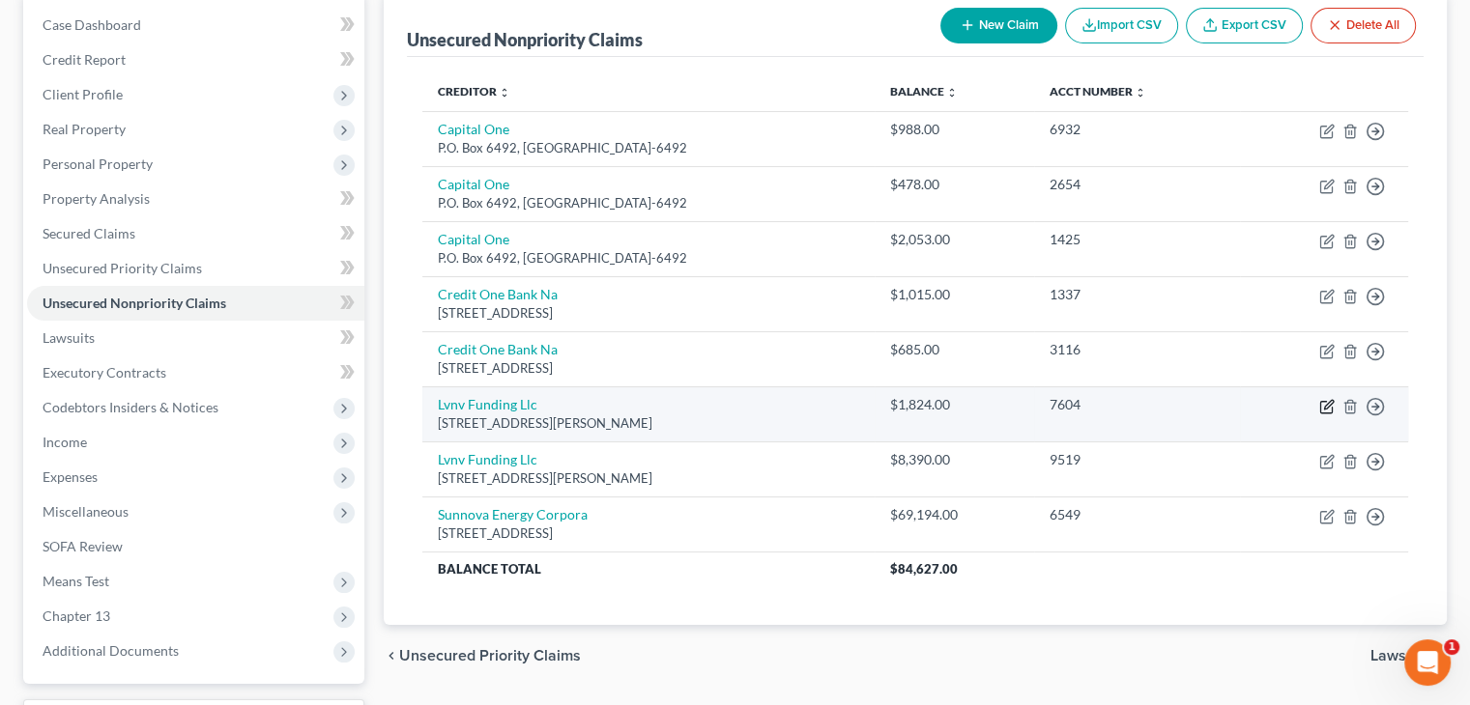
click at [1326, 405] on icon "button" at bounding box center [1326, 406] width 15 height 15
select select "42"
select select "0"
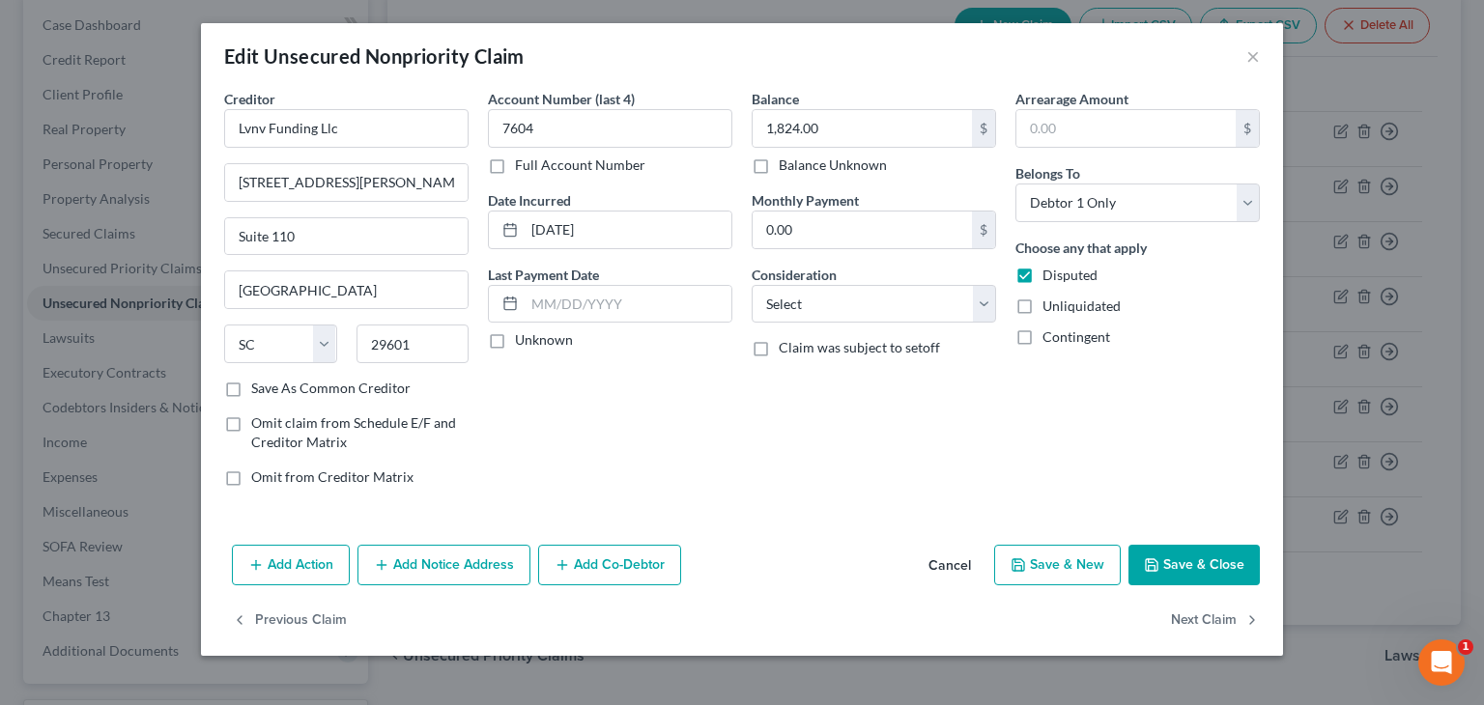
click at [515, 342] on label "Unknown" at bounding box center [544, 339] width 58 height 19
click at [523, 342] on input "Unknown" at bounding box center [529, 336] width 13 height 13
checkbox input "true"
click at [988, 304] on select "Select Cable / Satellite Services Collection Agency Credit Card Debt Debt Couns…" at bounding box center [874, 304] width 244 height 39
select select "1"
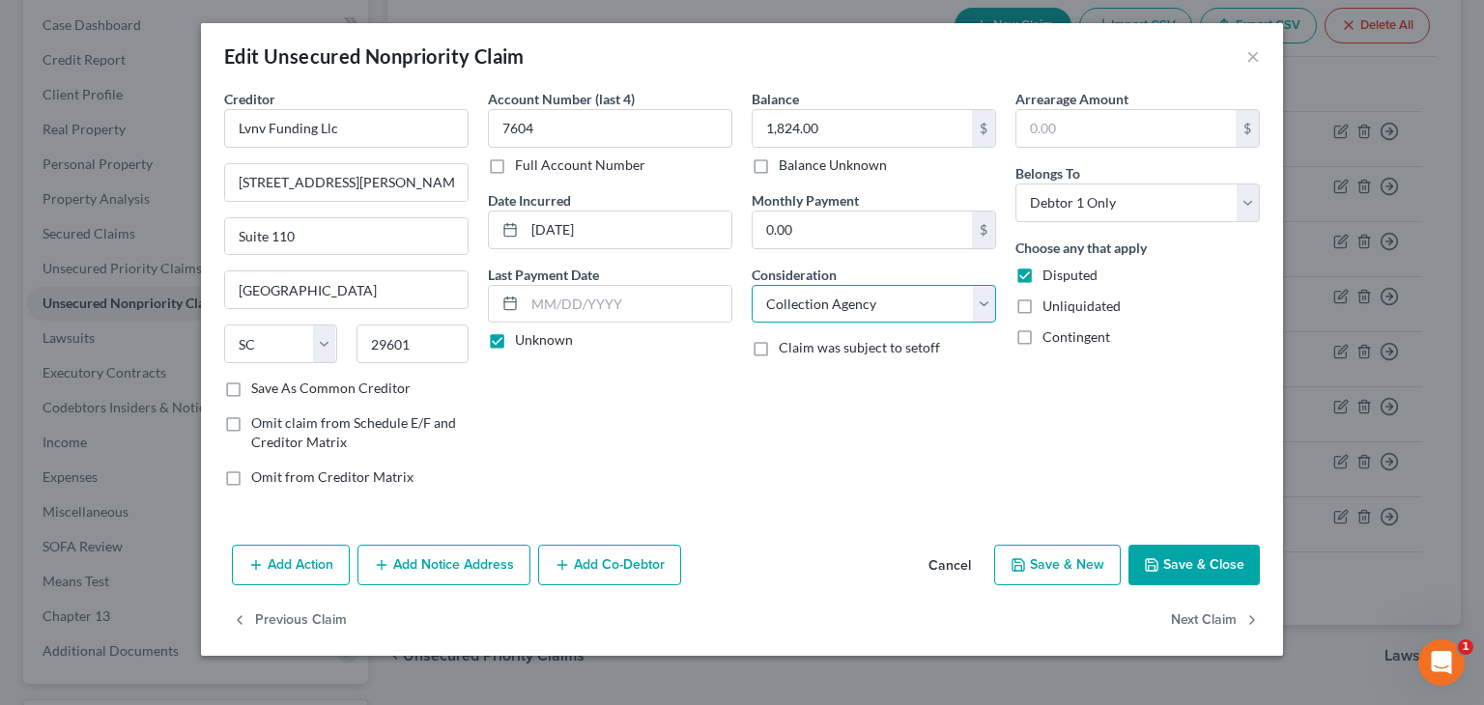
click at [752, 285] on select "Select Cable / Satellite Services Collection Agency Credit Card Debt Debt Couns…" at bounding box center [874, 304] width 244 height 39
click at [444, 563] on button "Add Notice Address" at bounding box center [444, 565] width 173 height 41
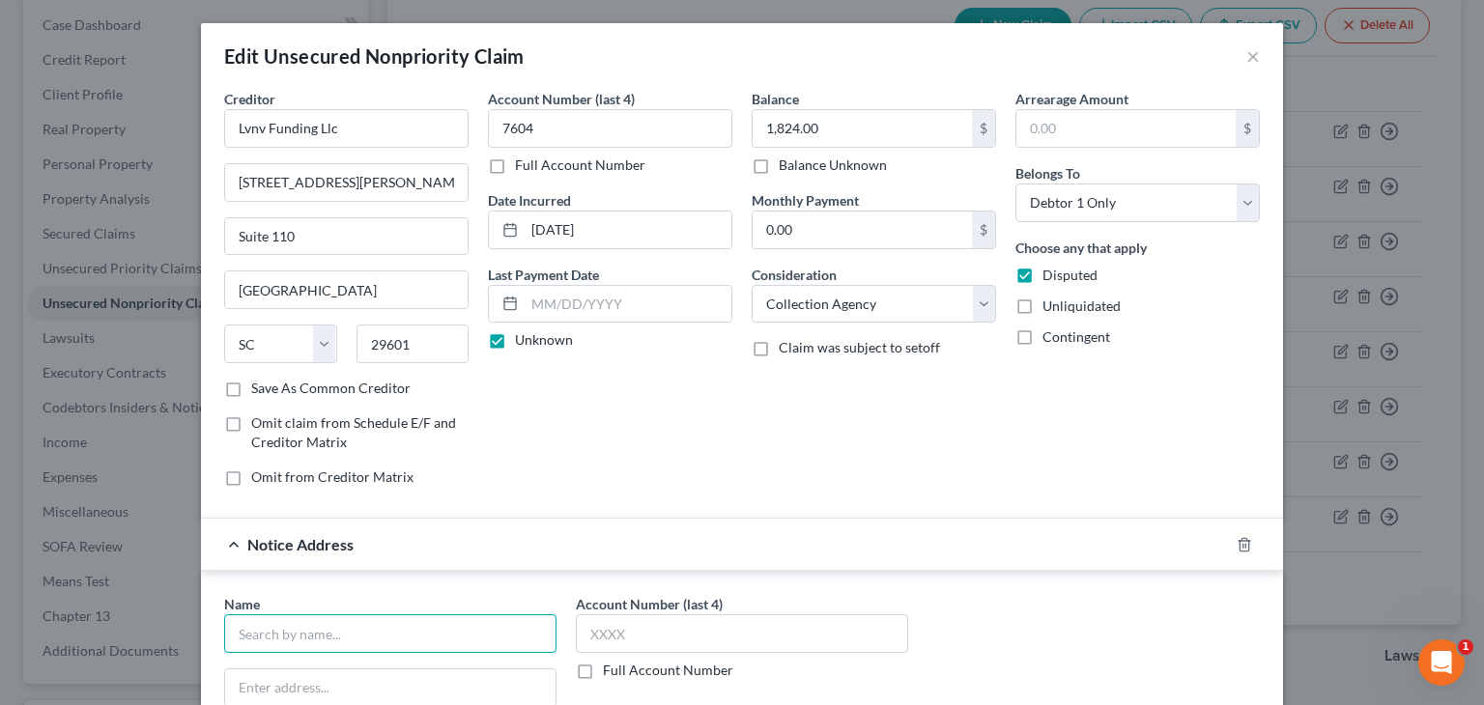
click at [249, 631] on input "text" at bounding box center [390, 634] width 332 height 39
type input "Best Egg"
click at [254, 685] on div "P. O. [GEOGRAPHIC_DATA]" at bounding box center [340, 685] width 201 height 16
type input "P. O. Box 207865"
type input "[GEOGRAPHIC_DATA]"
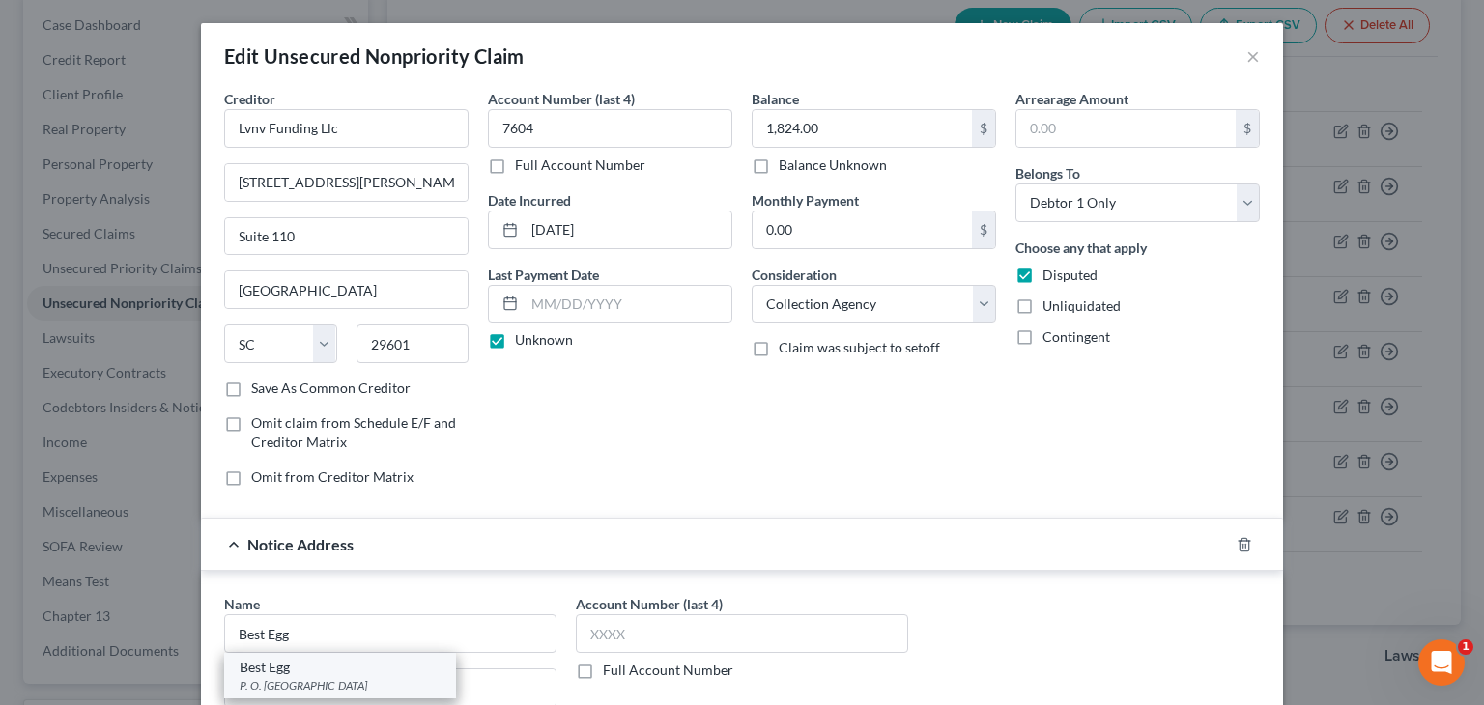
select select "45"
type input "75320"
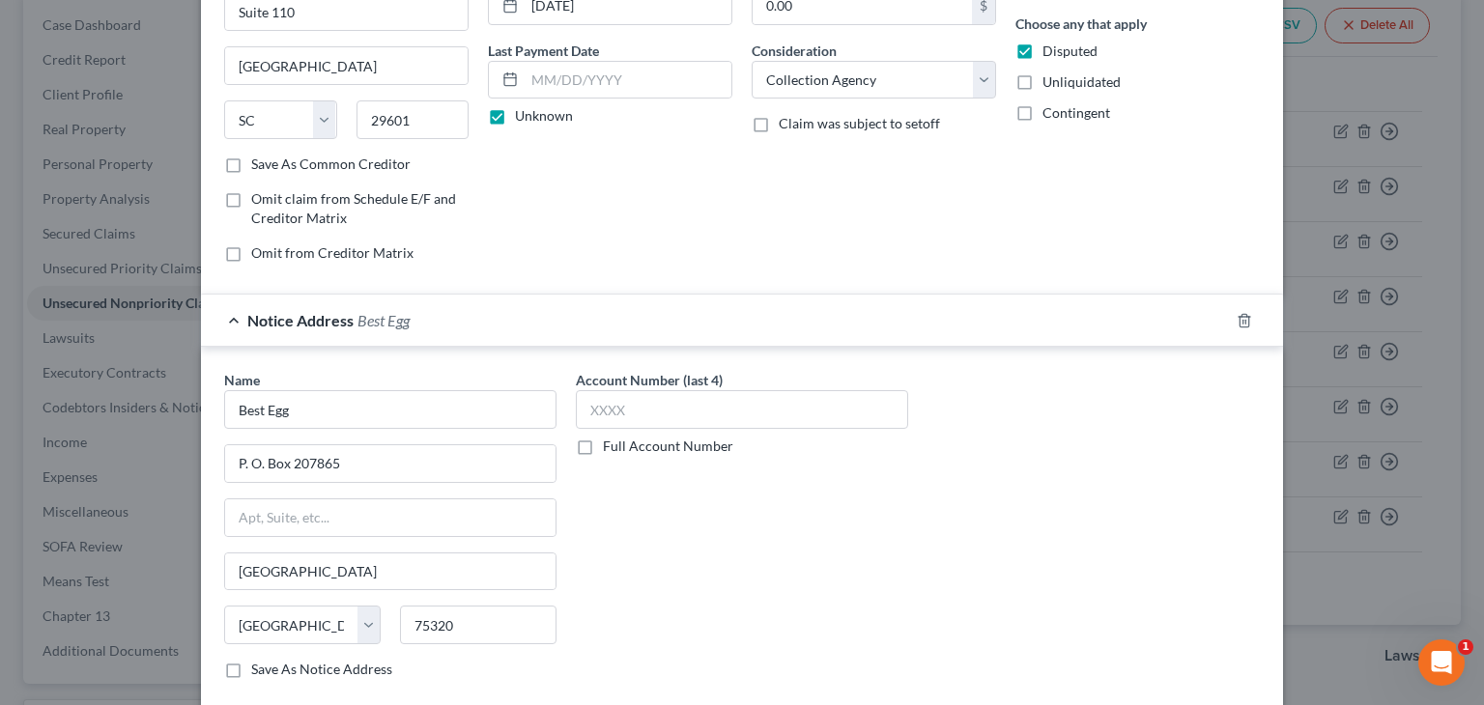
scroll to position [290, 0]
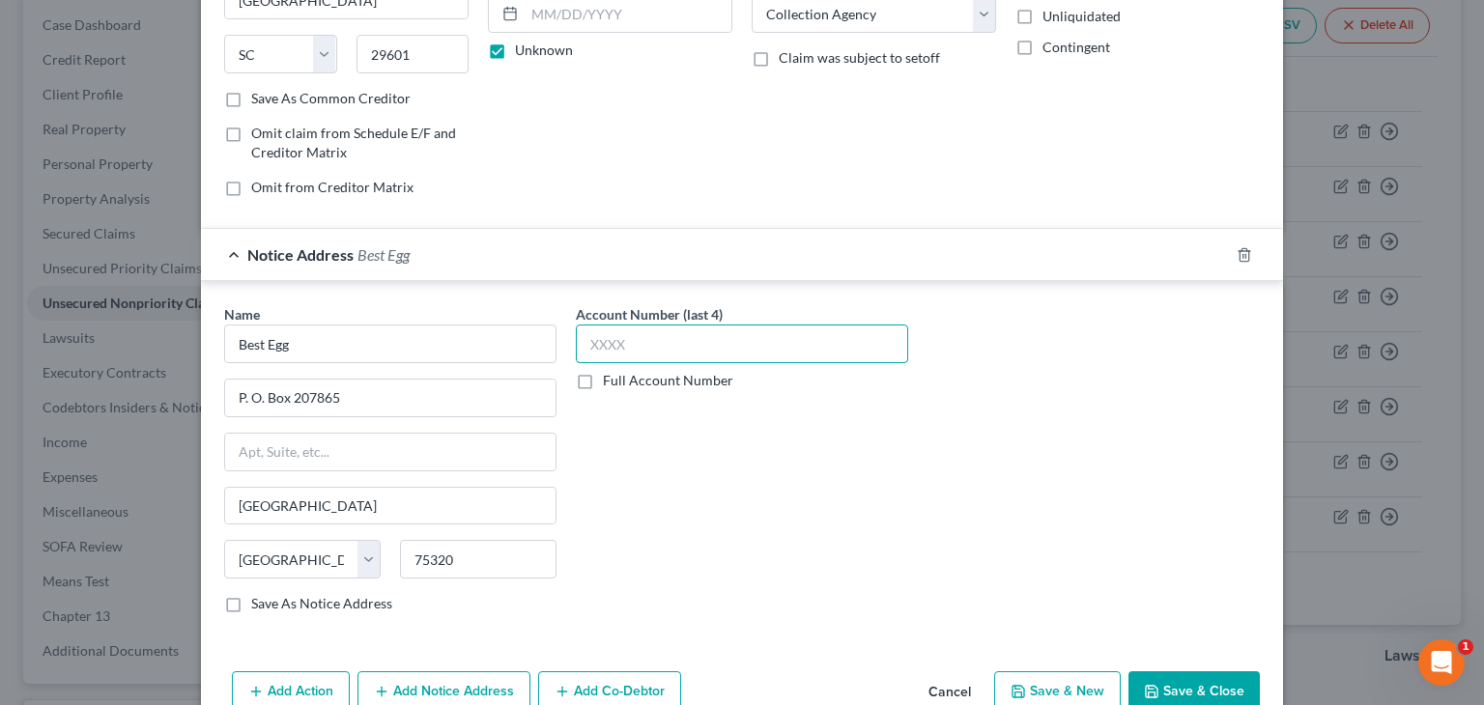
click at [594, 337] on input "text" at bounding box center [742, 344] width 332 height 39
type input "7604"
click at [1197, 681] on button "Save & Close" at bounding box center [1194, 692] width 131 height 41
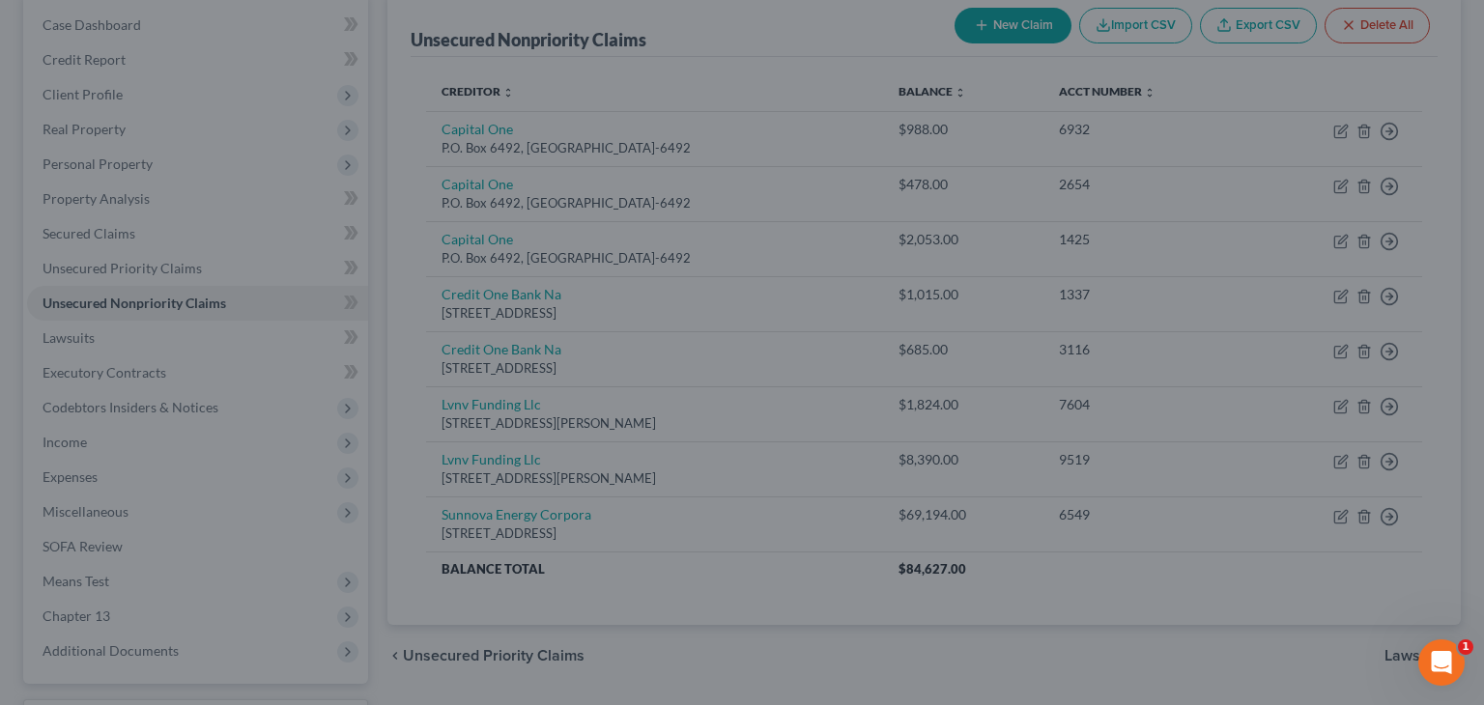
type input "0"
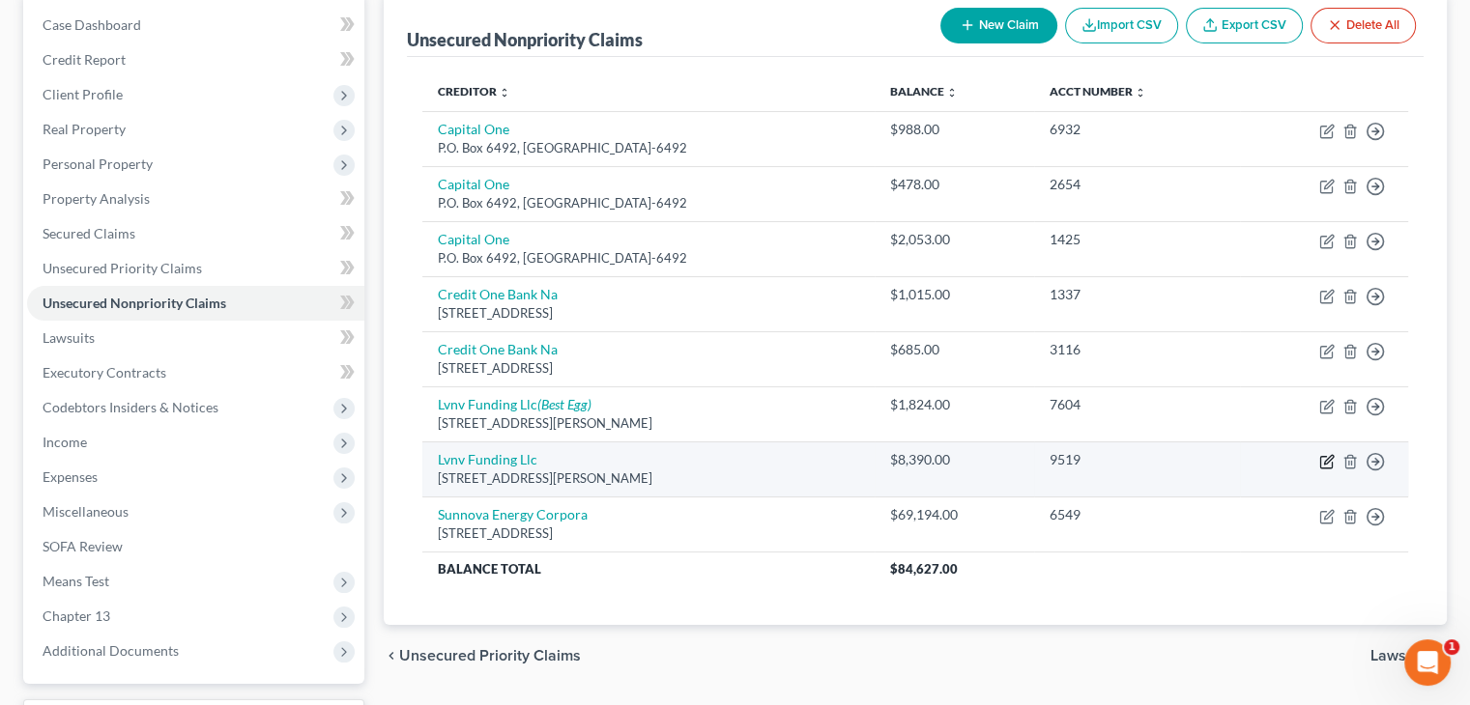
click at [1327, 461] on icon "button" at bounding box center [1328, 459] width 9 height 9
select select "42"
select select "0"
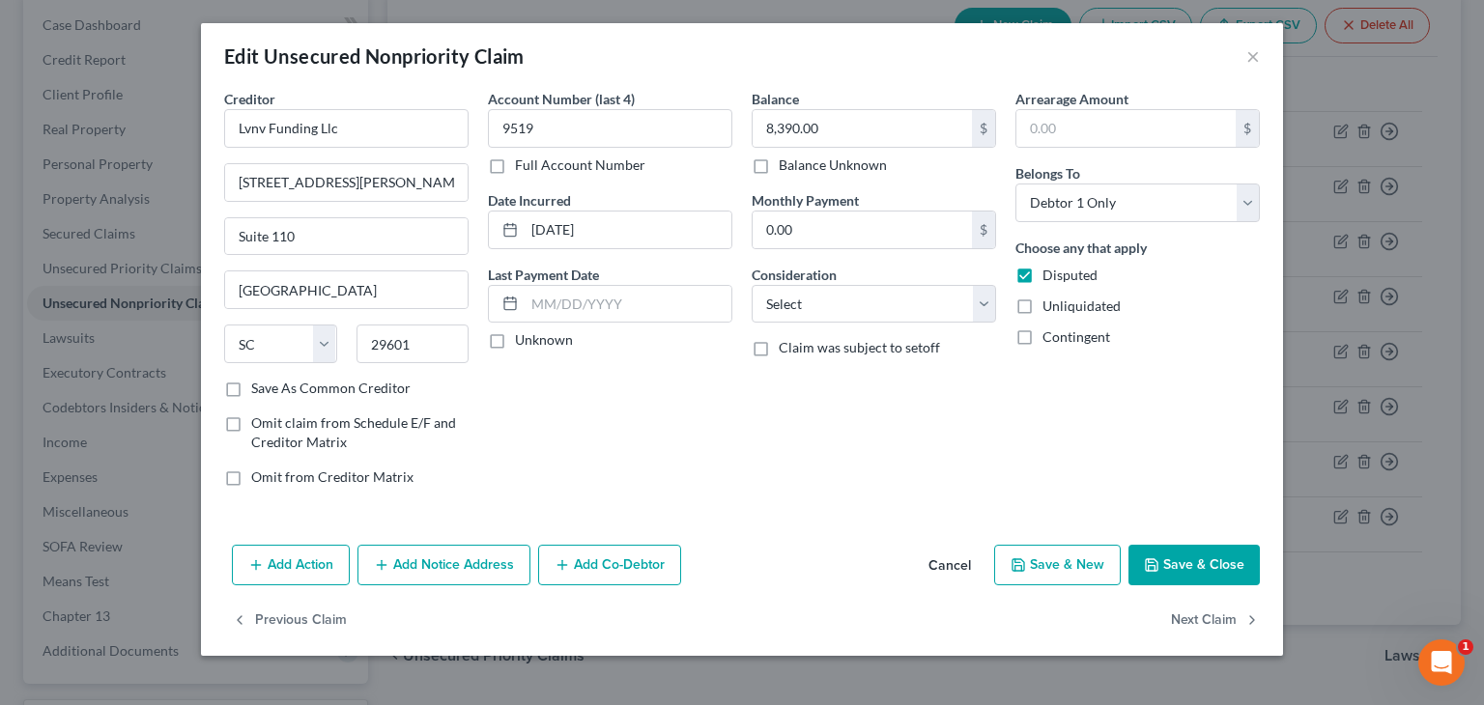
click at [515, 337] on label "Unknown" at bounding box center [544, 339] width 58 height 19
click at [523, 337] on input "Unknown" at bounding box center [529, 336] width 13 height 13
checkbox input "true"
click at [990, 311] on select "Select Cable / Satellite Services Collection Agency Credit Card Debt Debt Couns…" at bounding box center [874, 304] width 244 height 39
select select "1"
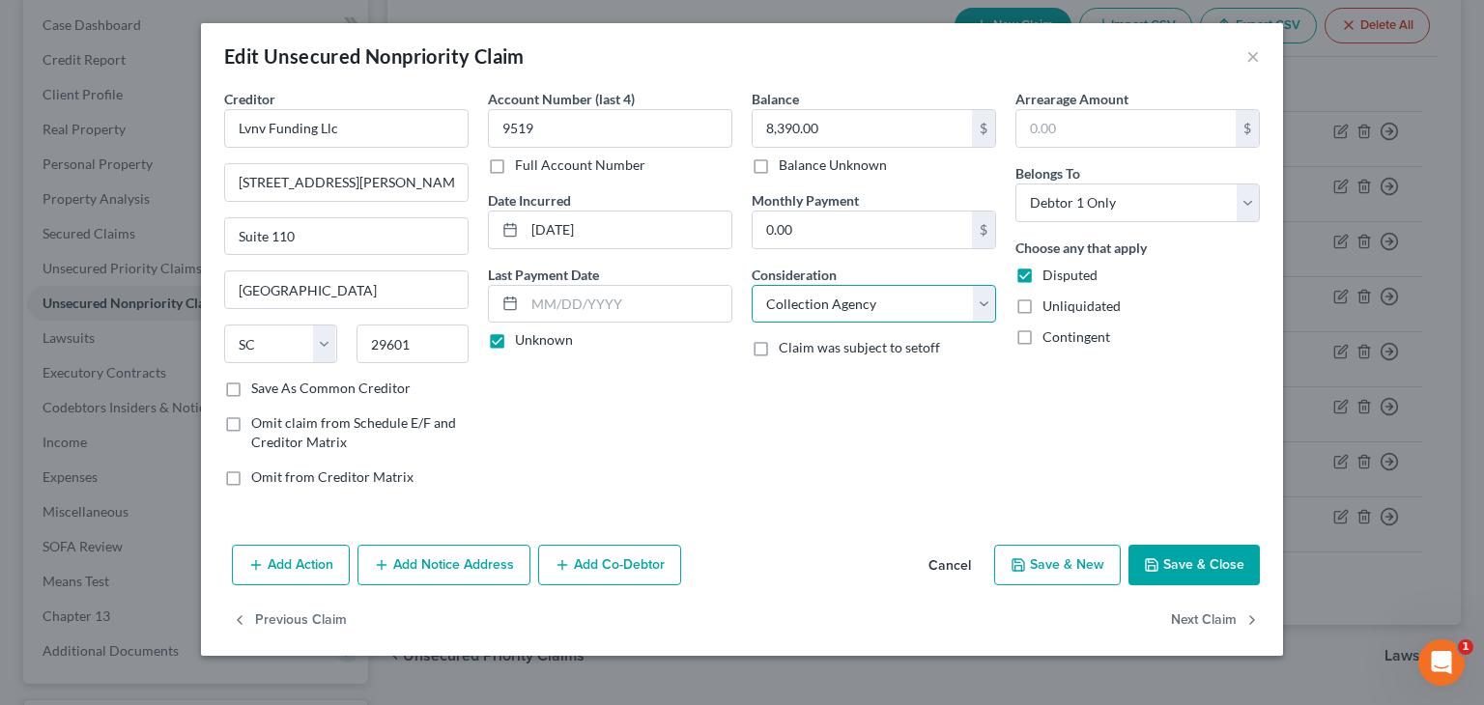
click at [752, 285] on select "Select Cable / Satellite Services Collection Agency Credit Card Debt Debt Couns…" at bounding box center [874, 304] width 244 height 39
click at [480, 563] on button "Add Notice Address" at bounding box center [444, 565] width 173 height 41
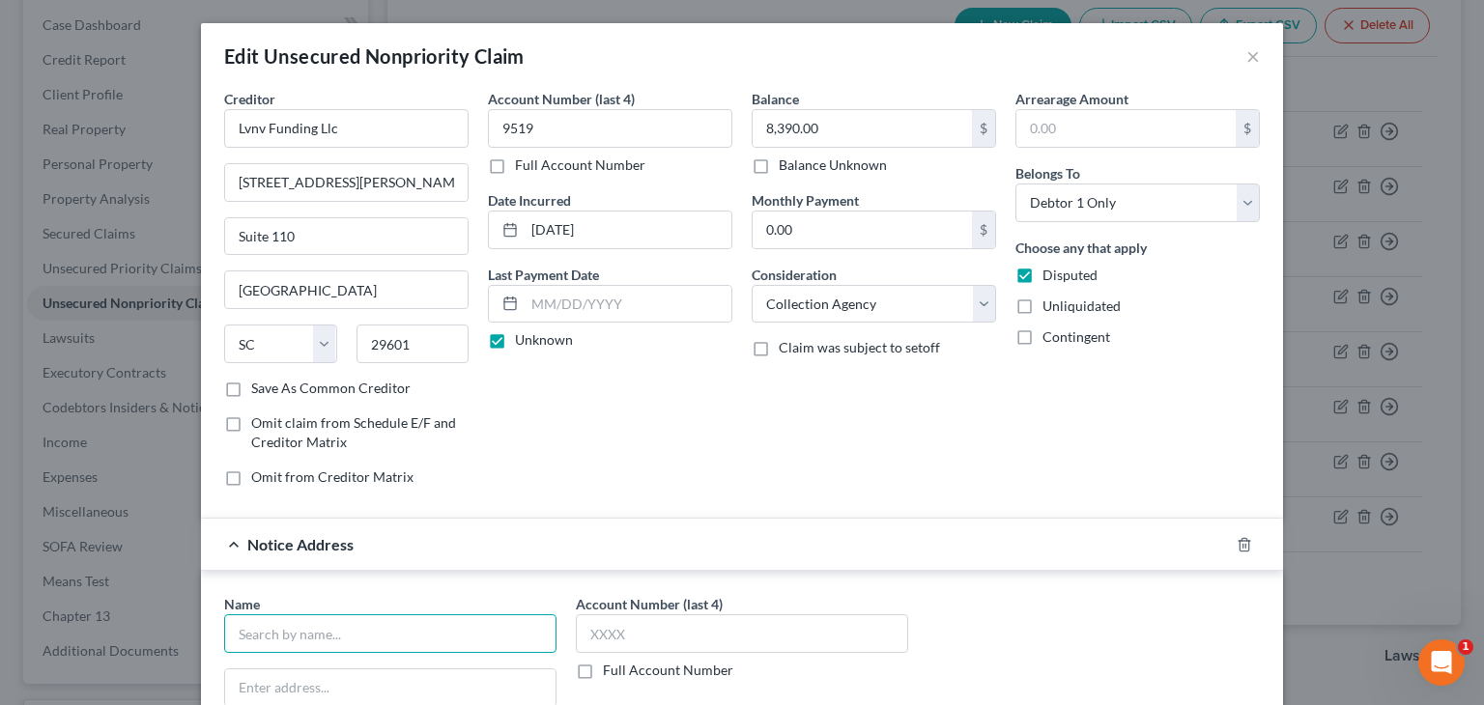
click at [338, 632] on input "text" at bounding box center [390, 634] width 332 height 39
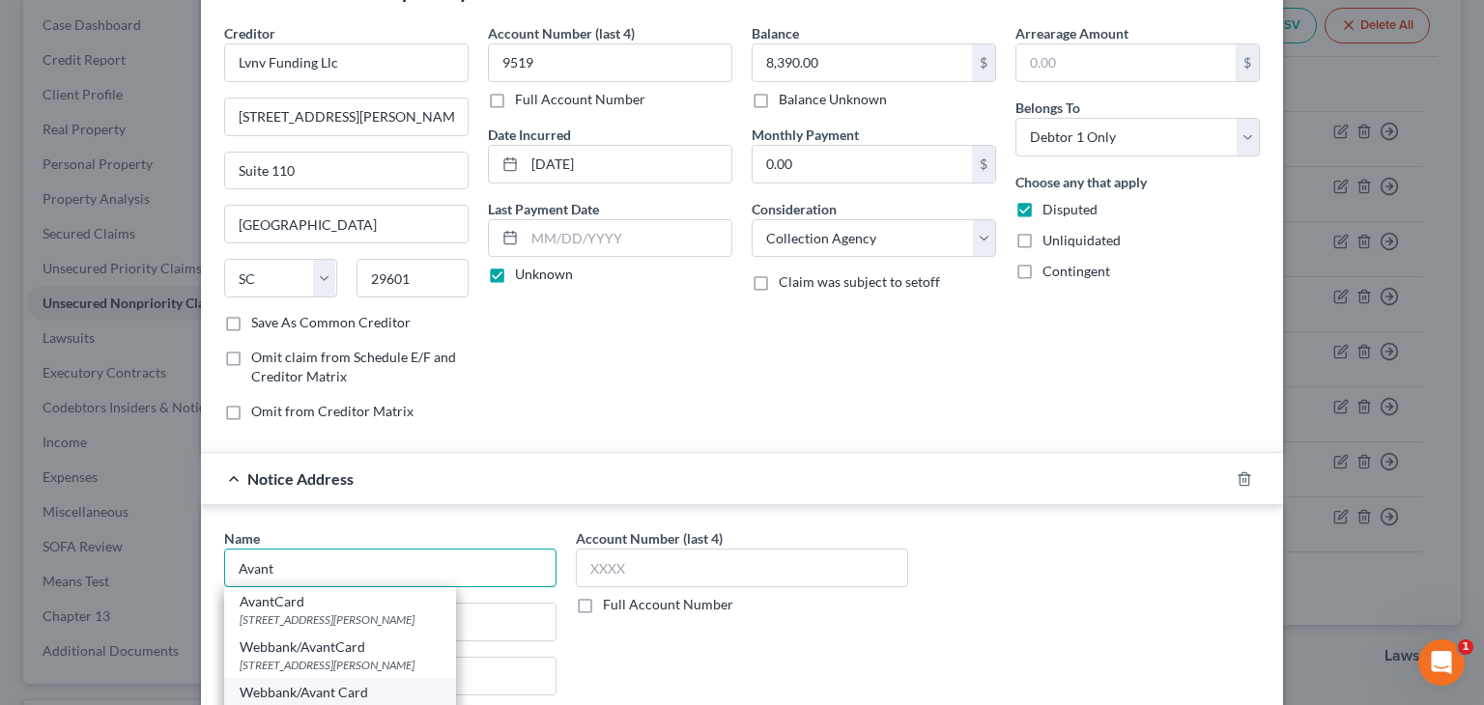
scroll to position [97, 0]
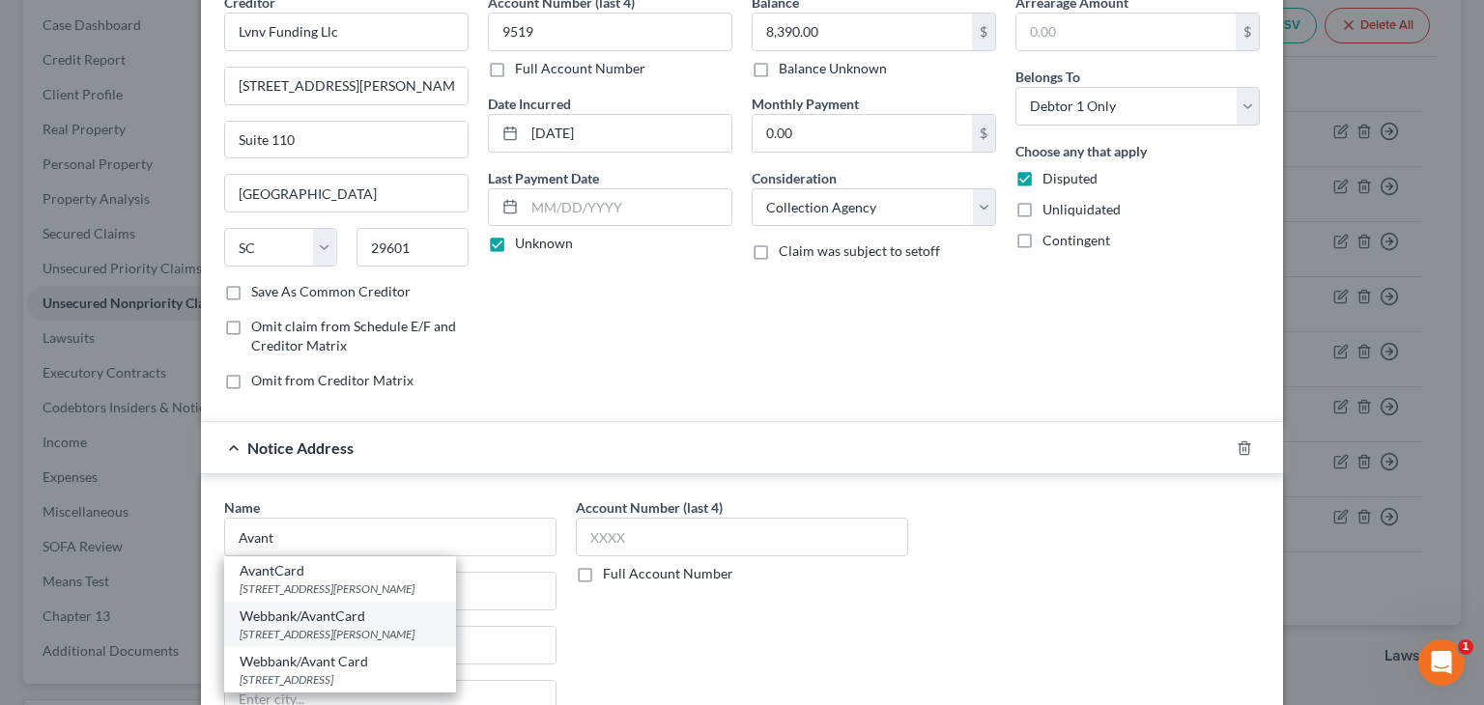
click at [323, 631] on div "[STREET_ADDRESS][PERSON_NAME]" at bounding box center [340, 634] width 201 height 16
type input "Webbank/AvantCard"
type input "[STREET_ADDRESS][PERSON_NAME]"
type input "[GEOGRAPHIC_DATA]"
select select "14"
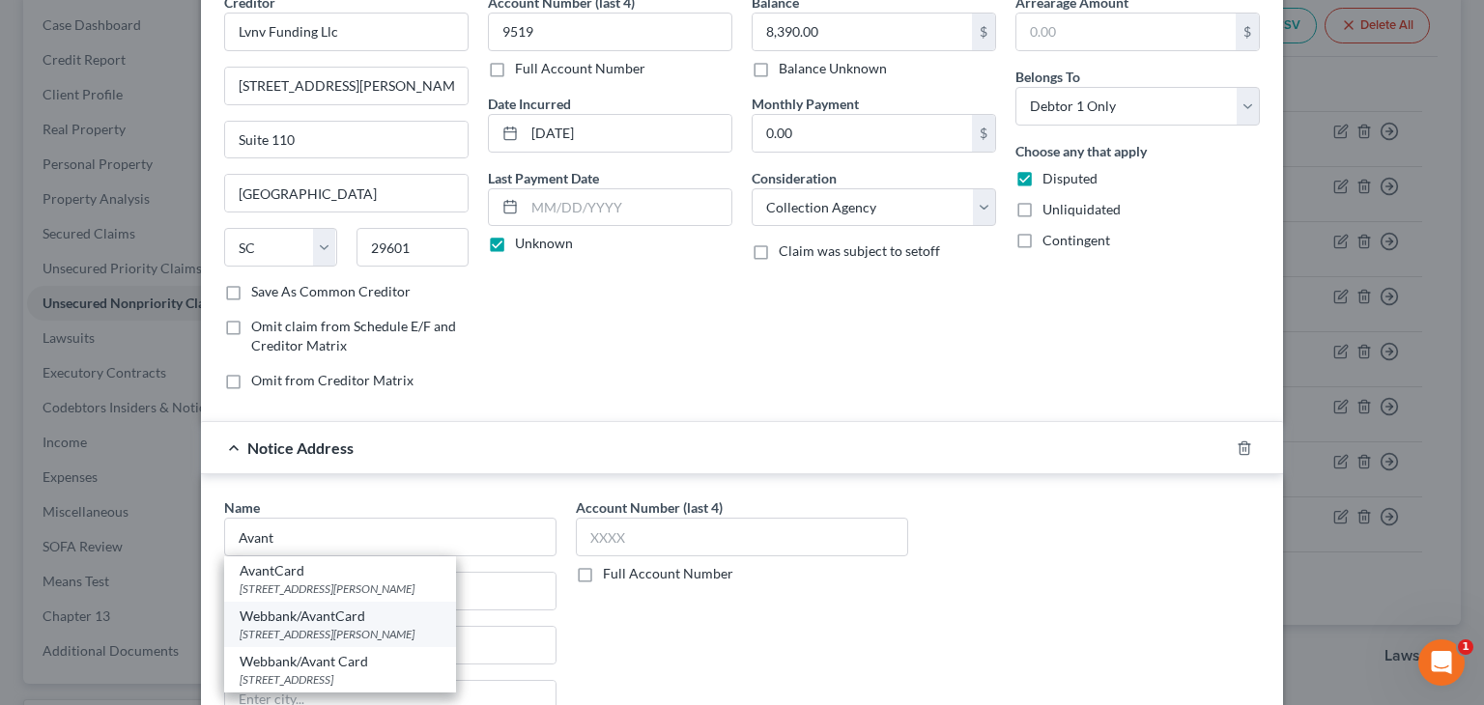
type input "60601"
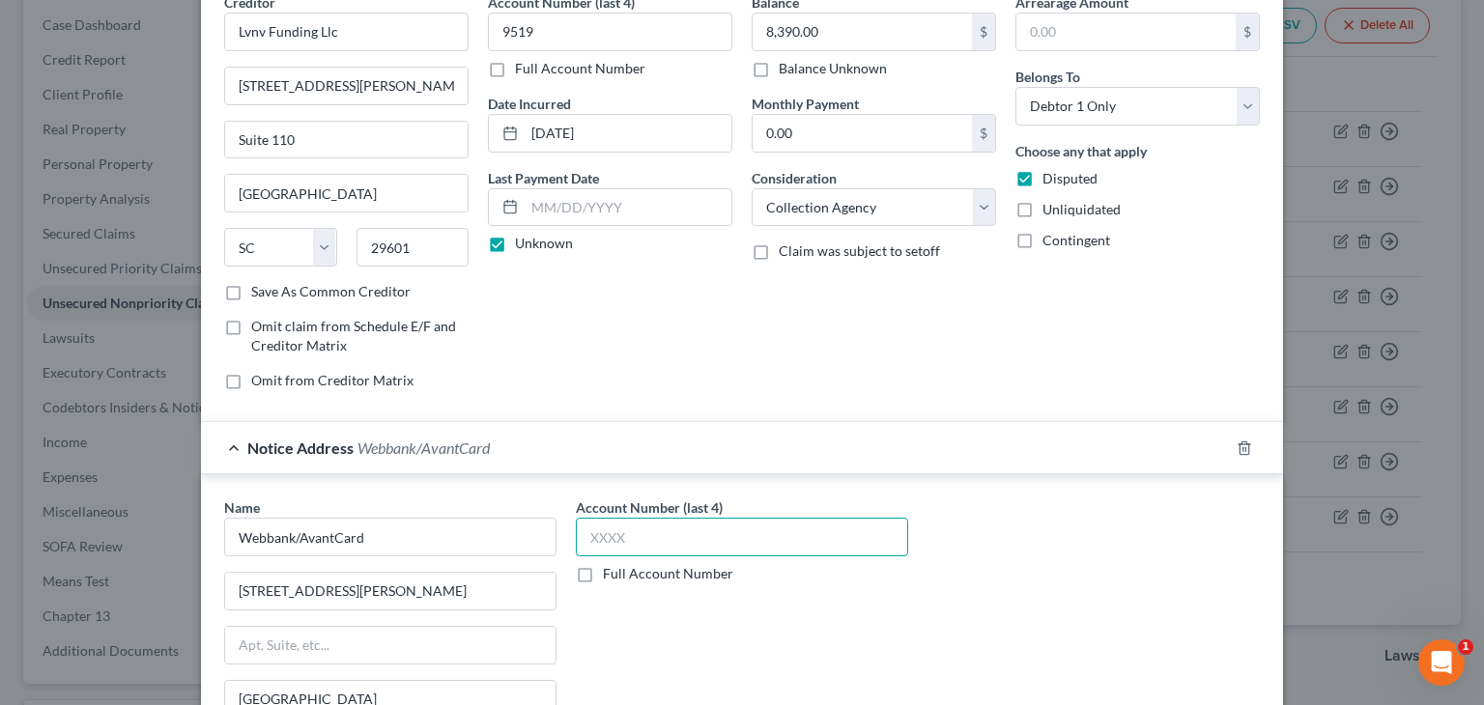
click at [612, 538] on input "text" at bounding box center [742, 537] width 332 height 39
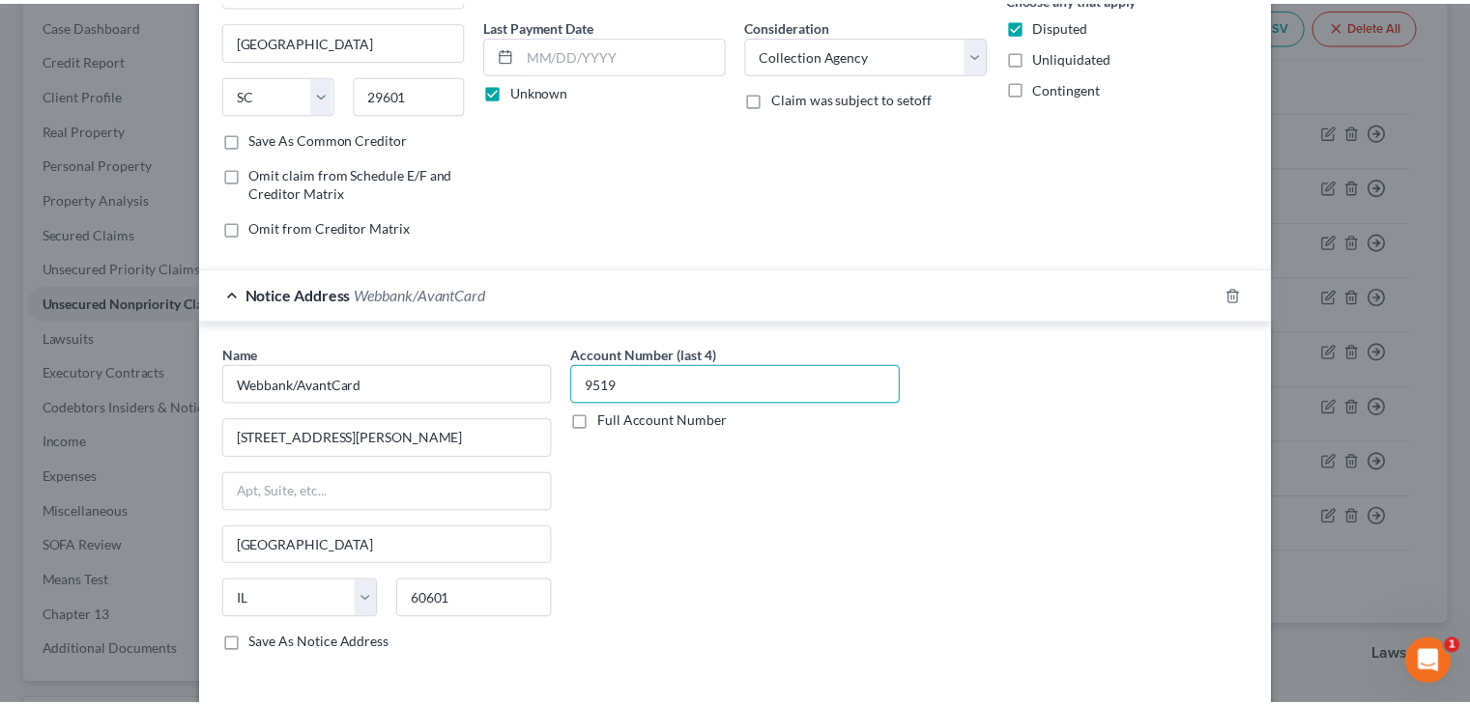
scroll to position [387, 0]
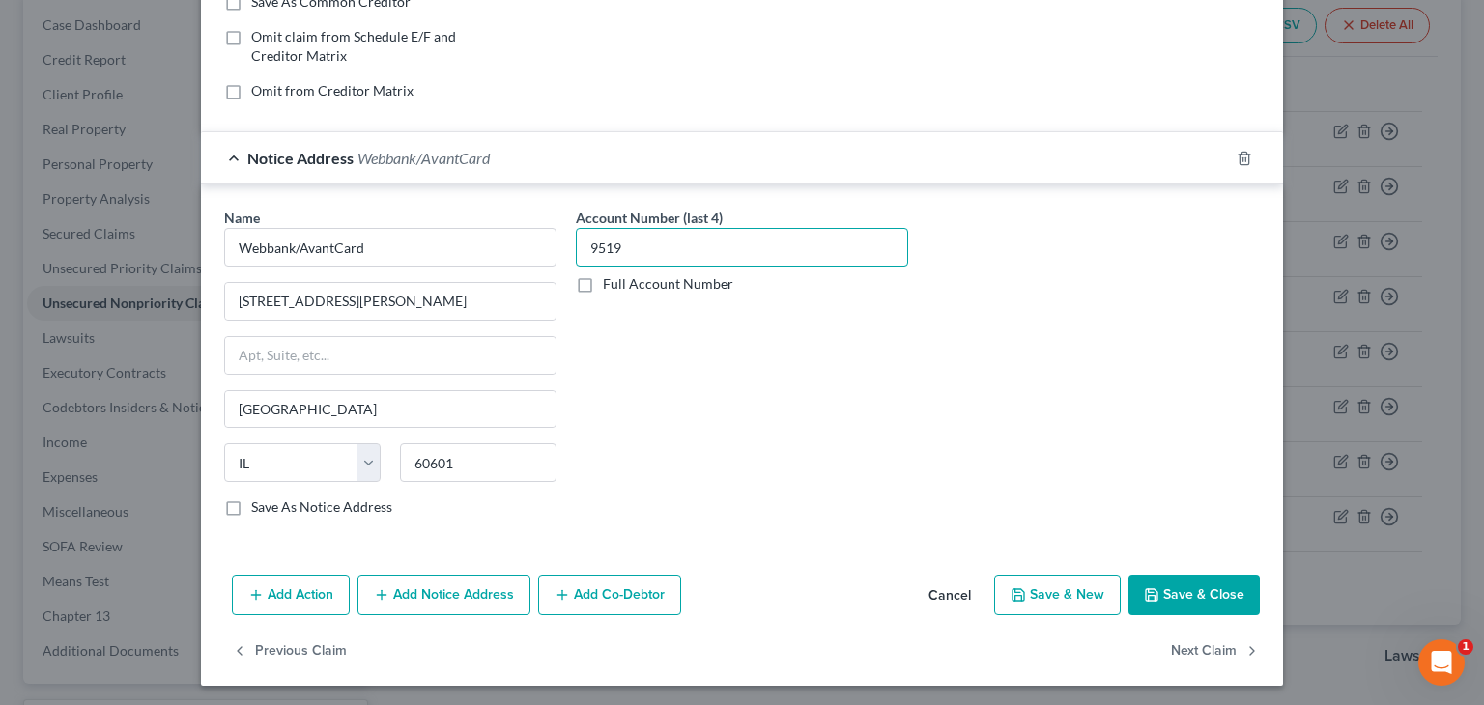
type input "9519"
click at [1173, 581] on button "Save & Close" at bounding box center [1194, 595] width 131 height 41
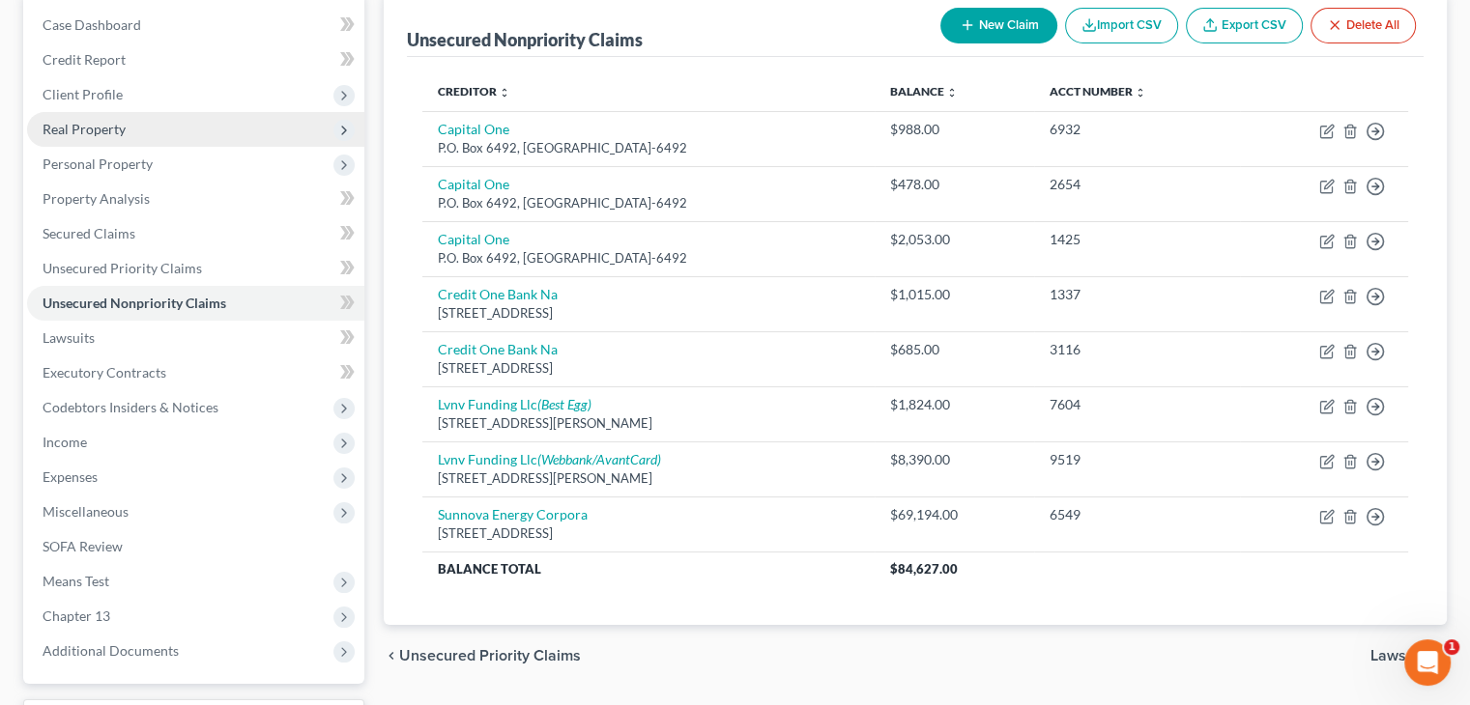
click at [75, 126] on span "Real Property" at bounding box center [84, 129] width 83 height 16
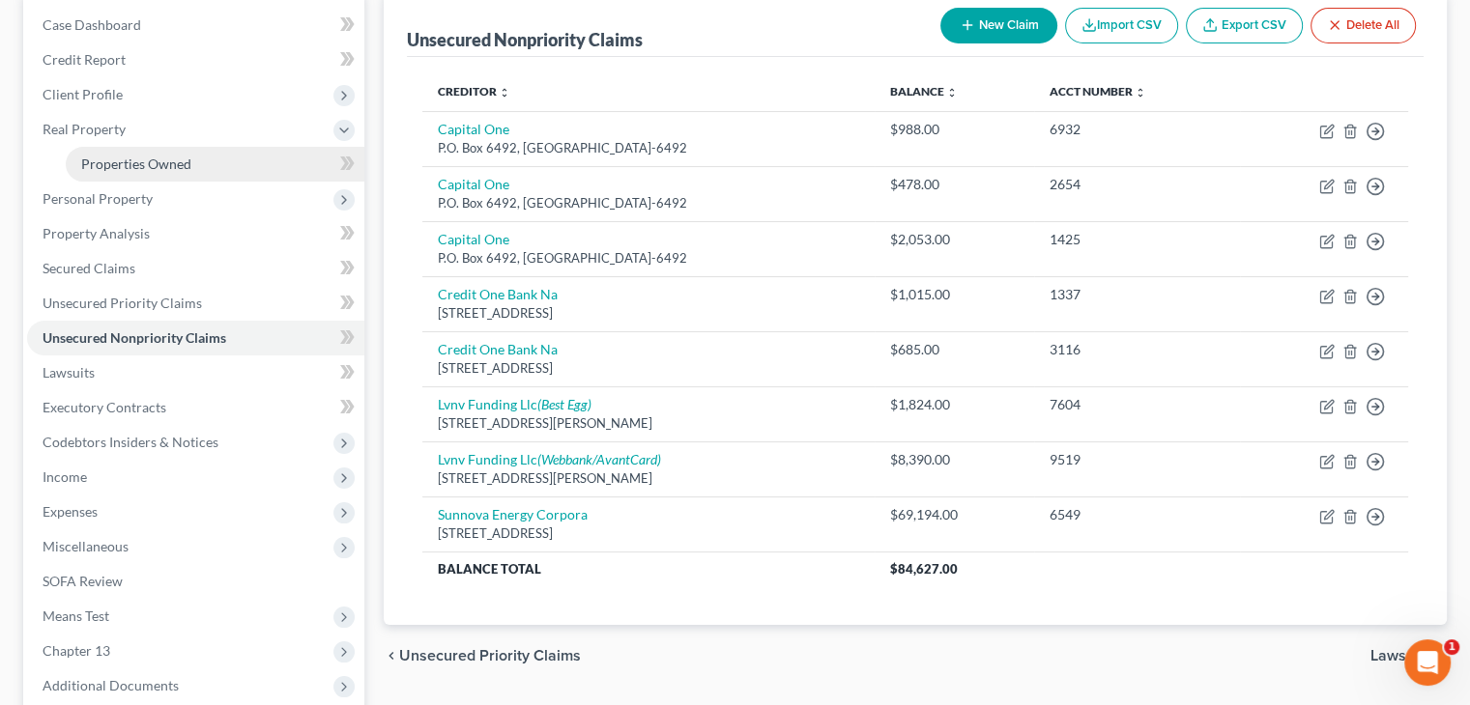
click at [132, 159] on span "Properties Owned" at bounding box center [136, 164] width 110 height 16
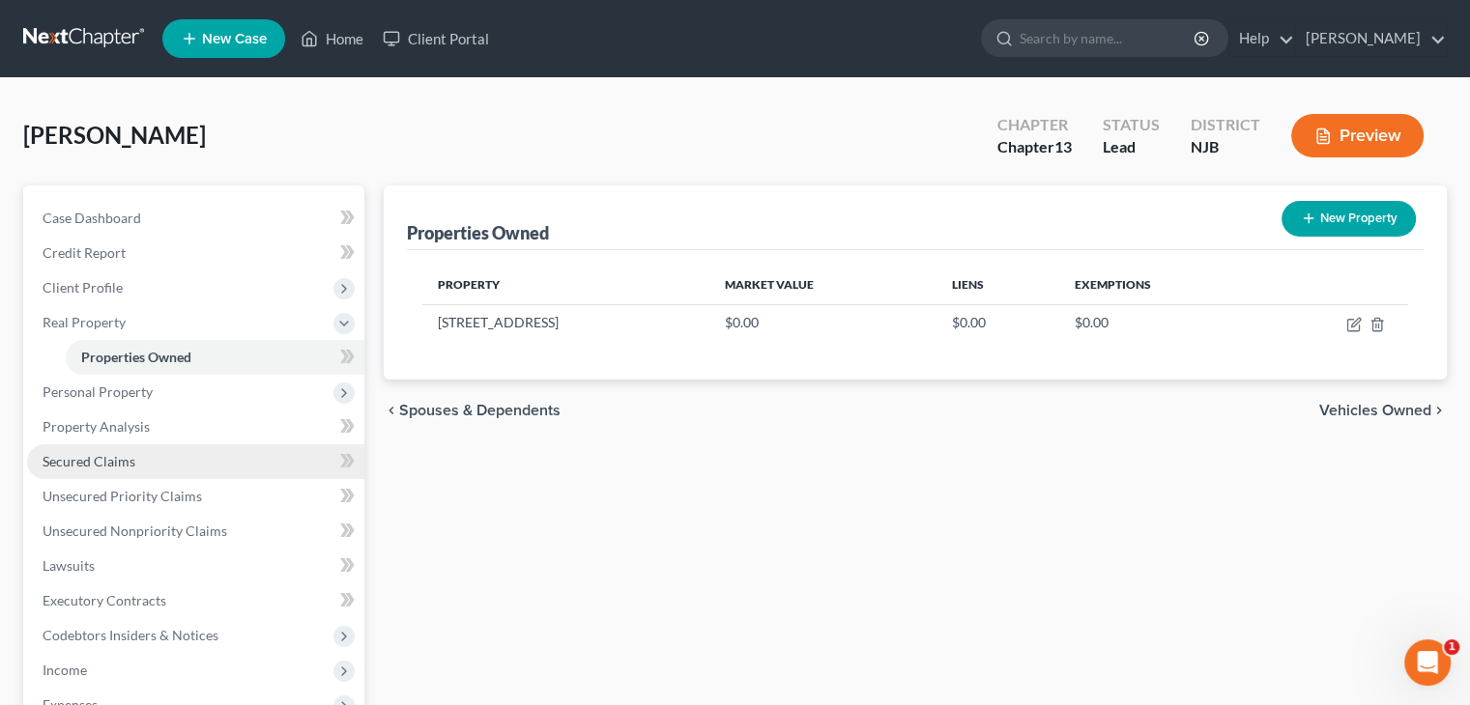
click at [102, 464] on span "Secured Claims" at bounding box center [89, 461] width 93 height 16
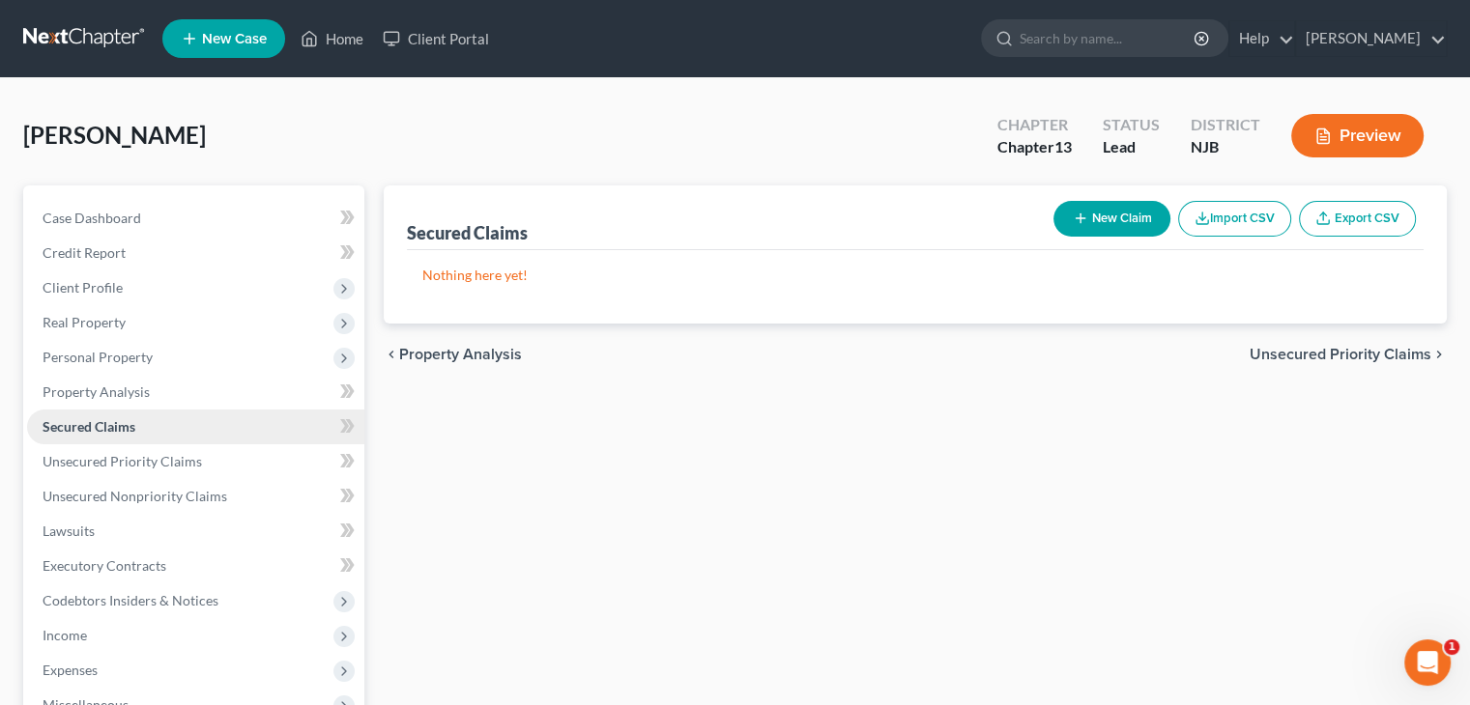
click at [100, 426] on span "Secured Claims" at bounding box center [89, 426] width 93 height 16
click at [1094, 215] on button "New Claim" at bounding box center [1111, 219] width 117 height 36
select select "0"
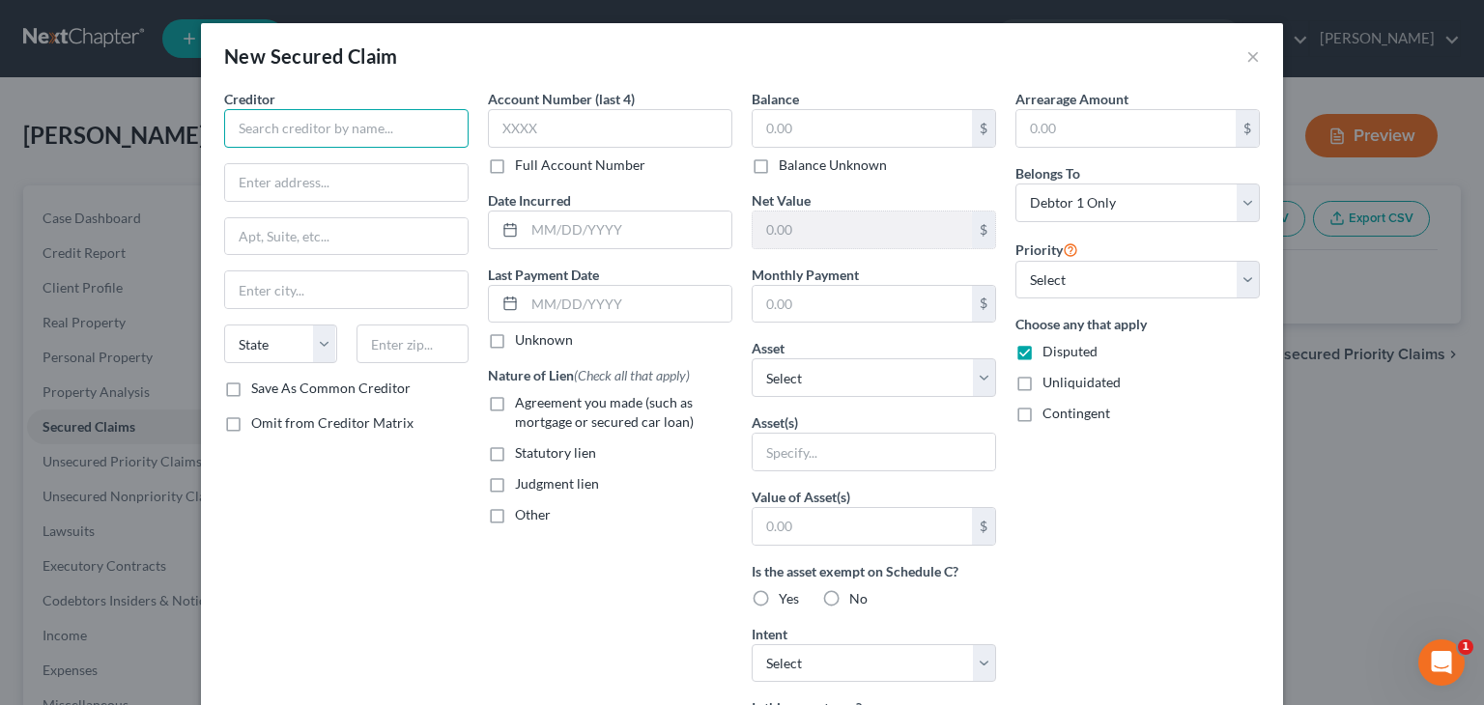
click at [241, 131] on input "text" at bounding box center [346, 128] width 244 height 39
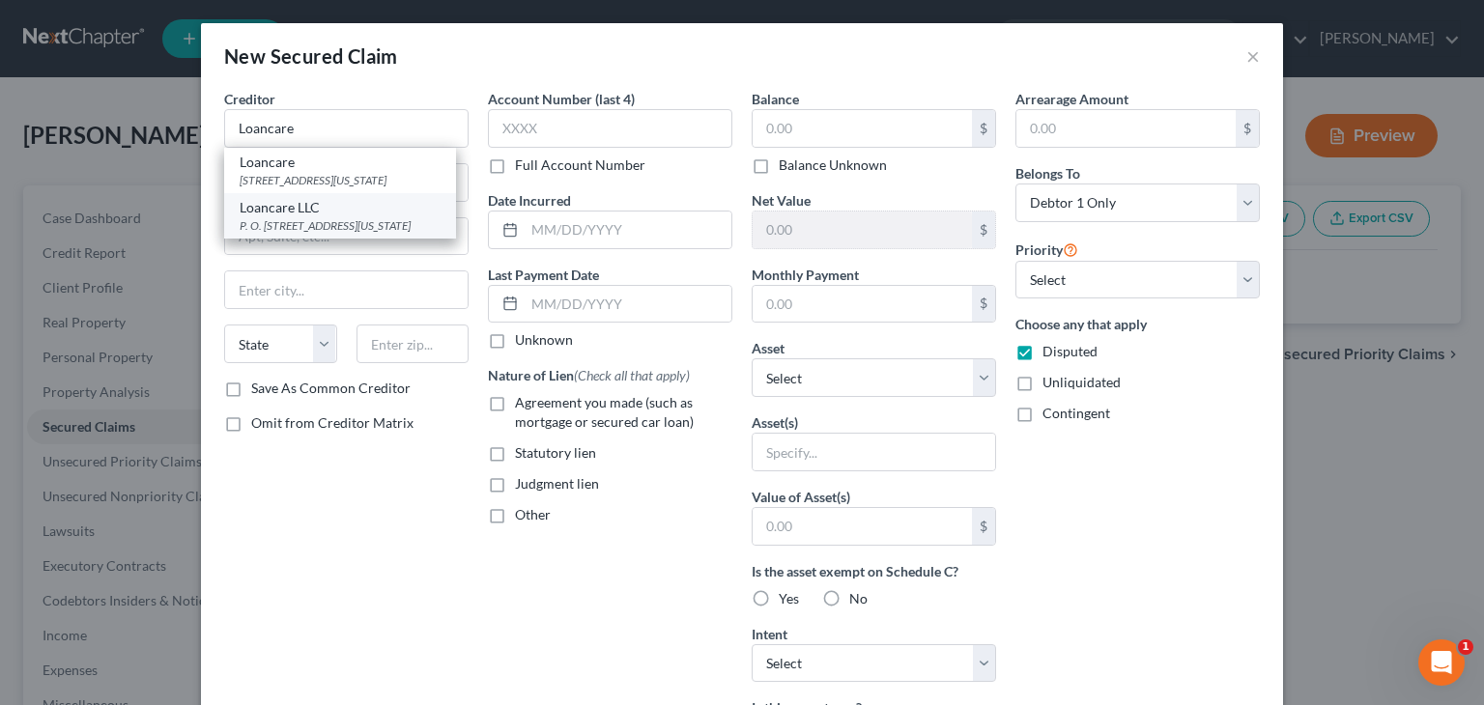
click at [308, 230] on div "P. O. [STREET_ADDRESS][US_STATE]" at bounding box center [340, 225] width 201 height 16
type input "Loancare LLC"
type input "P. O. Box 8068"
type input "[US_STATE][GEOGRAPHIC_DATA]"
select select "48"
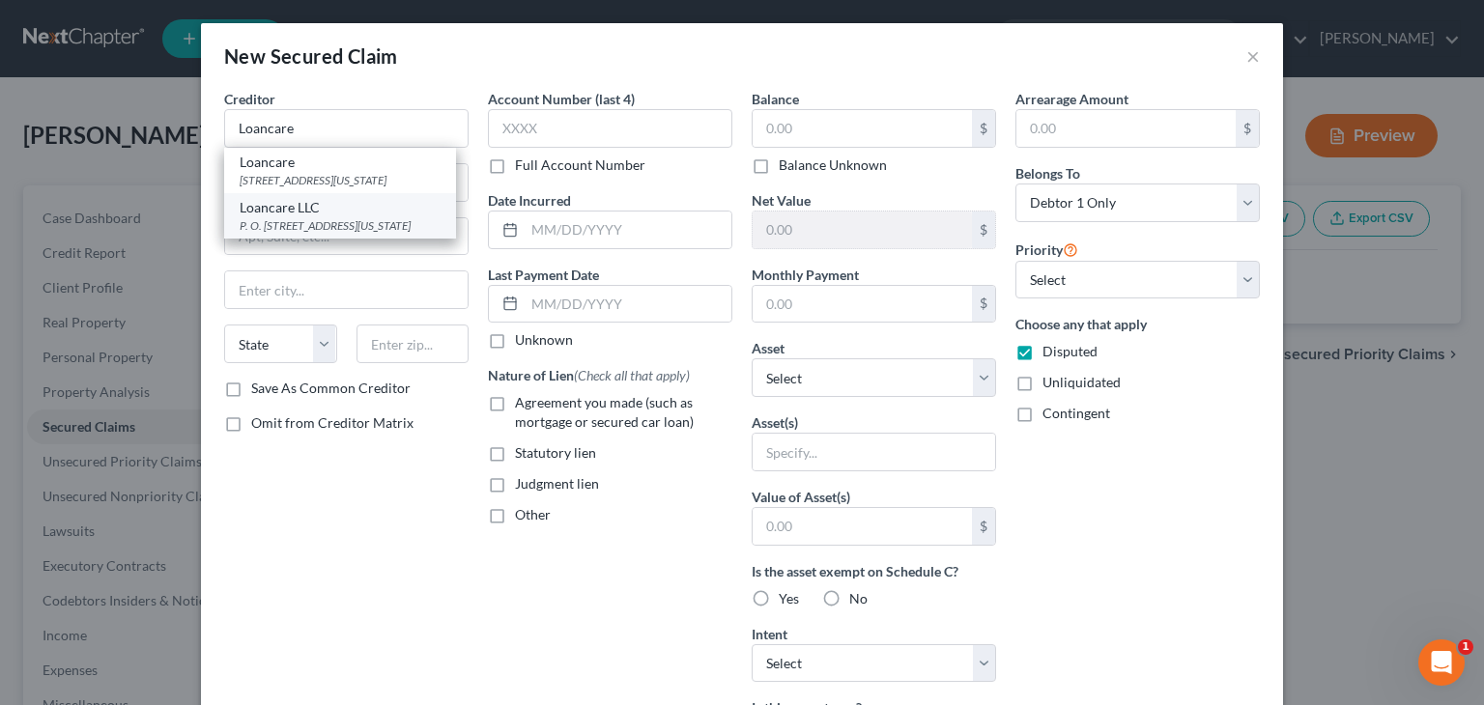
type input "23450"
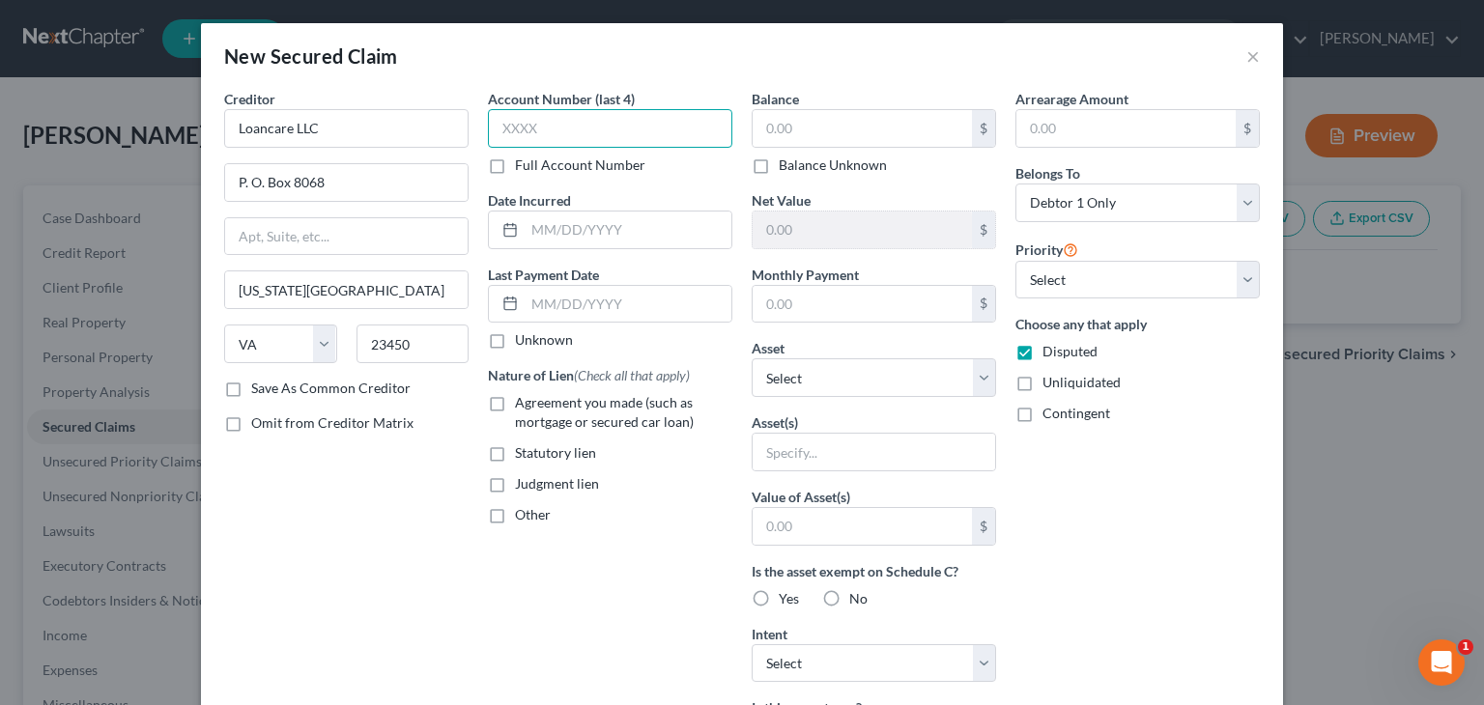
click at [511, 132] on input "text" at bounding box center [610, 128] width 244 height 39
type input "4609"
click at [515, 345] on label "Unknown" at bounding box center [544, 339] width 58 height 19
click at [523, 343] on input "Unknown" at bounding box center [529, 336] width 13 height 13
checkbox input "true"
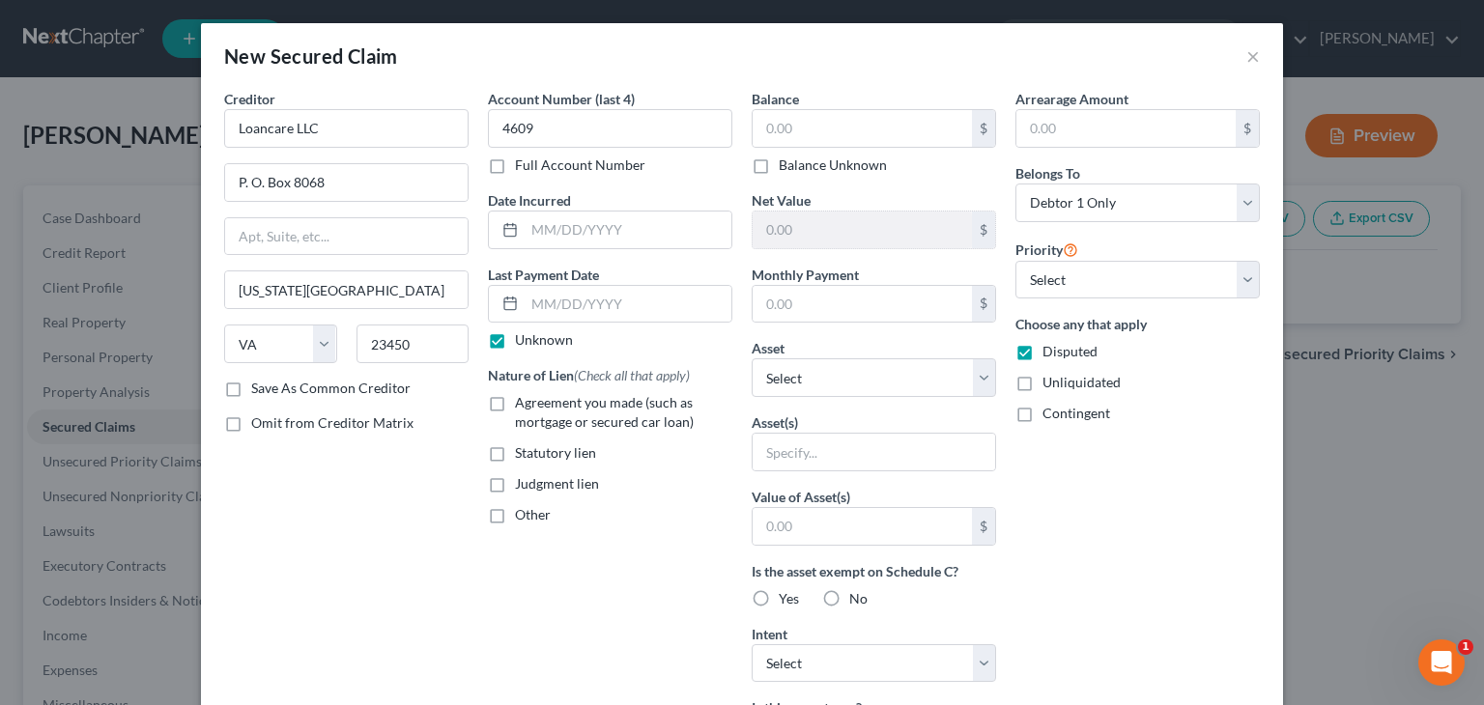
click at [515, 406] on label "Agreement you made (such as mortgage or secured car loan)" at bounding box center [623, 412] width 217 height 39
click at [523, 406] on input "Agreement you made (such as mortgage or secured car loan)" at bounding box center [529, 399] width 13 height 13
checkbox input "true"
click at [766, 131] on input "text" at bounding box center [862, 128] width 219 height 37
click at [795, 132] on input "text" at bounding box center [862, 128] width 219 height 37
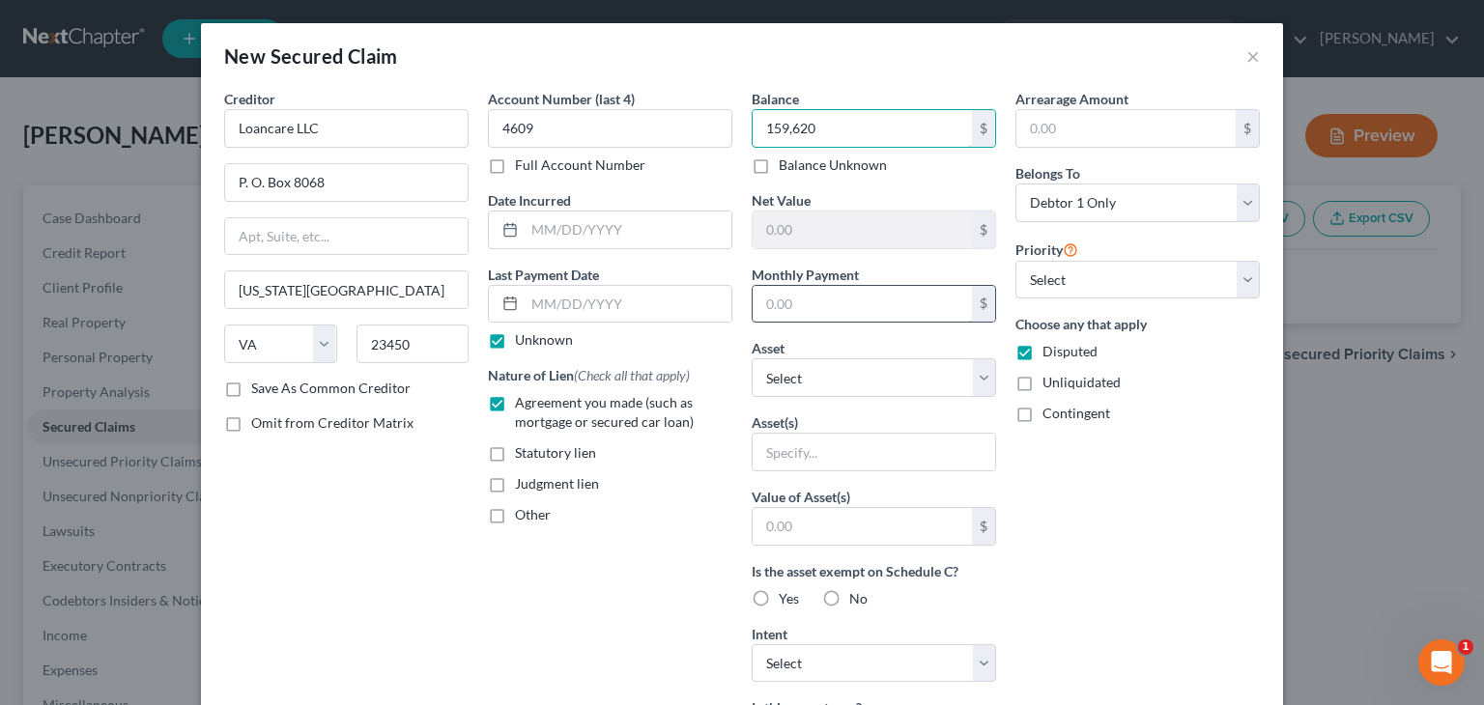
type input "159,620"
click at [770, 306] on input "text" at bounding box center [862, 304] width 219 height 37
type input "1,444.40"
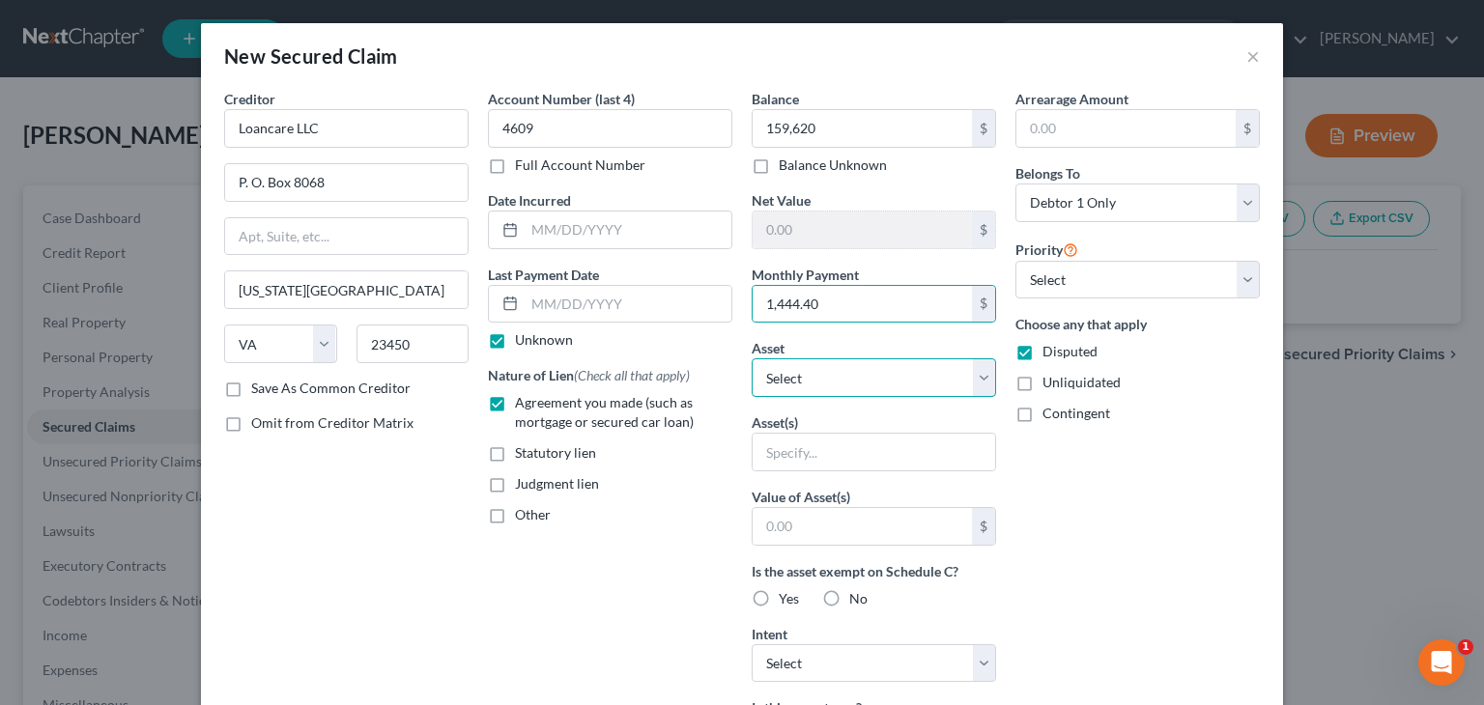
click at [983, 380] on select "Select Other Multiple Assets [STREET_ADDRESS] - $0.0" at bounding box center [874, 377] width 244 height 39
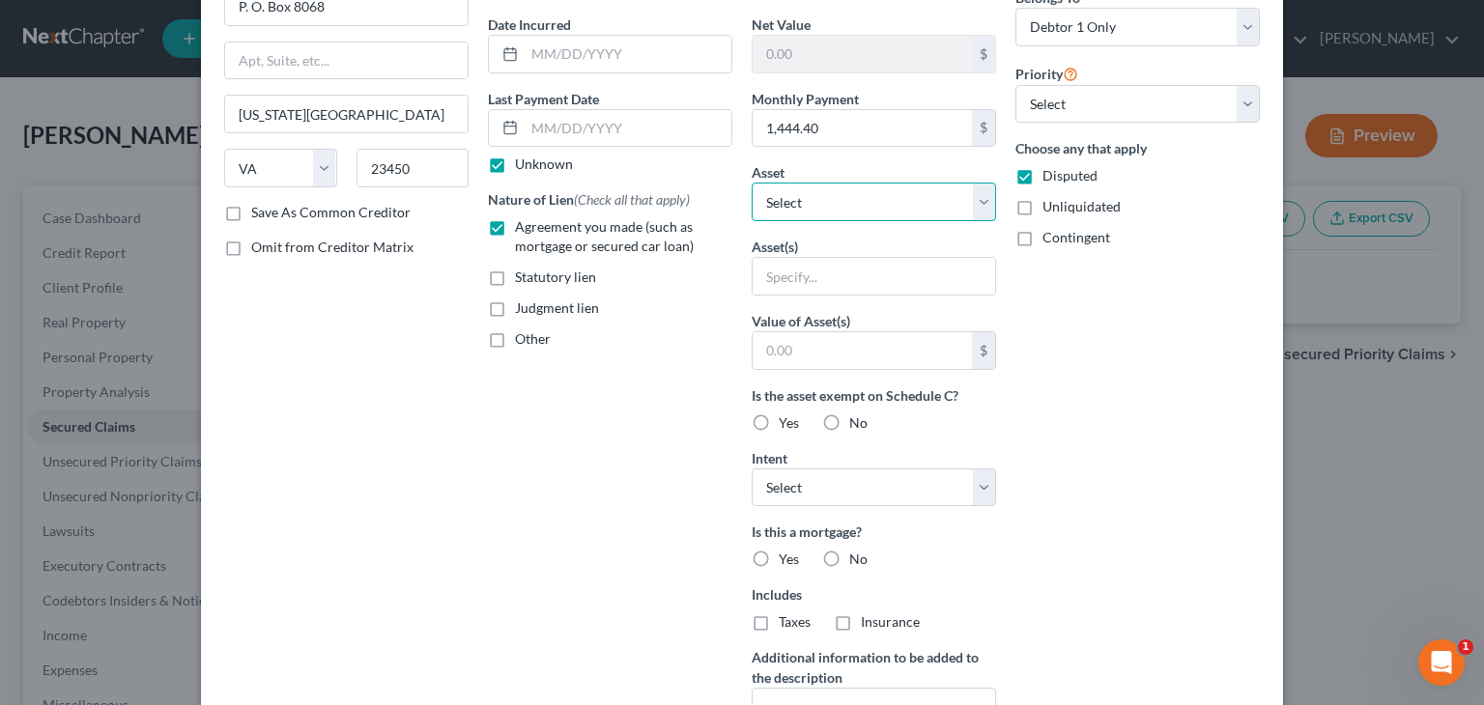
scroll to position [193, 0]
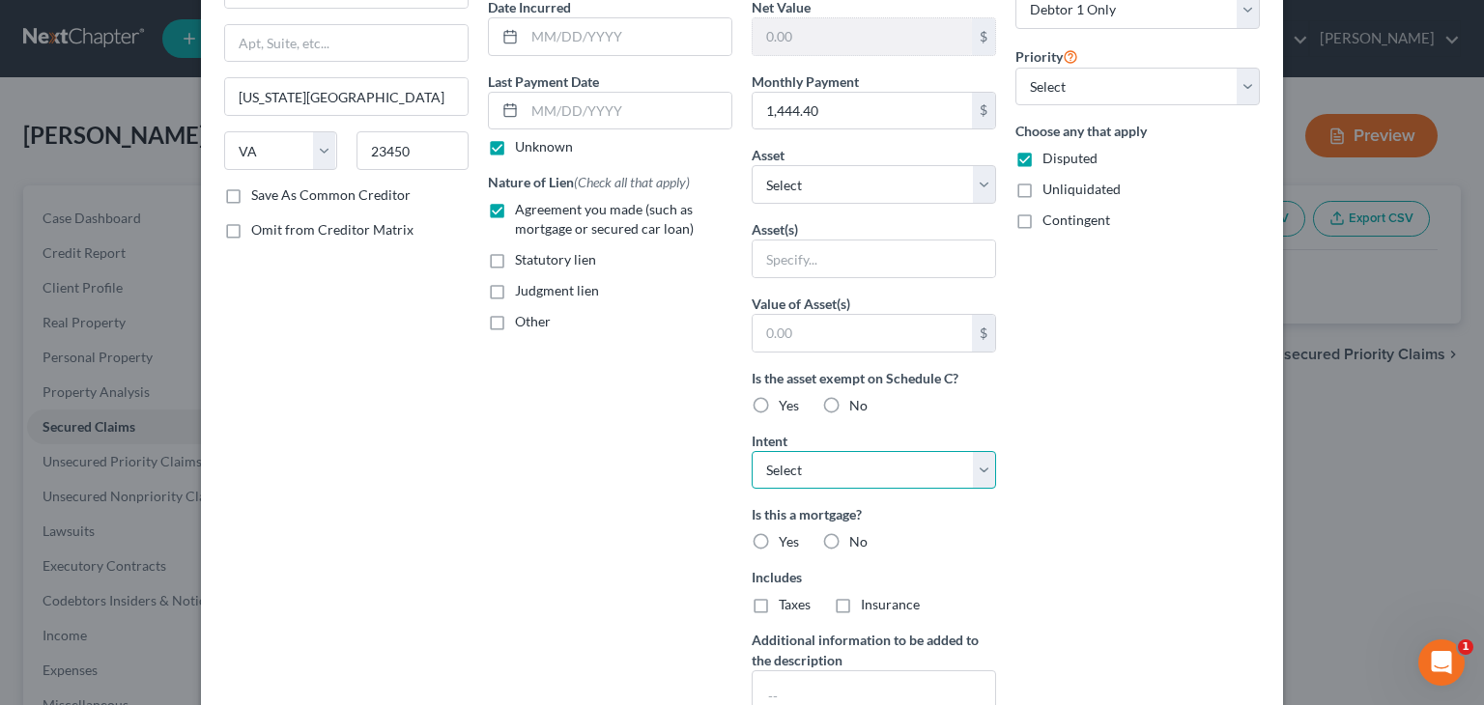
click at [975, 470] on select "Select Surrender Redeem Reaffirm Avoid Other" at bounding box center [874, 470] width 244 height 39
select select "2"
click at [752, 451] on select "Select Surrender Redeem Reaffirm Avoid Other" at bounding box center [874, 470] width 244 height 39
click at [779, 538] on label "Yes" at bounding box center [789, 541] width 20 height 19
click at [787, 538] on input "Yes" at bounding box center [793, 538] width 13 height 13
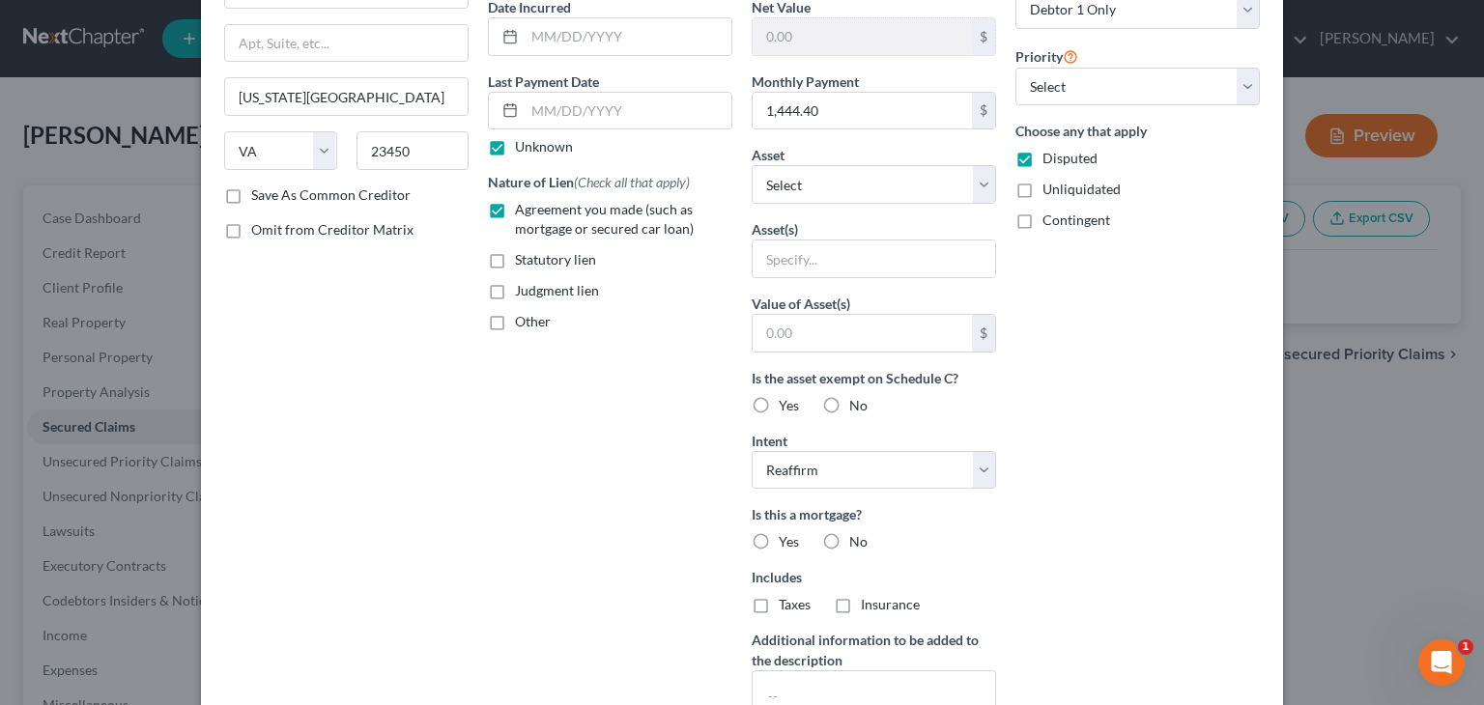
radio input "true"
click at [779, 600] on label "Taxes" at bounding box center [795, 604] width 32 height 19
click at [787, 600] on input "Taxes" at bounding box center [793, 601] width 13 height 13
checkbox input "true"
click at [861, 600] on label "Insurance" at bounding box center [890, 604] width 59 height 19
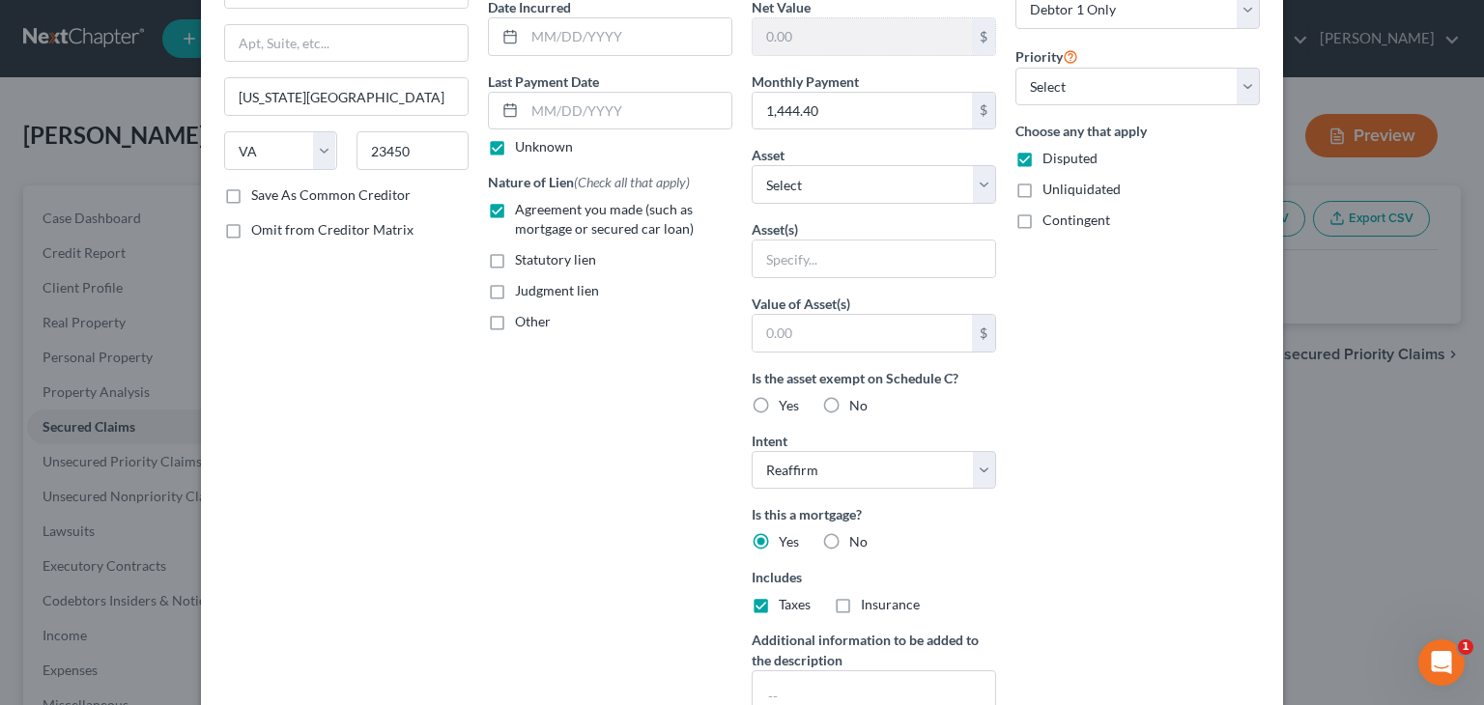
click at [869, 600] on input "Insurance" at bounding box center [875, 601] width 13 height 13
checkbox input "true"
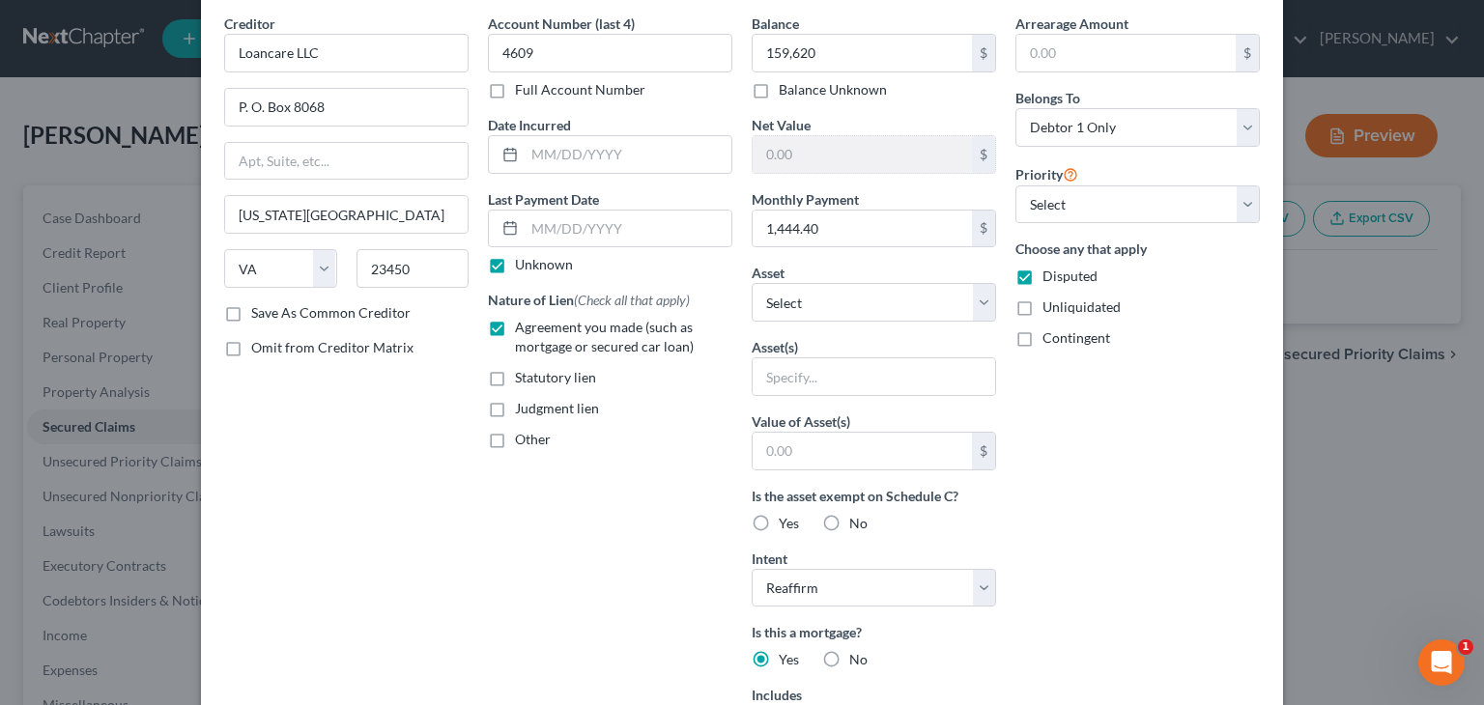
scroll to position [0, 0]
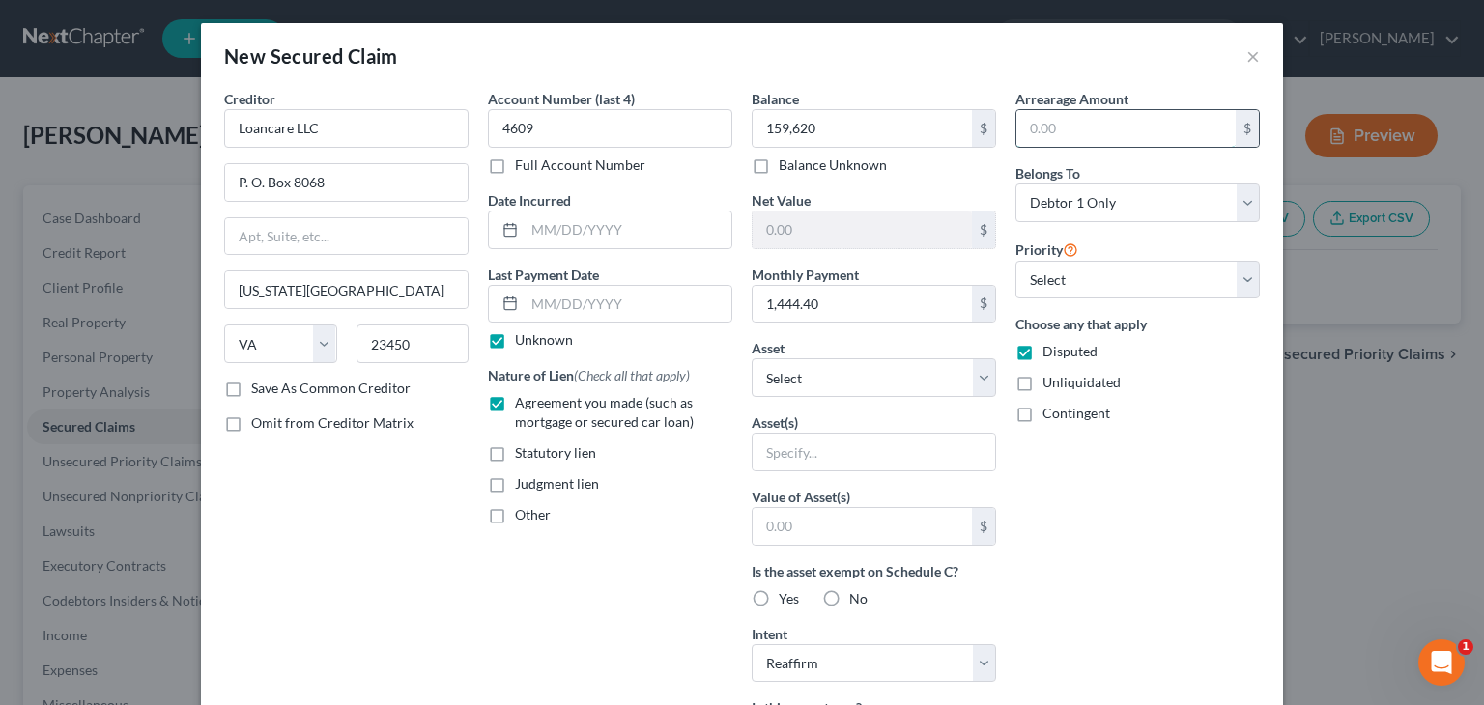
click at [1051, 126] on input "text" at bounding box center [1126, 128] width 219 height 37
click at [1036, 128] on input "99,085.35" at bounding box center [1126, 128] width 219 height 37
type input "9,085.35"
click at [1245, 280] on select "Select 1st 2nd 3rd 4th 5th 6th 7th 8th 9th 10th 11th 12th 13th 14th 15th 16th 1…" at bounding box center [1138, 280] width 244 height 39
select select "0"
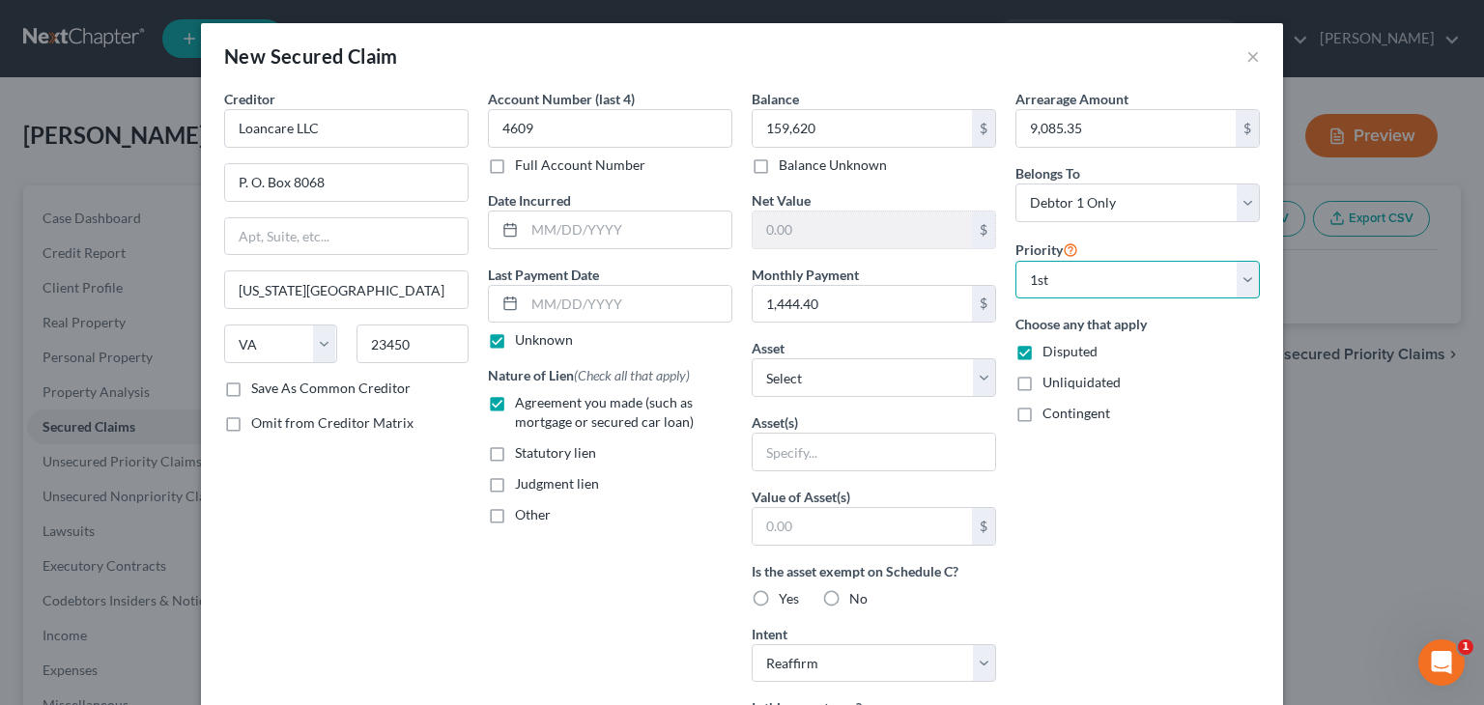
click at [1016, 261] on select "Select 1st 2nd 3rd 4th 5th 6th 7th 8th 9th 10th 11th 12th 13th 14th 15th 16th 1…" at bounding box center [1138, 280] width 244 height 39
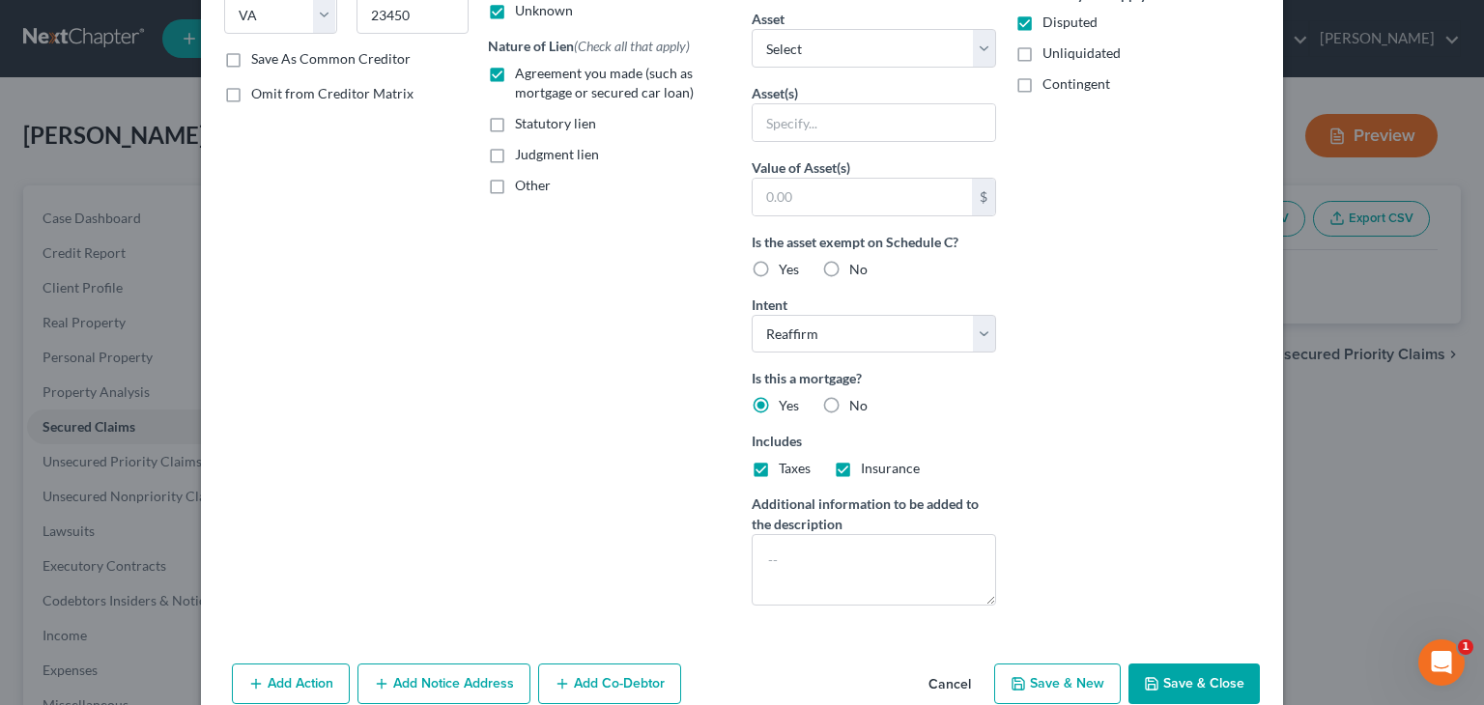
scroll to position [364, 0]
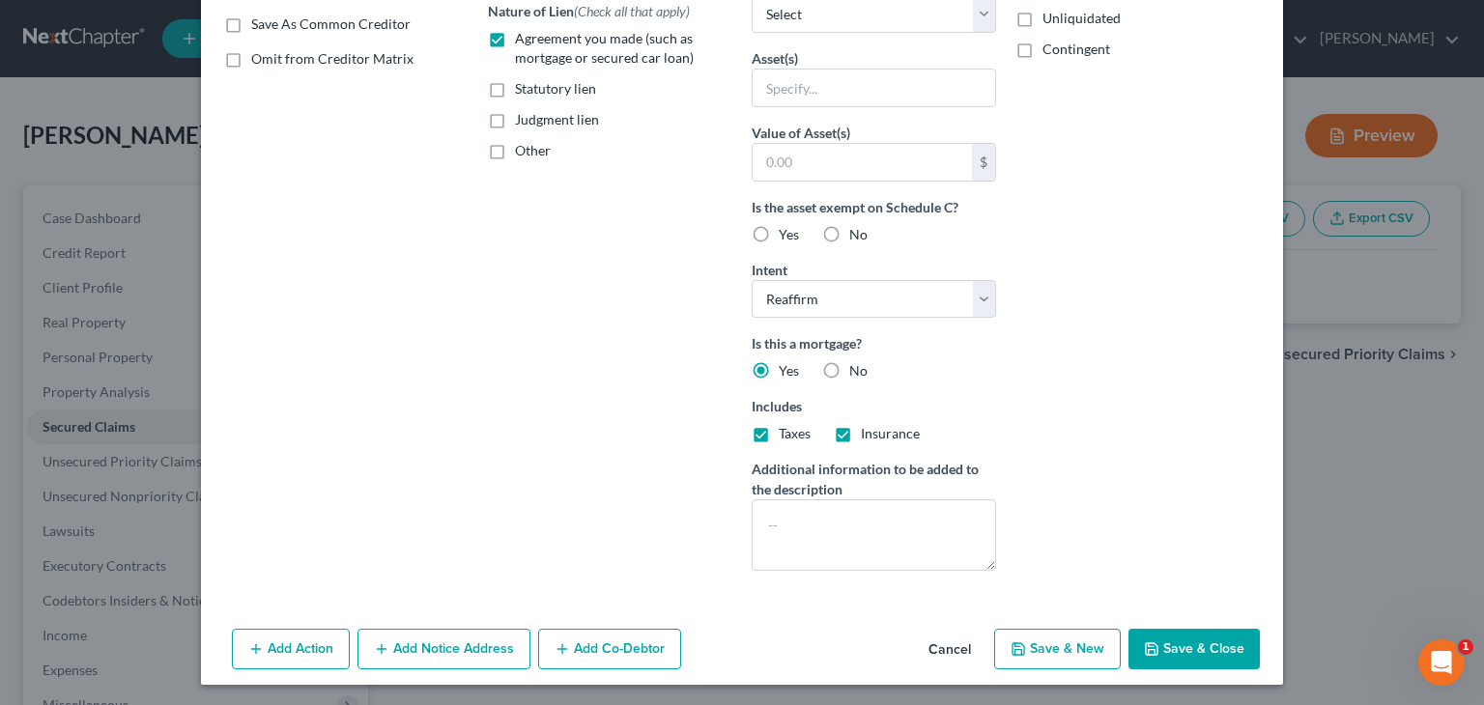
click at [1183, 643] on button "Save & Close" at bounding box center [1194, 649] width 131 height 41
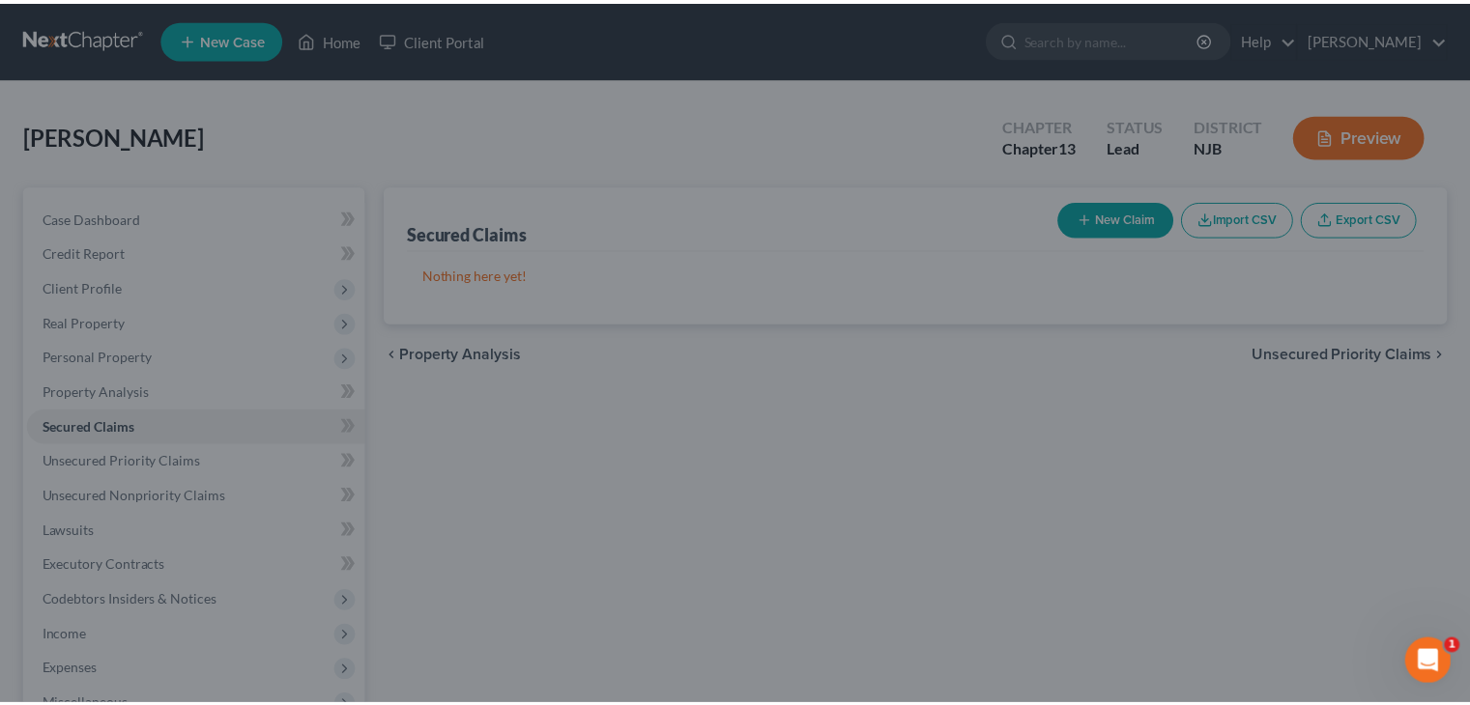
scroll to position [155, 0]
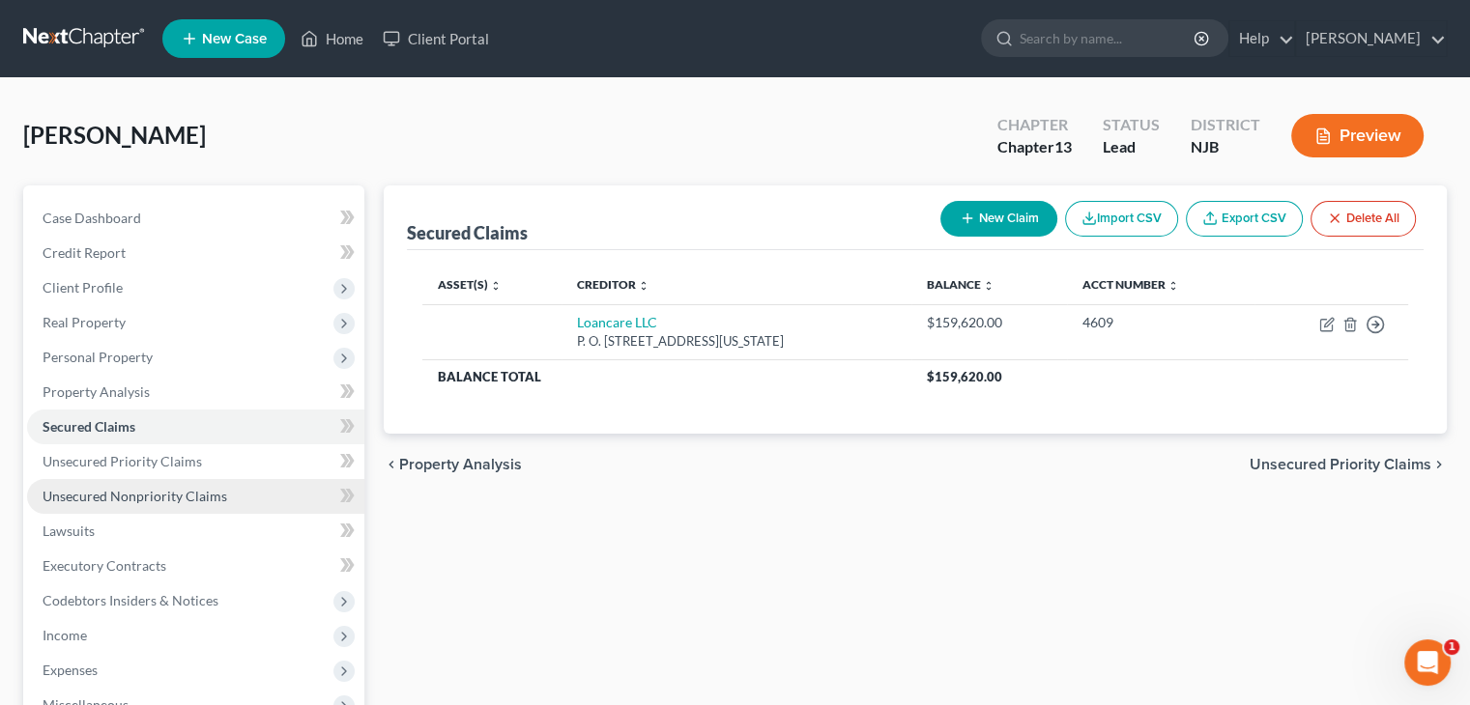
click at [112, 488] on span "Unsecured Nonpriority Claims" at bounding box center [135, 496] width 185 height 16
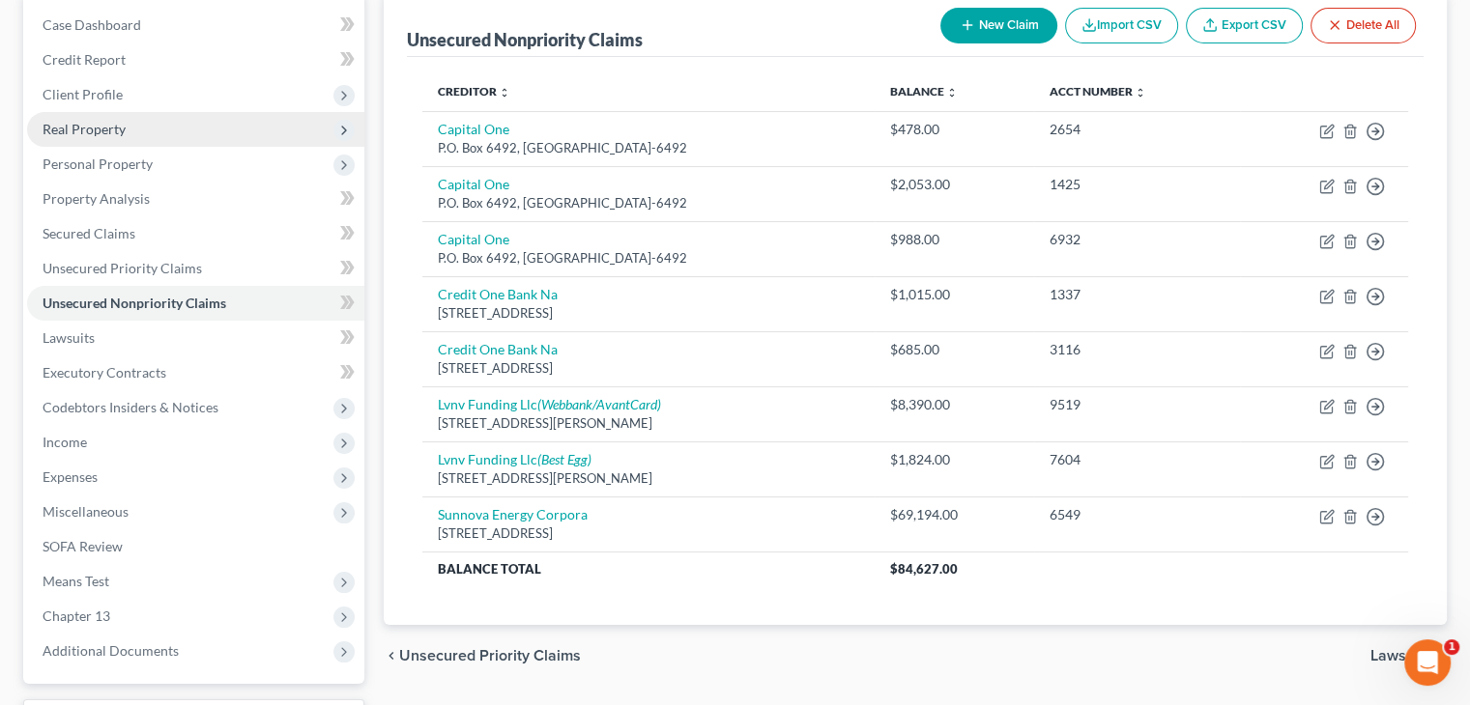
scroll to position [97, 0]
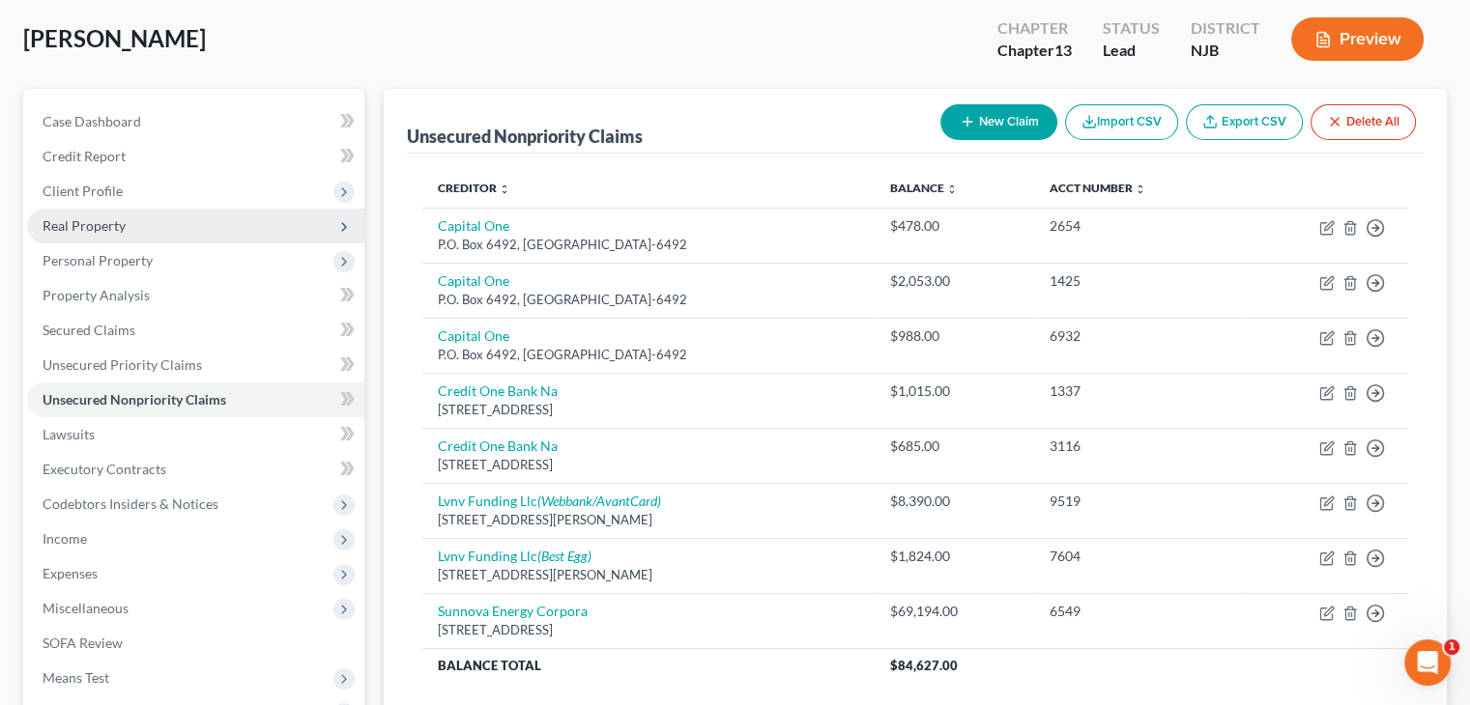
click at [98, 221] on span "Real Property" at bounding box center [84, 225] width 83 height 16
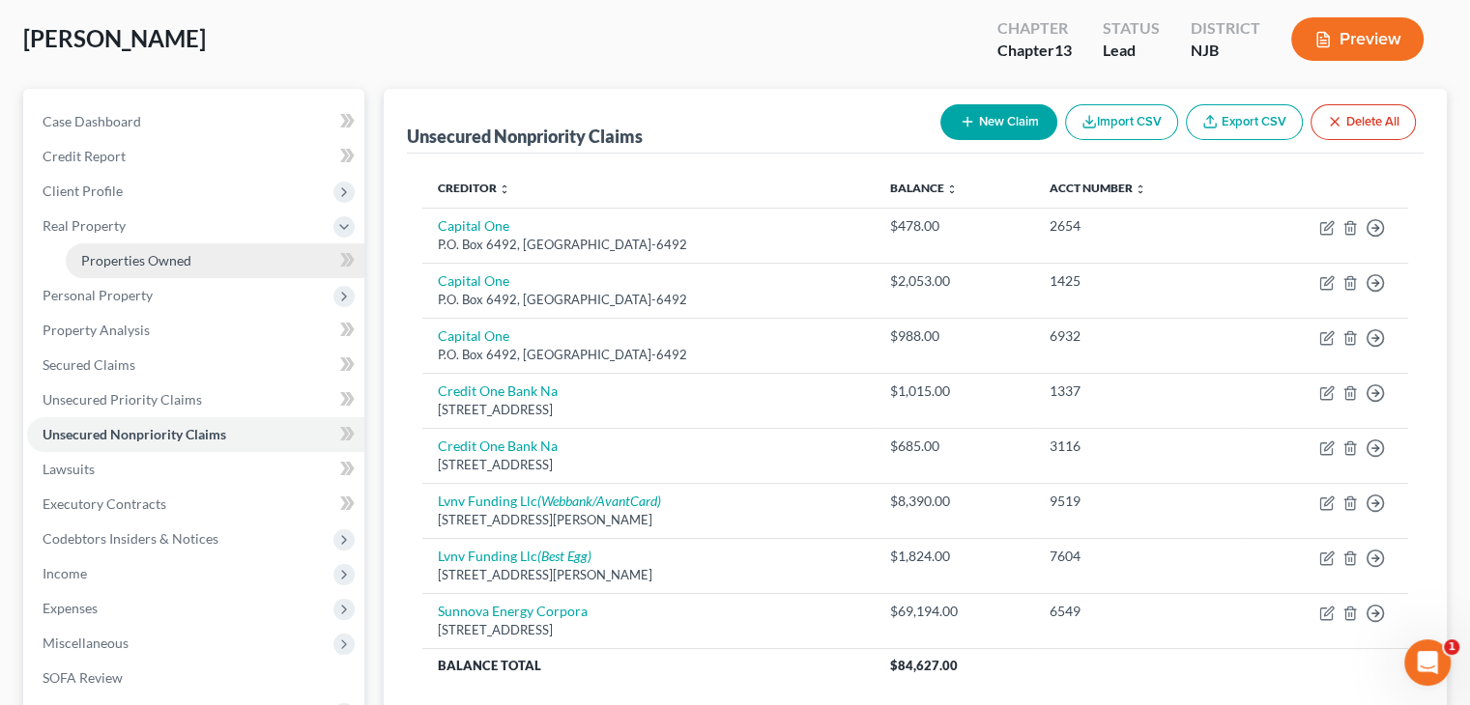
click at [183, 257] on span "Properties Owned" at bounding box center [136, 260] width 110 height 16
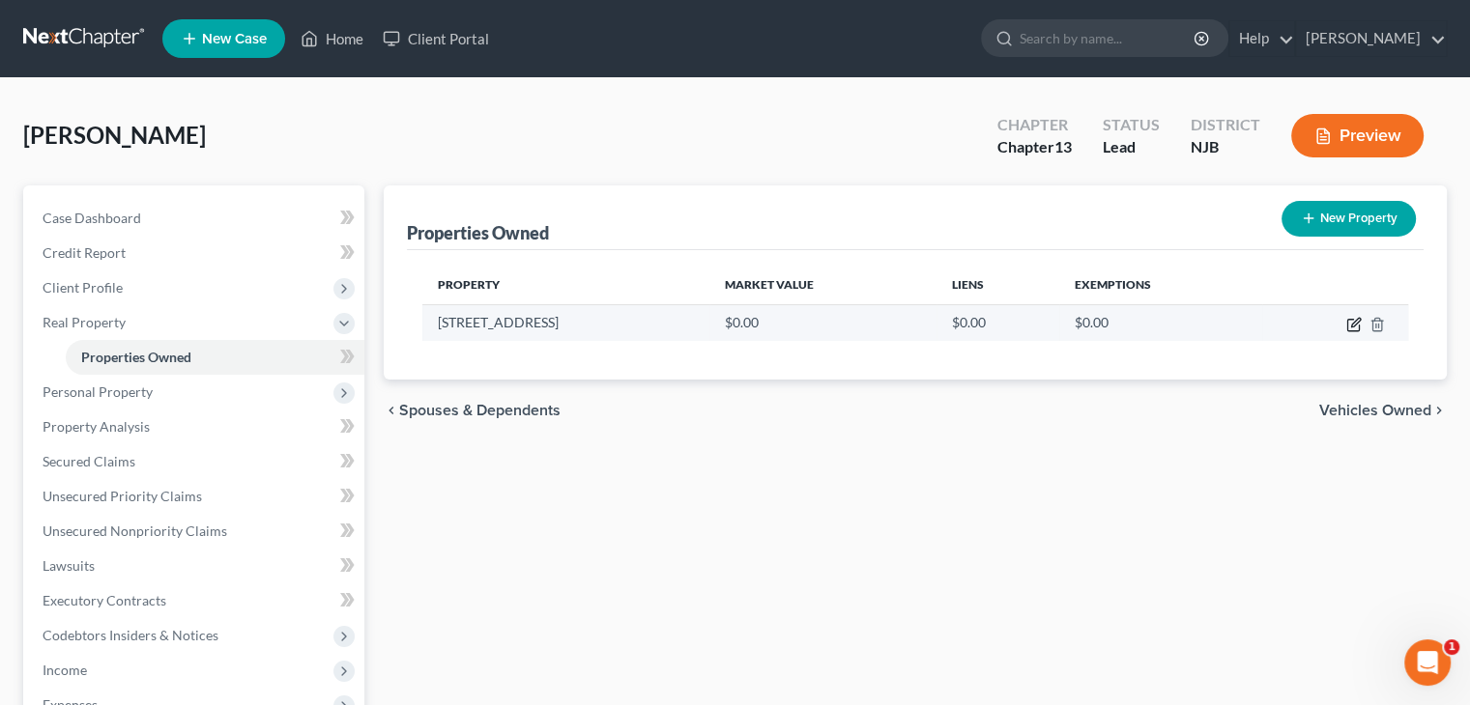
click at [1353, 326] on icon "button" at bounding box center [1355, 322] width 9 height 9
select select "33"
select select "5"
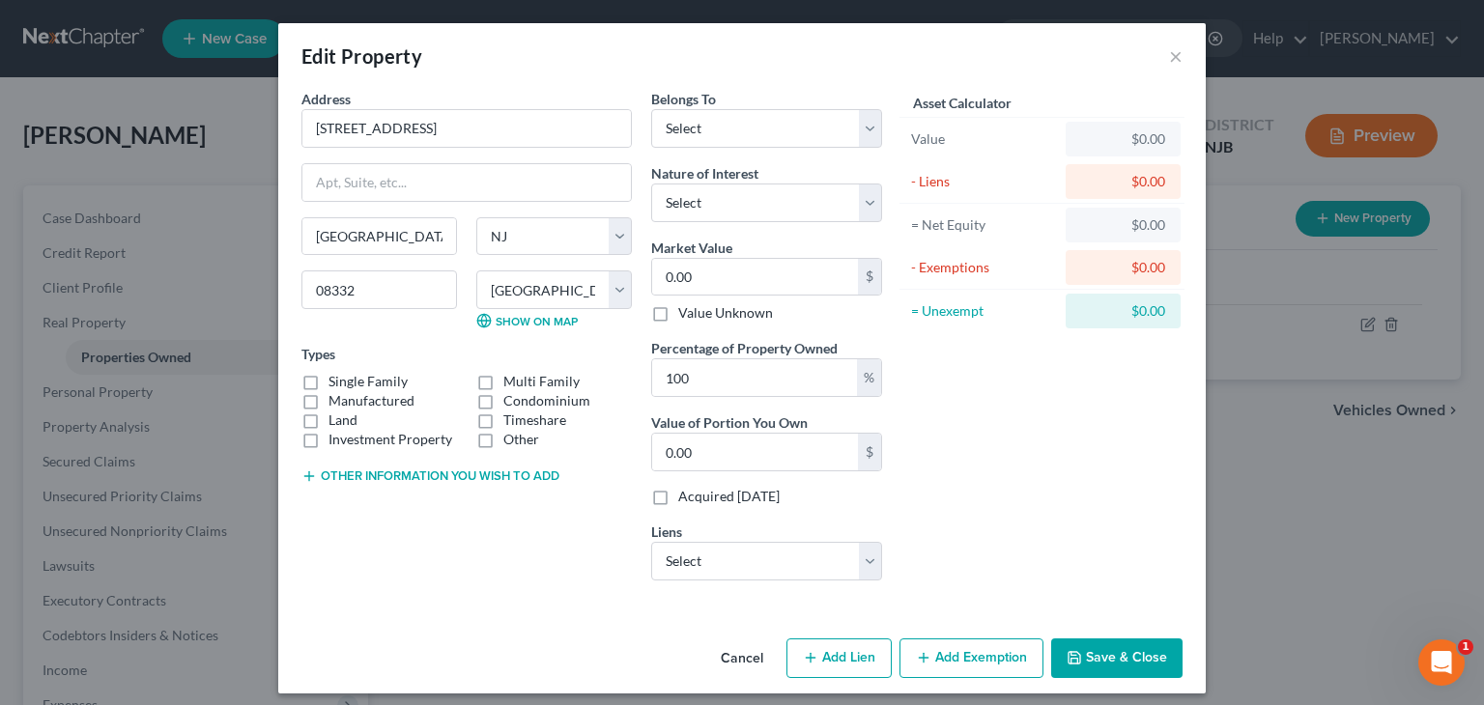
click at [329, 380] on label "Single Family" at bounding box center [368, 381] width 79 height 19
click at [336, 380] on input "Single Family" at bounding box center [342, 378] width 13 height 13
checkbox input "true"
click at [870, 126] on select "Select Debtor 1 Only Debtor 2 Only Debtor 1 And Debtor 2 Only At Least One Of T…" at bounding box center [766, 128] width 231 height 39
select select "0"
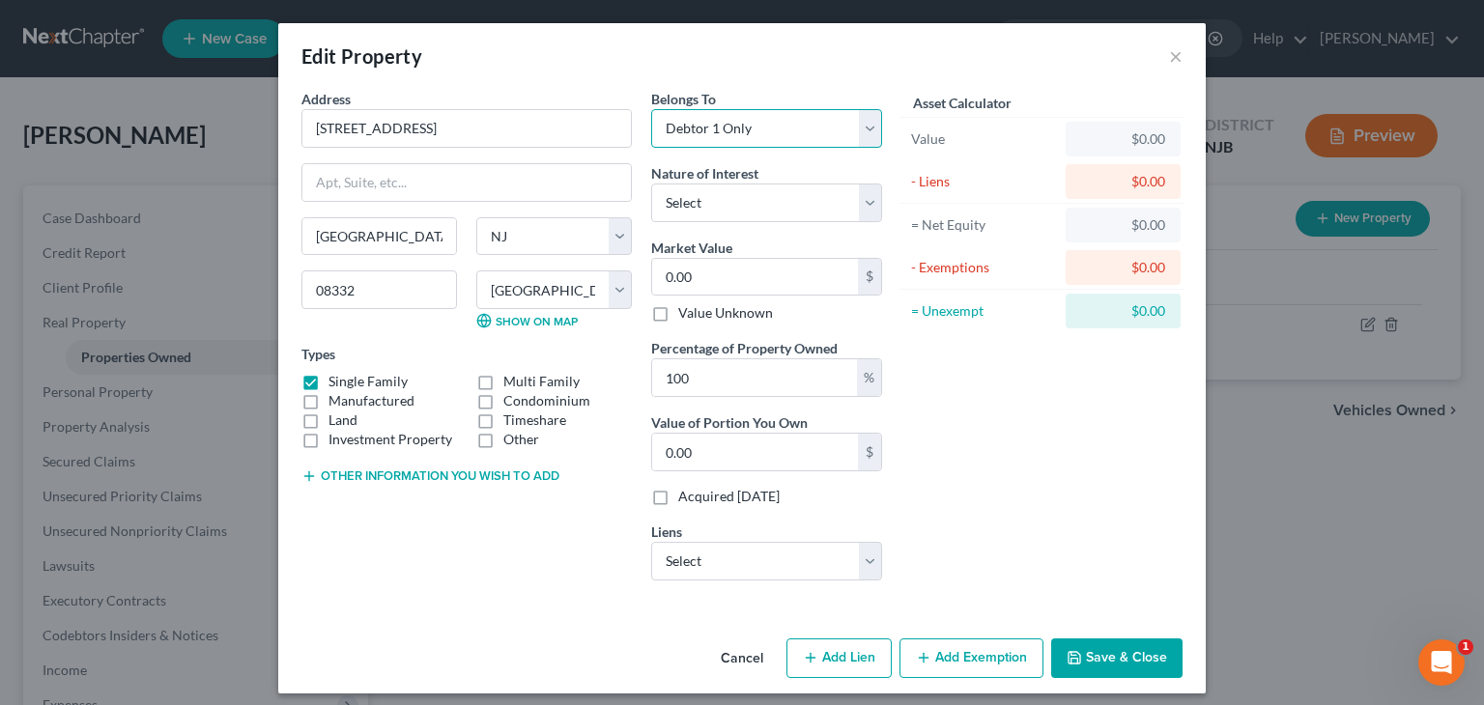
click at [651, 109] on select "Select Debtor 1 Only Debtor 2 Only Debtor 1 And Debtor 2 Only At Least One Of T…" at bounding box center [766, 128] width 231 height 39
click at [862, 195] on select "Select Fee Simple Joint Tenant Life Estate Equitable Interest Future Interest T…" at bounding box center [766, 203] width 231 height 39
select select "0"
click at [651, 184] on select "Select Fee Simple Joint Tenant Life Estate Equitable Interest Future Interest T…" at bounding box center [766, 203] width 231 height 39
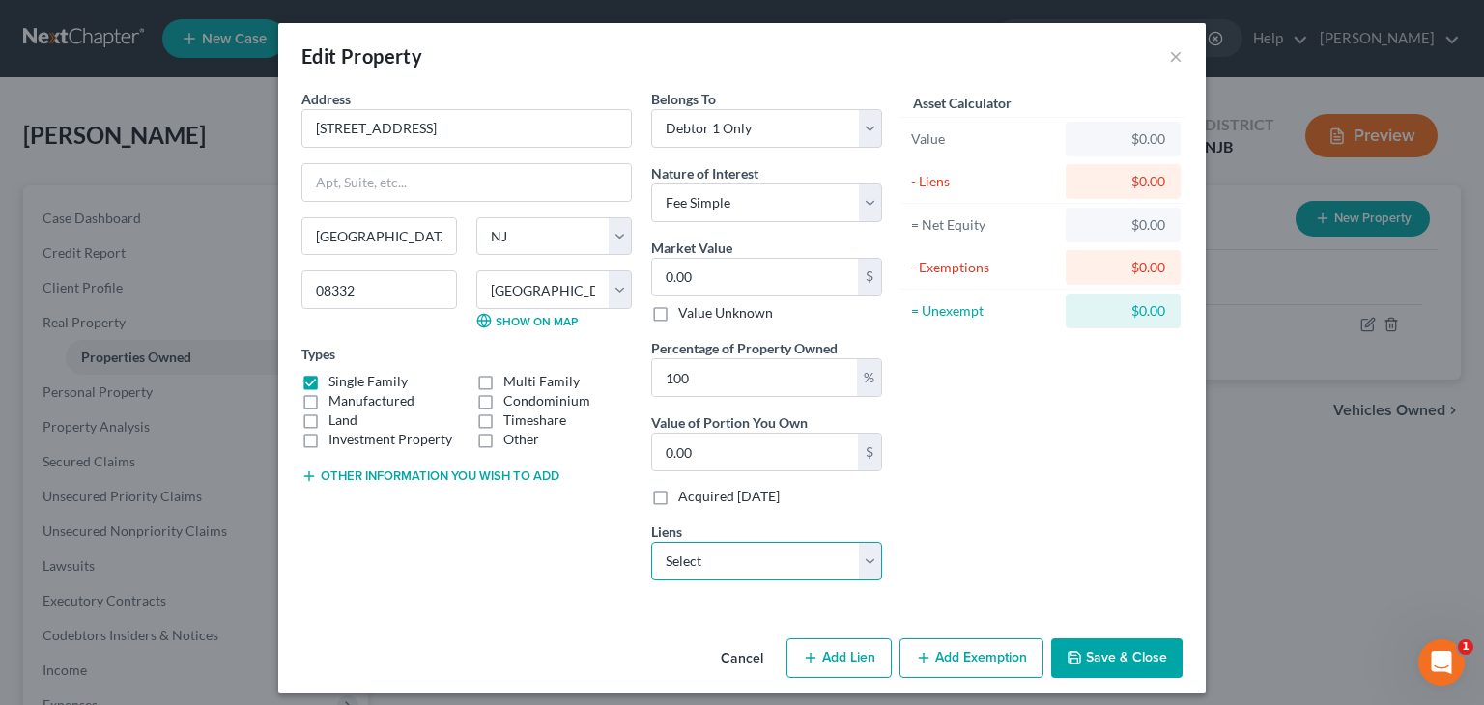
click at [858, 566] on select "Select Loancare LLC - $159,620.00" at bounding box center [766, 561] width 231 height 39
select select "48"
select select "0"
select select "2"
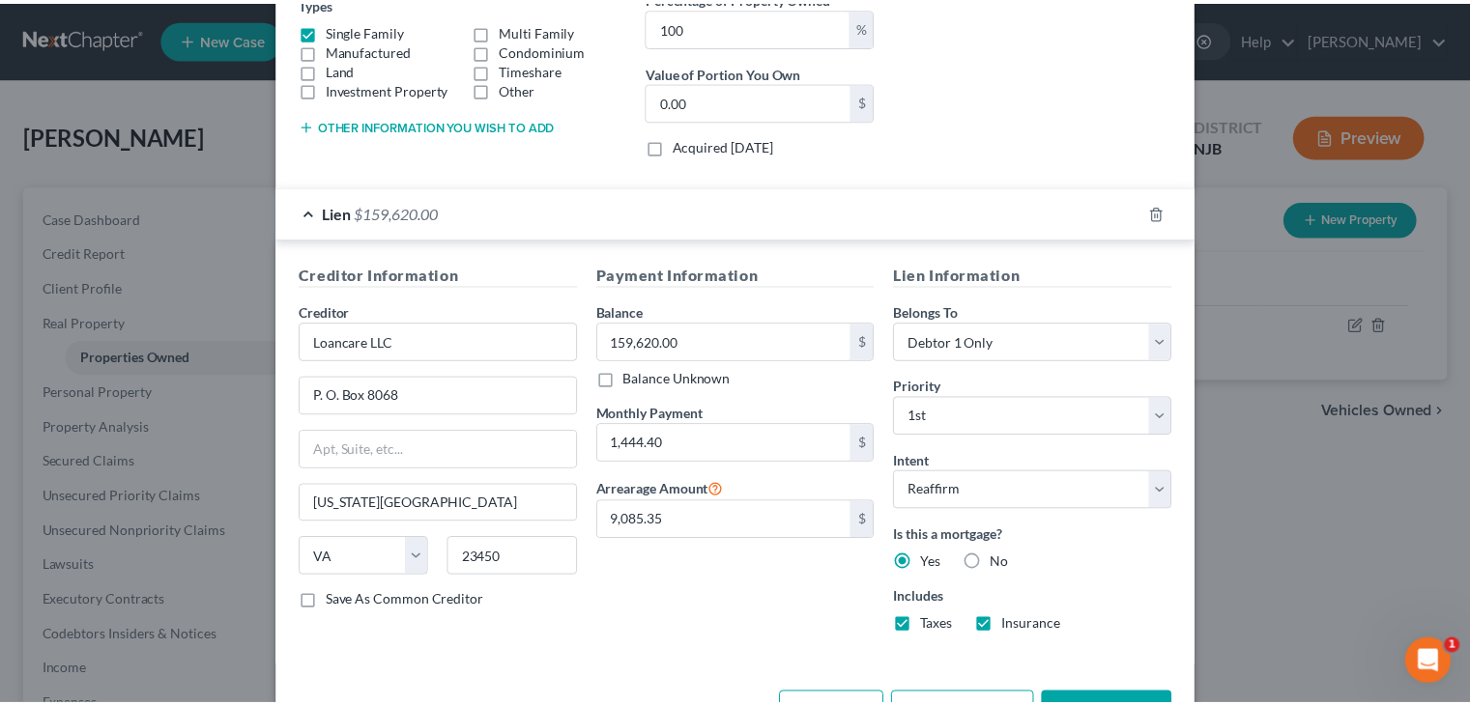
scroll to position [414, 0]
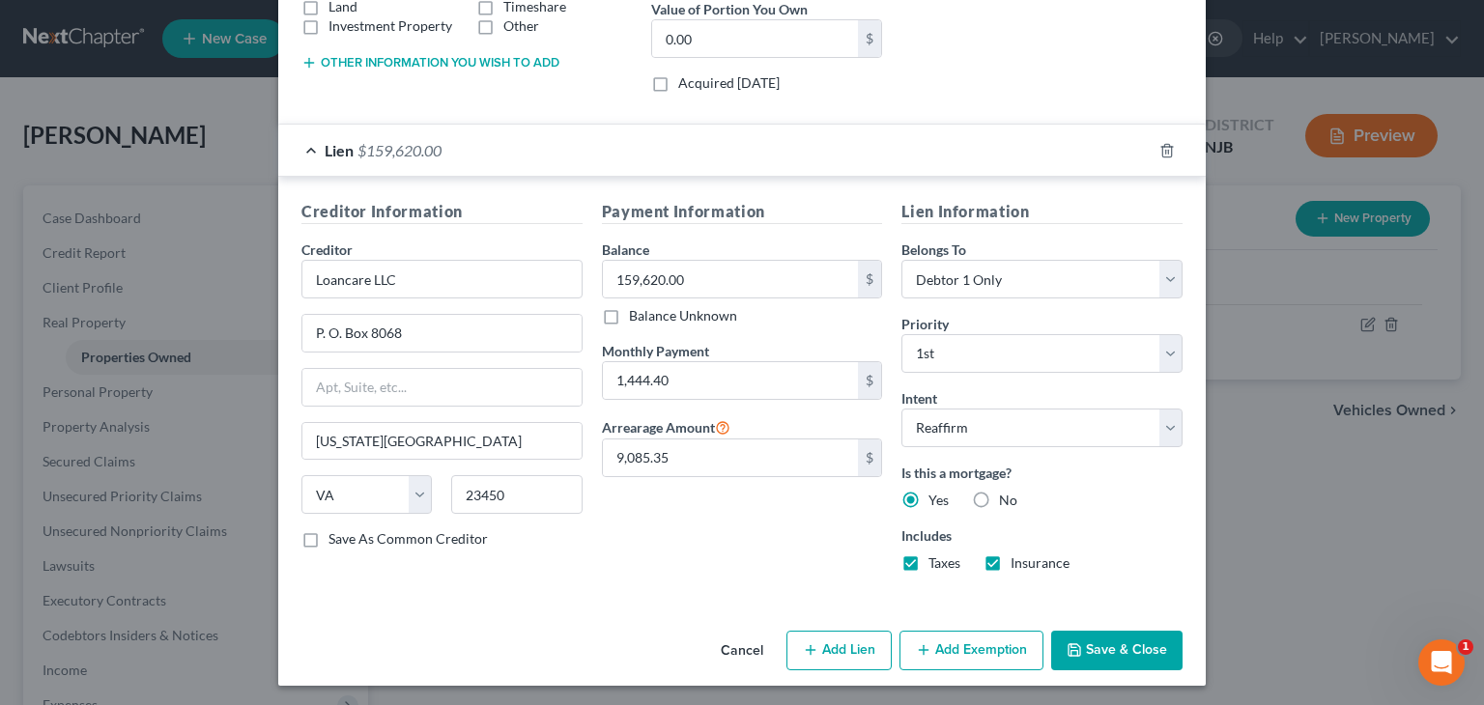
click at [1105, 646] on button "Save & Close" at bounding box center [1116, 651] width 131 height 41
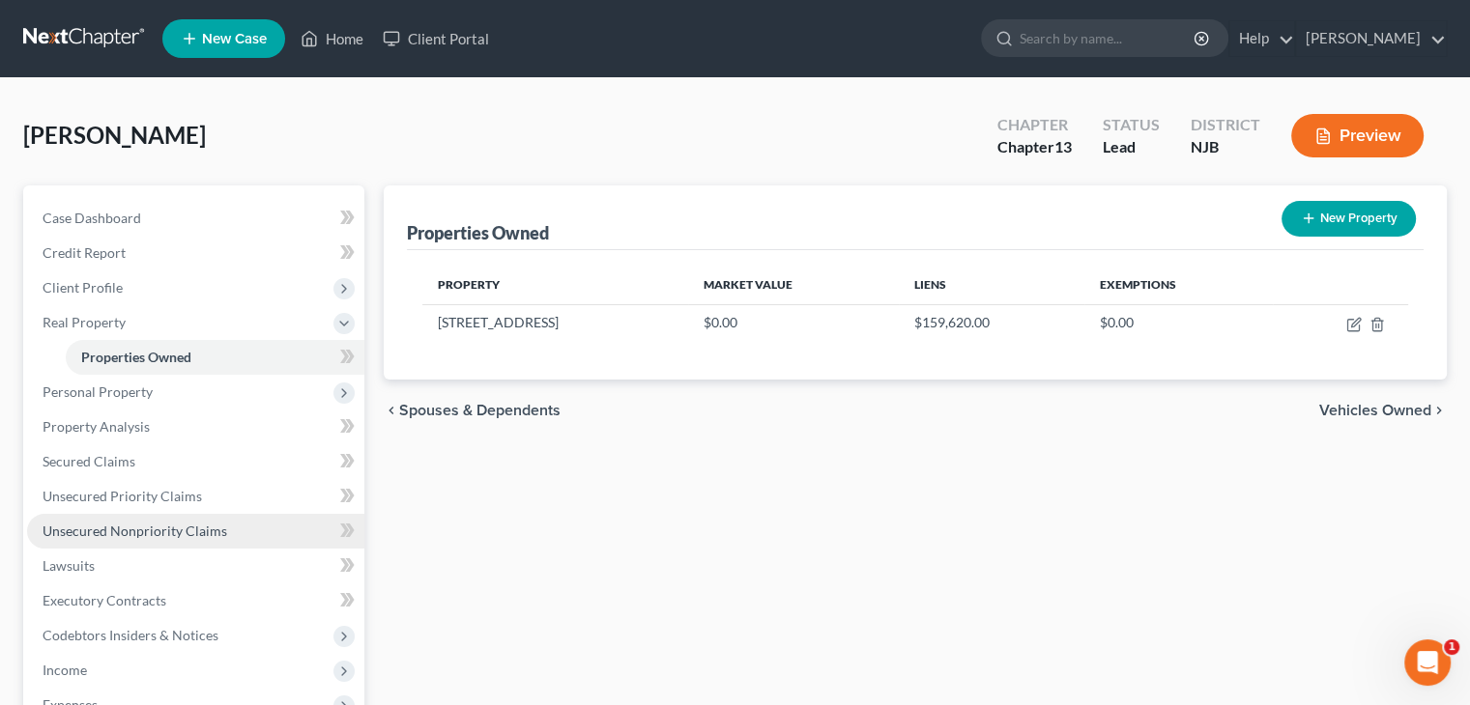
click at [132, 530] on span "Unsecured Nonpriority Claims" at bounding box center [135, 531] width 185 height 16
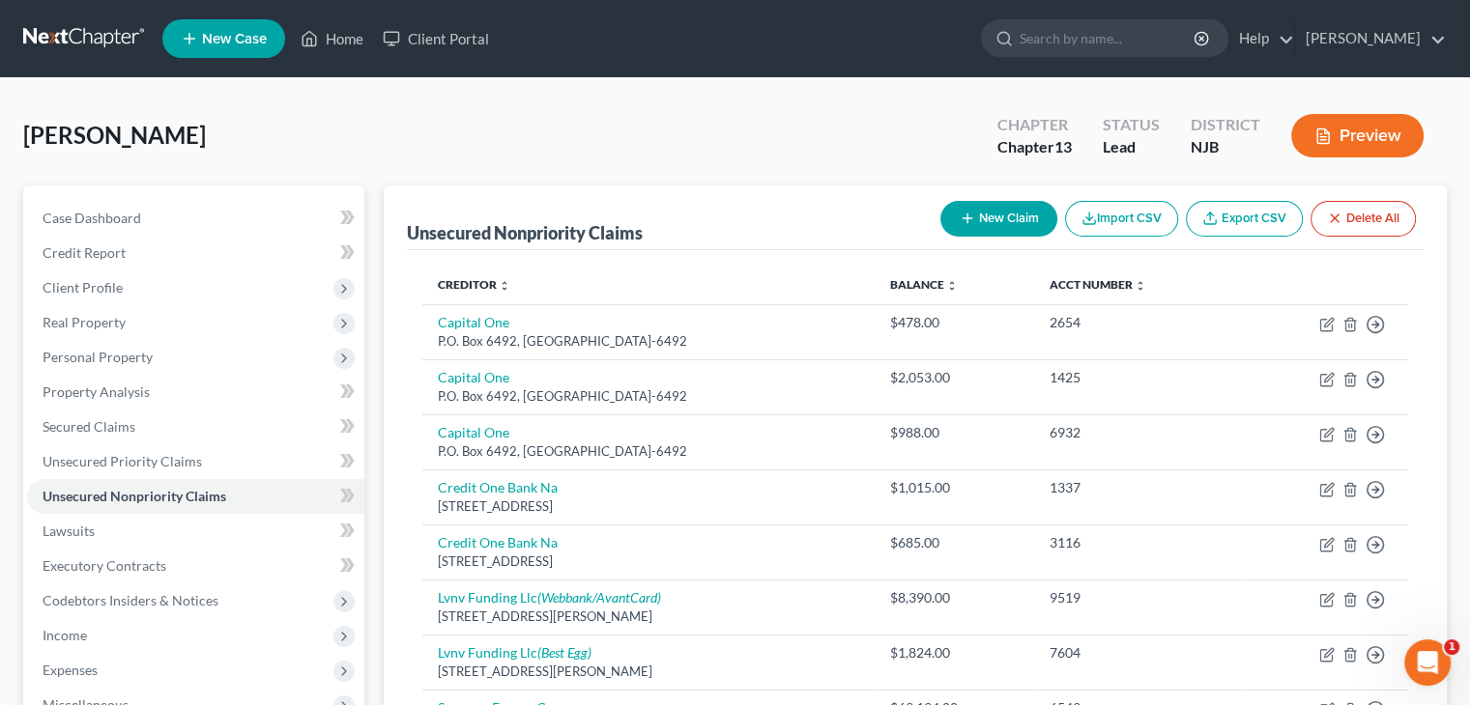
click at [1372, 129] on button "Preview" at bounding box center [1357, 135] width 132 height 43
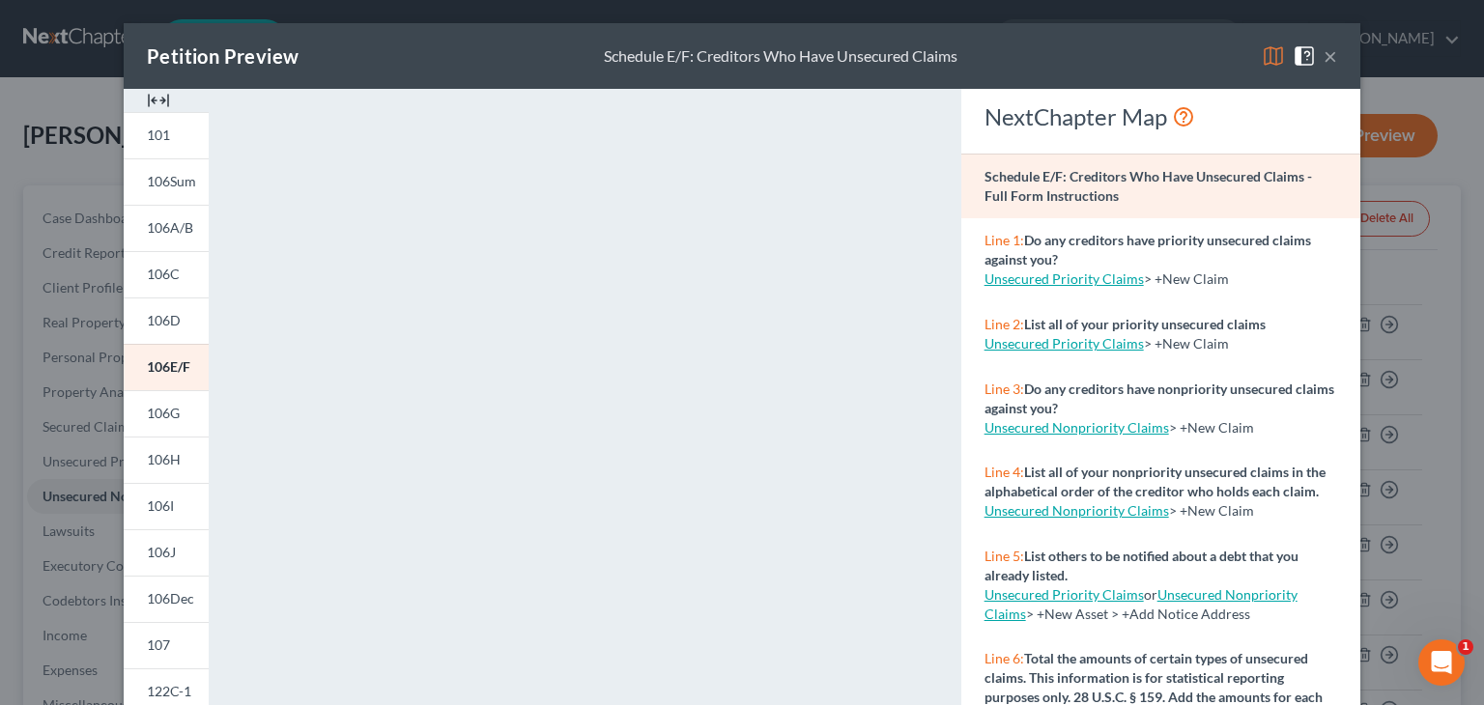
click at [1324, 52] on button "×" at bounding box center [1331, 55] width 14 height 23
